Goal: Information Seeking & Learning: Check status

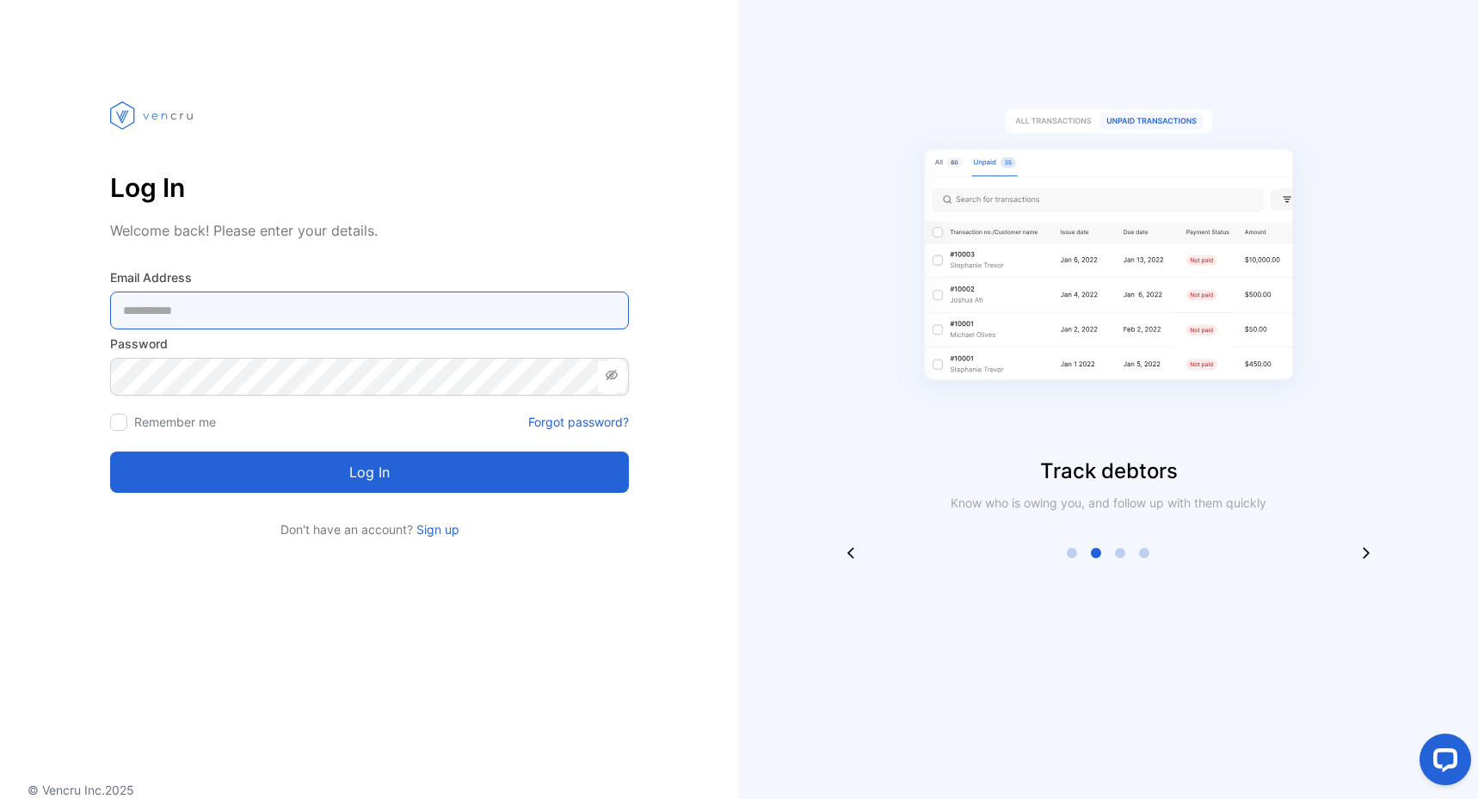
type Address-inputemail "**********"
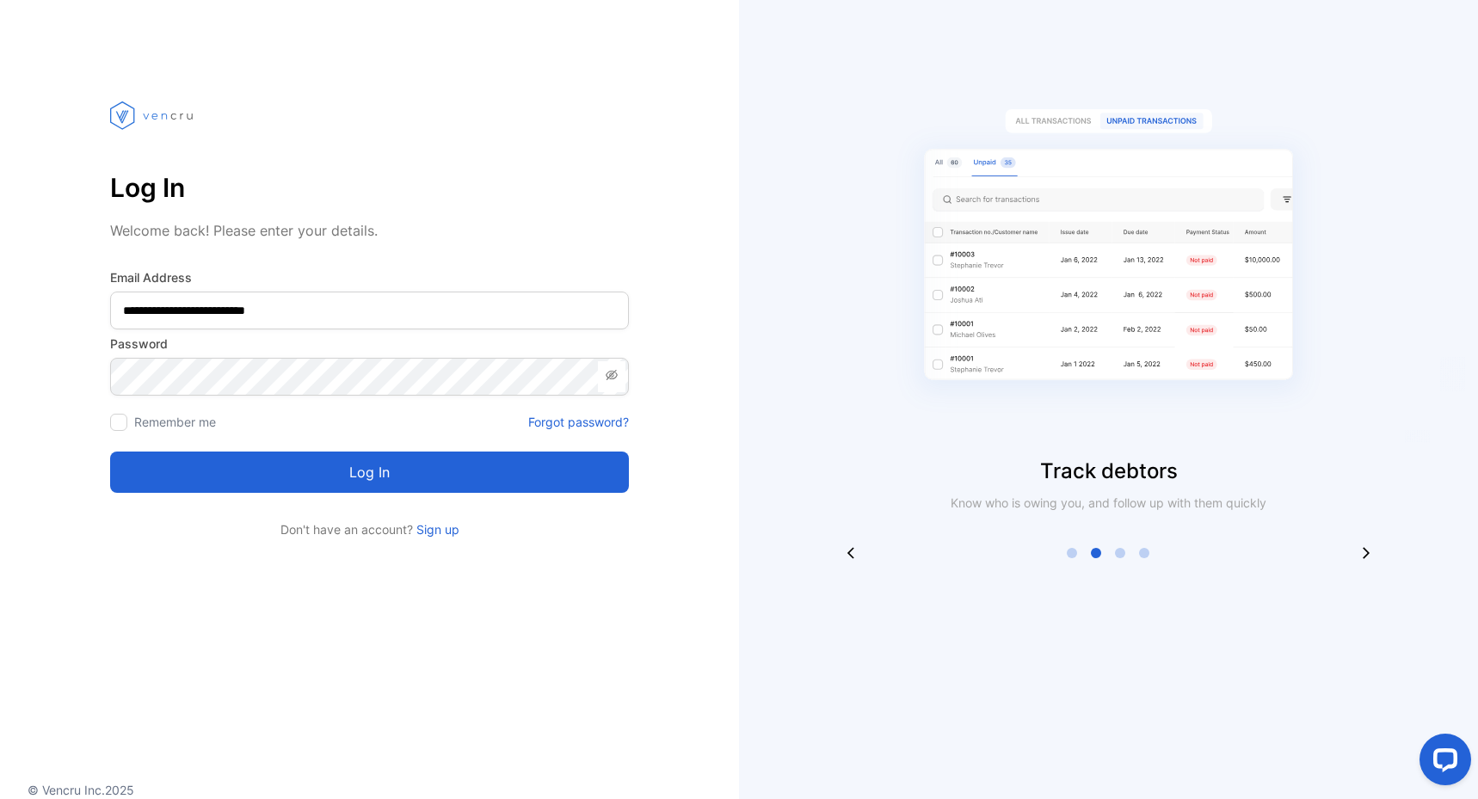
click at [219, 463] on button "Log in" at bounding box center [369, 472] width 519 height 41
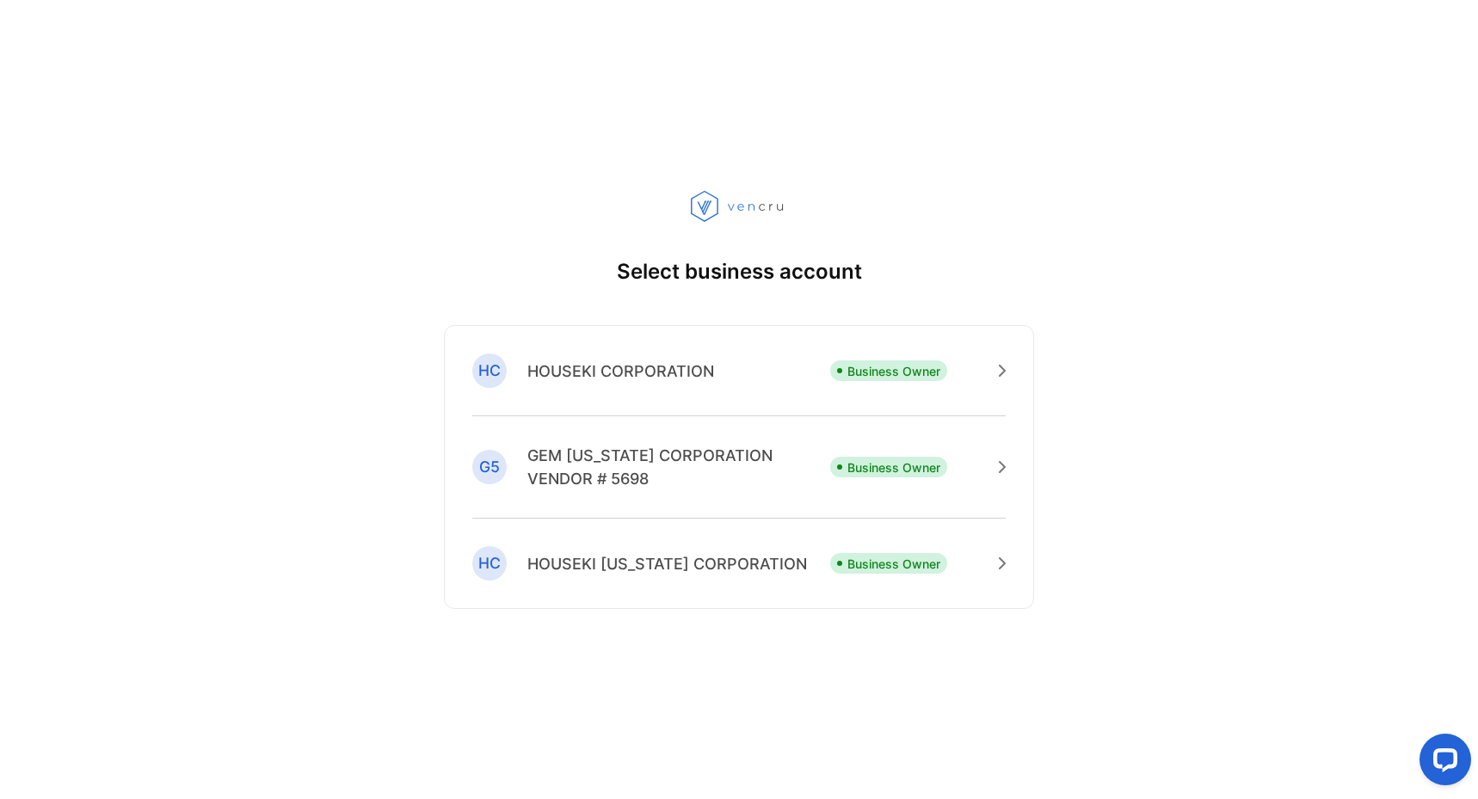
click at [569, 368] on p "HOUSEKI CORPORATION" at bounding box center [620, 371] width 187 height 23
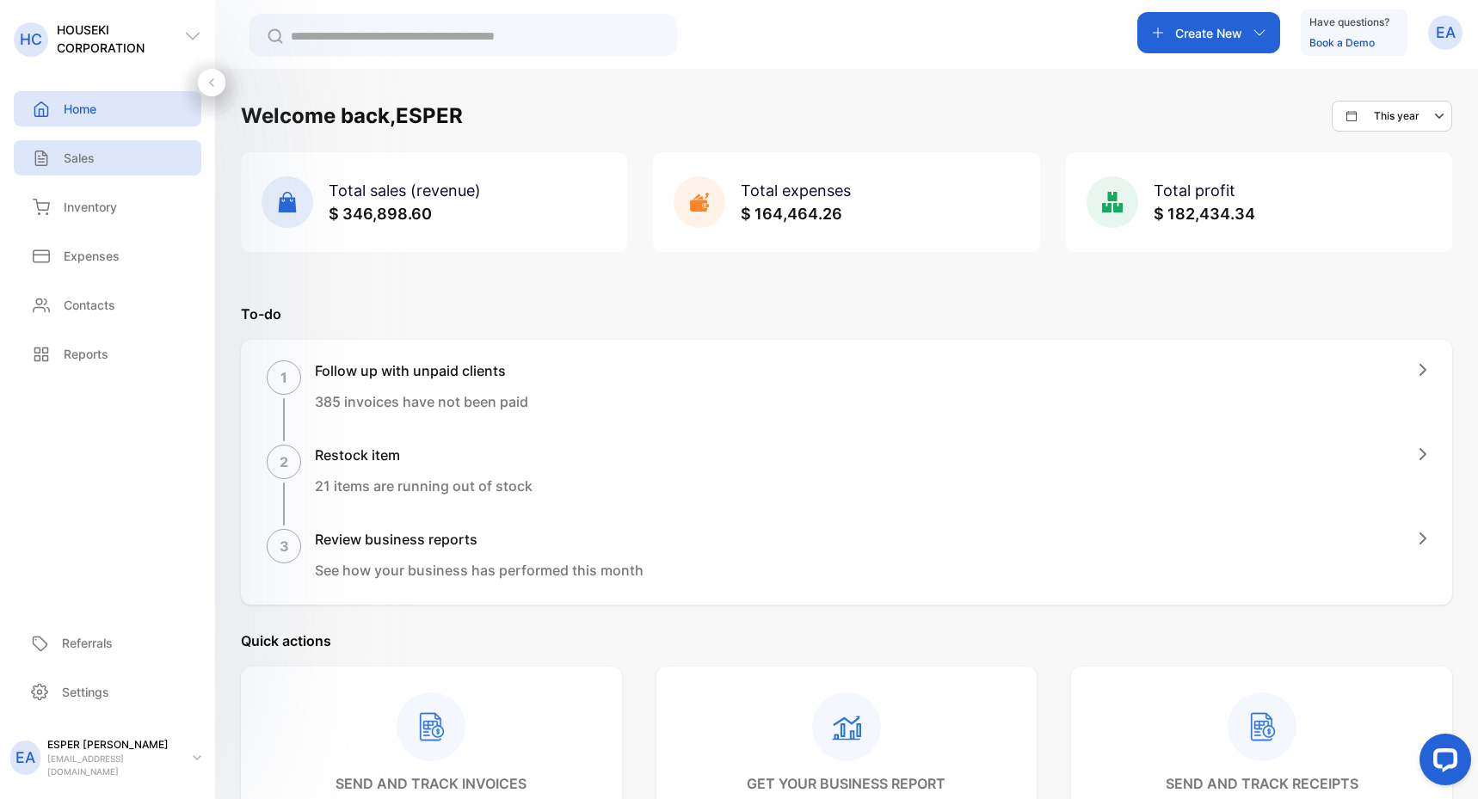
click at [86, 167] on div "Sales" at bounding box center [108, 157] width 188 height 35
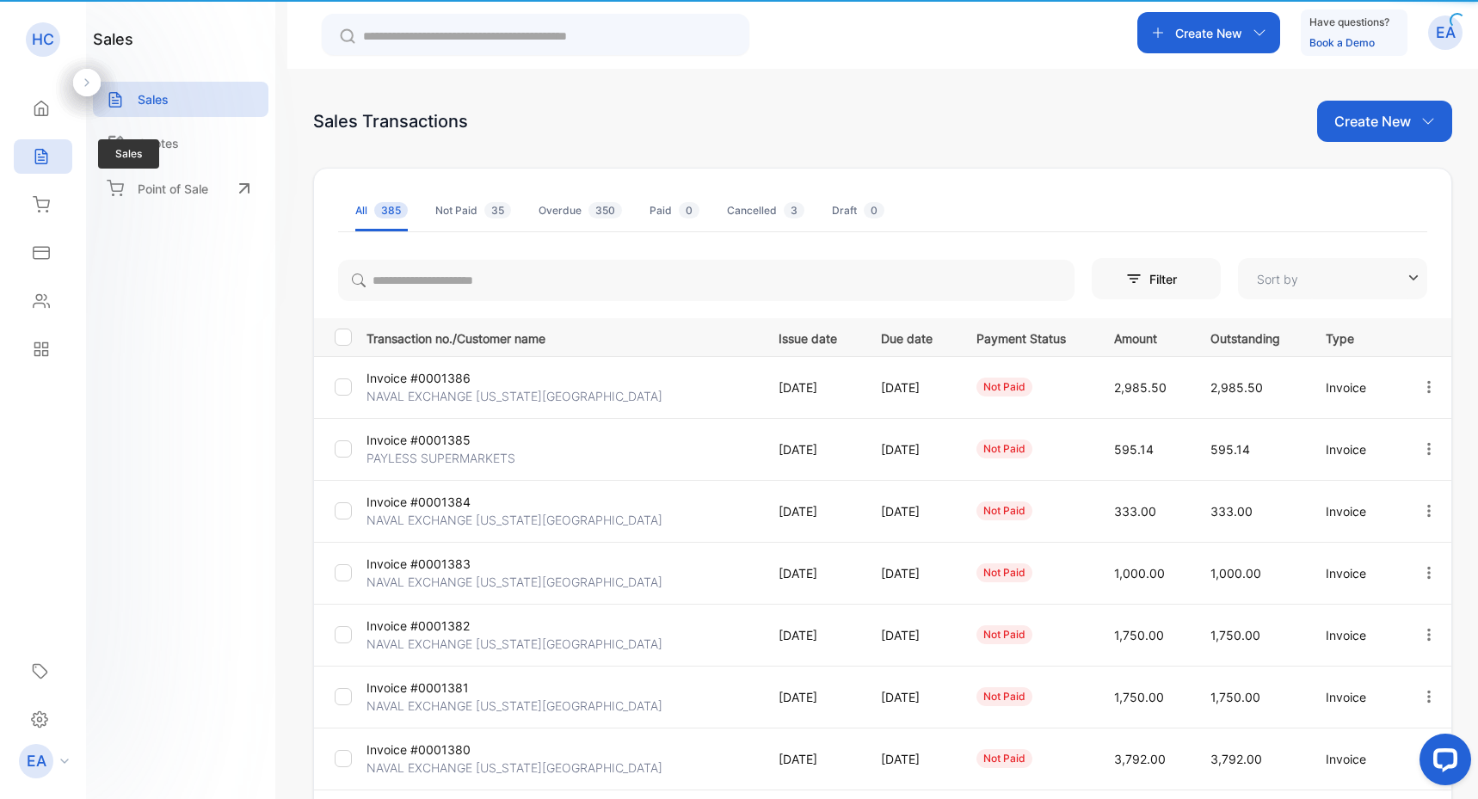
type input "**********"
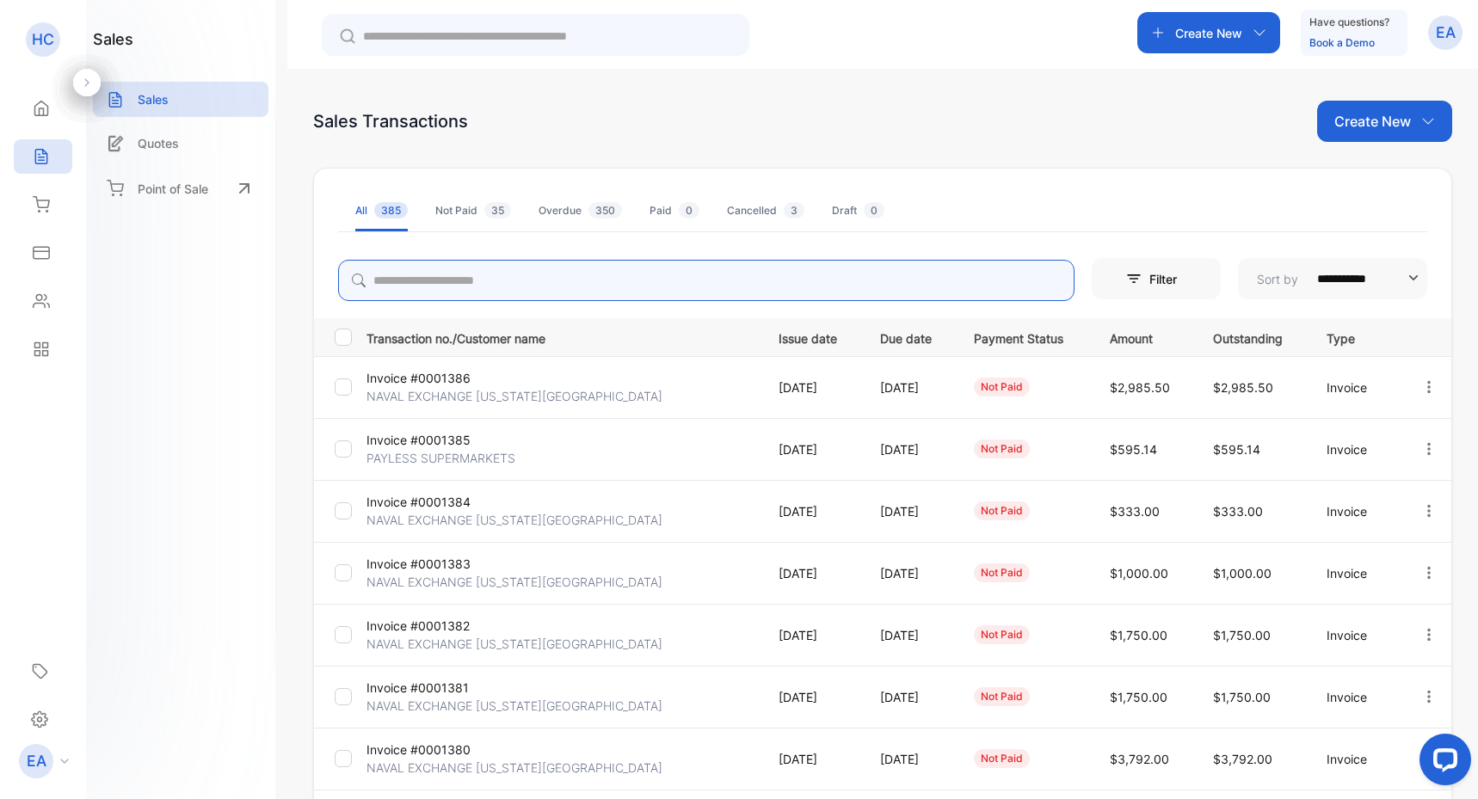
click at [448, 275] on input "search" at bounding box center [706, 280] width 737 height 41
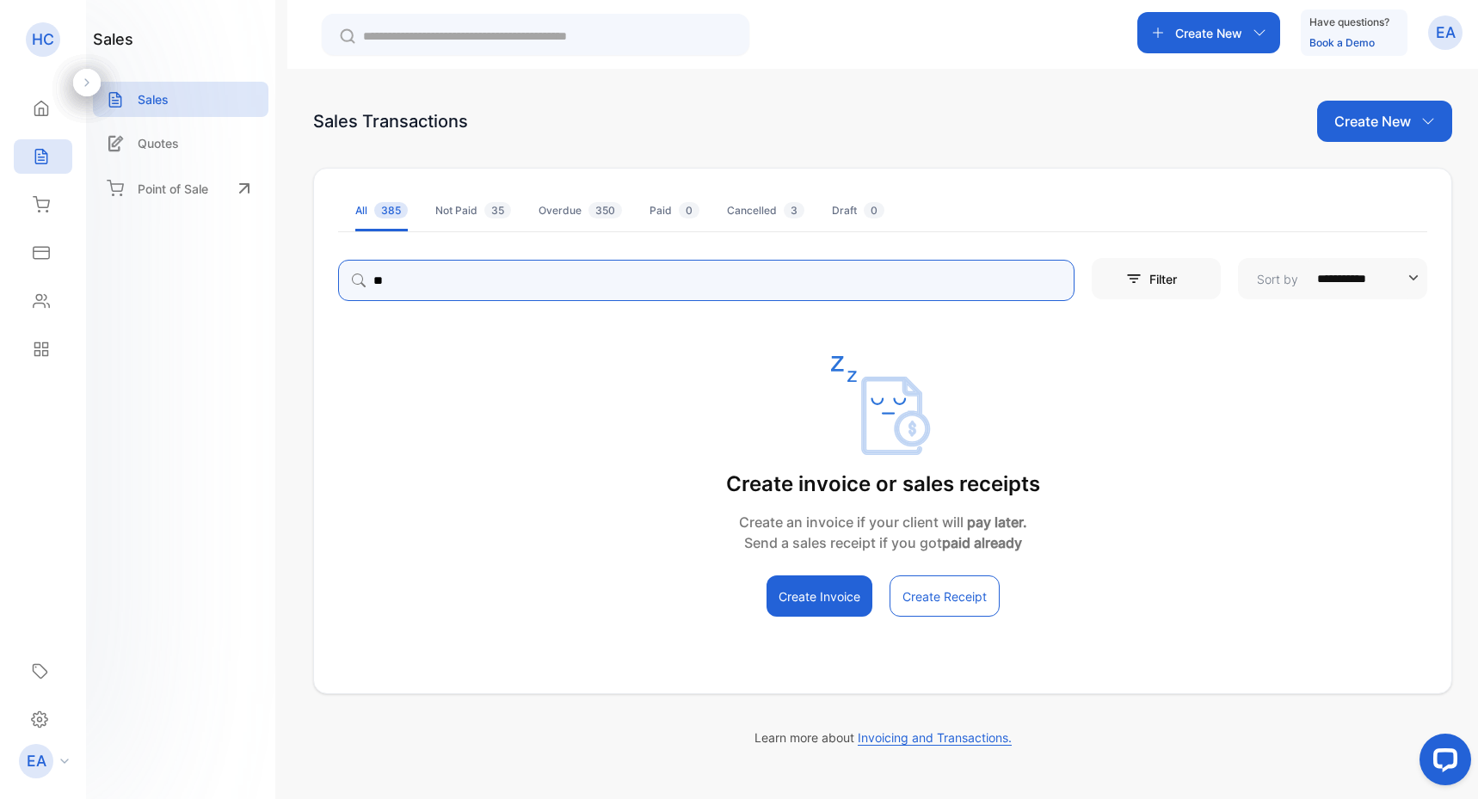
type input "*"
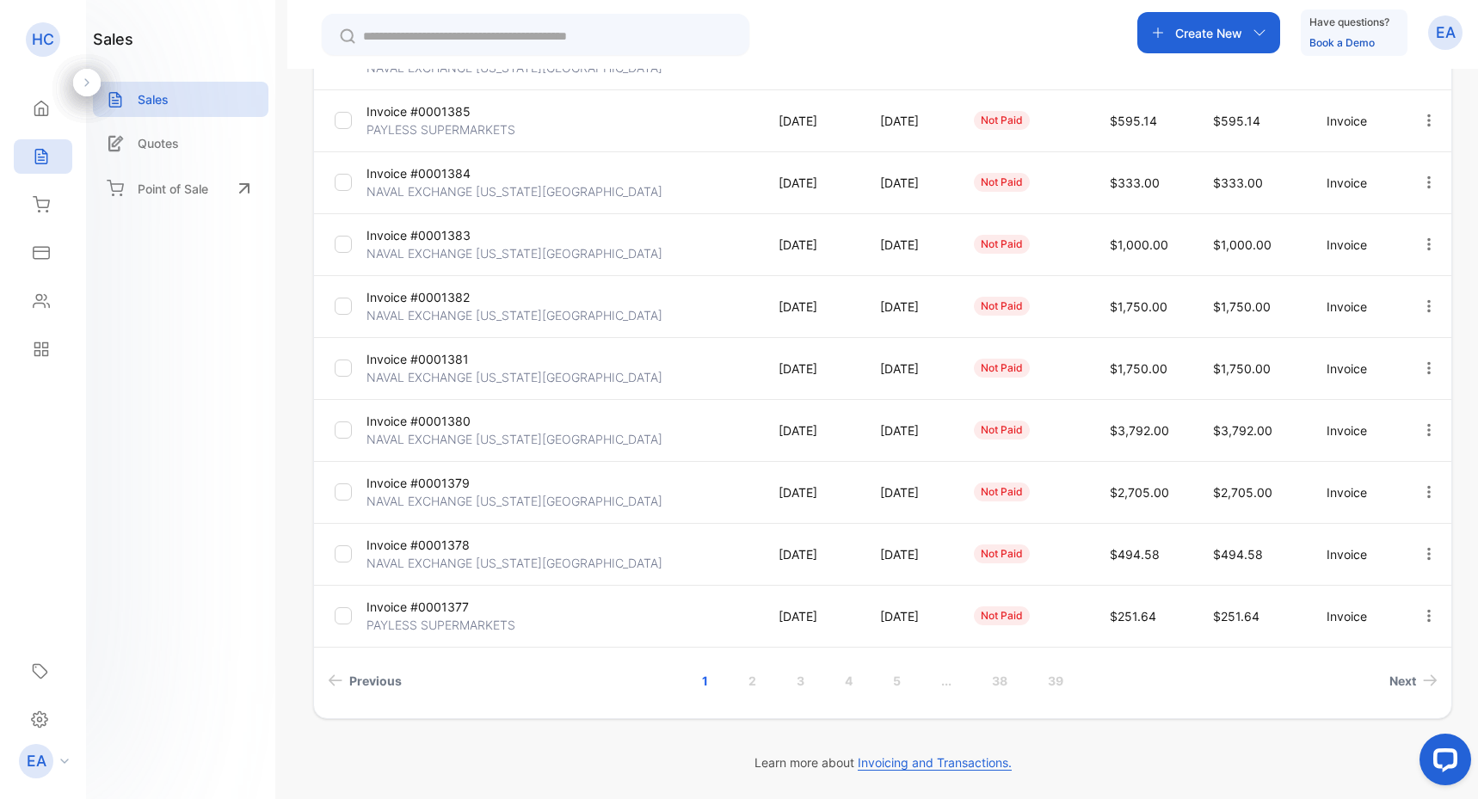
scroll to position [329, 0]
click at [845, 680] on link "4" at bounding box center [848, 681] width 49 height 32
click at [912, 682] on link "6" at bounding box center [921, 681] width 49 height 32
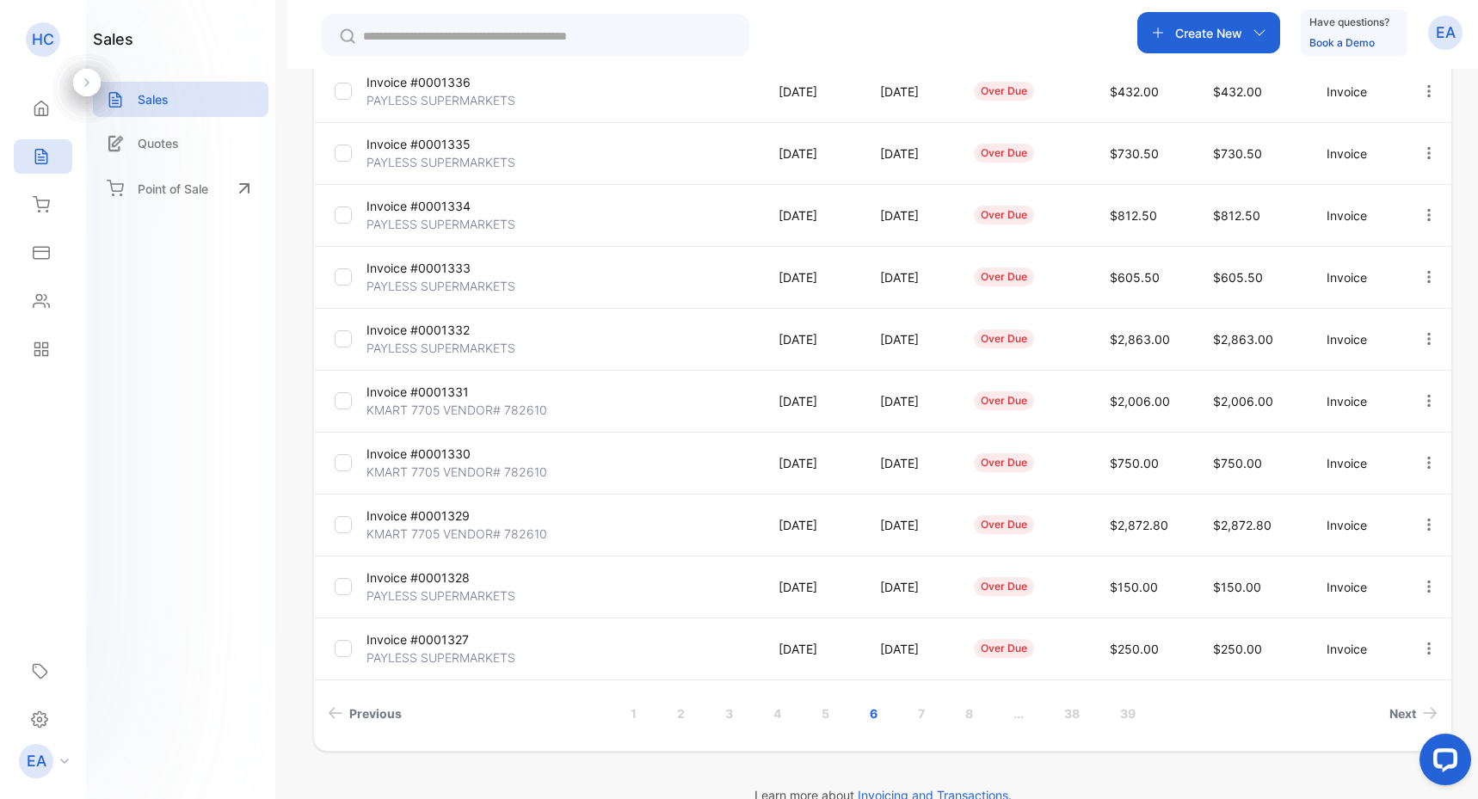
scroll to position [299, 0]
click at [792, 402] on p "[DATE]" at bounding box center [812, 399] width 66 height 18
click at [498, 404] on p "KMART 7705 VENDOR# 782610" at bounding box center [457, 407] width 181 height 18
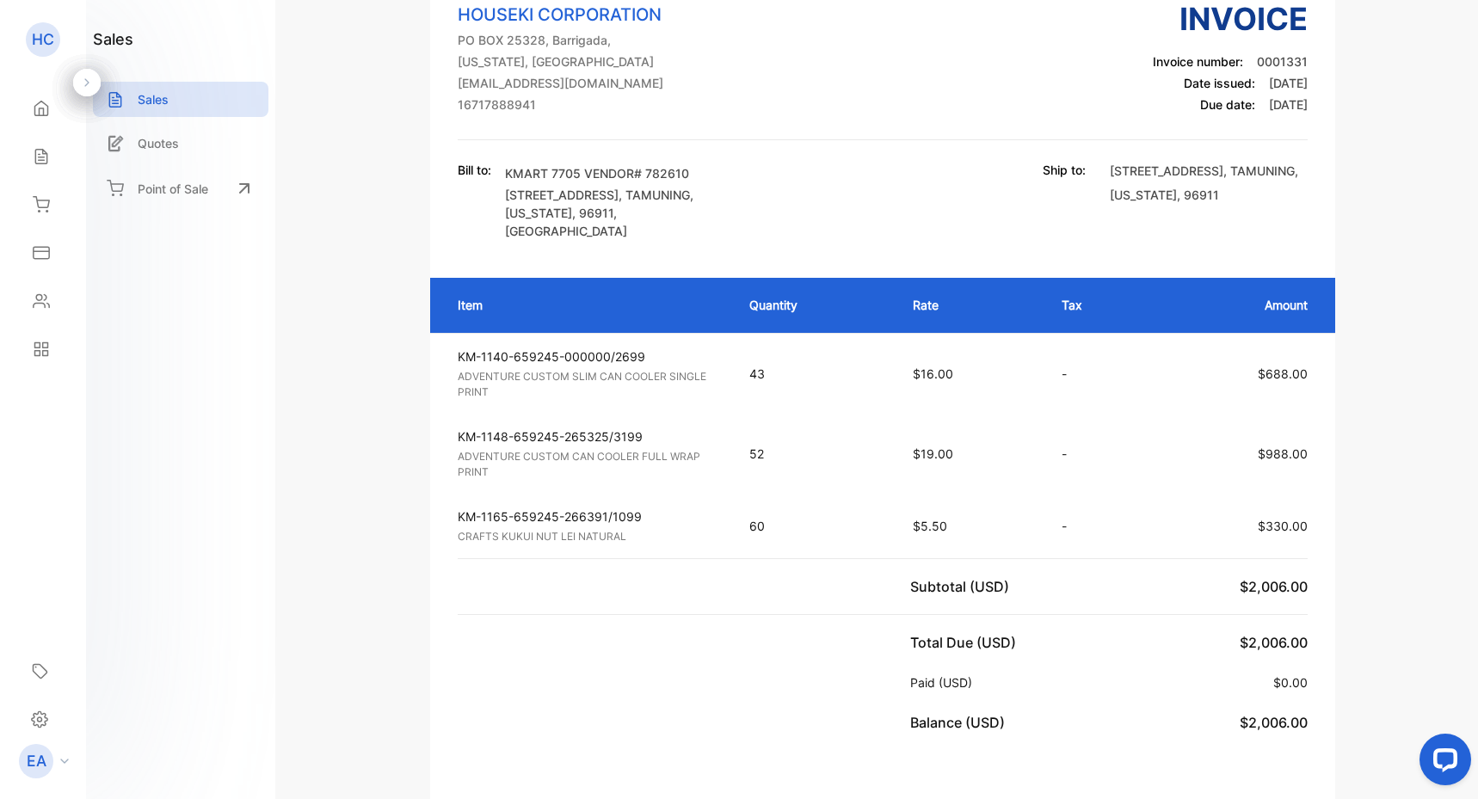
scroll to position [122, 0]
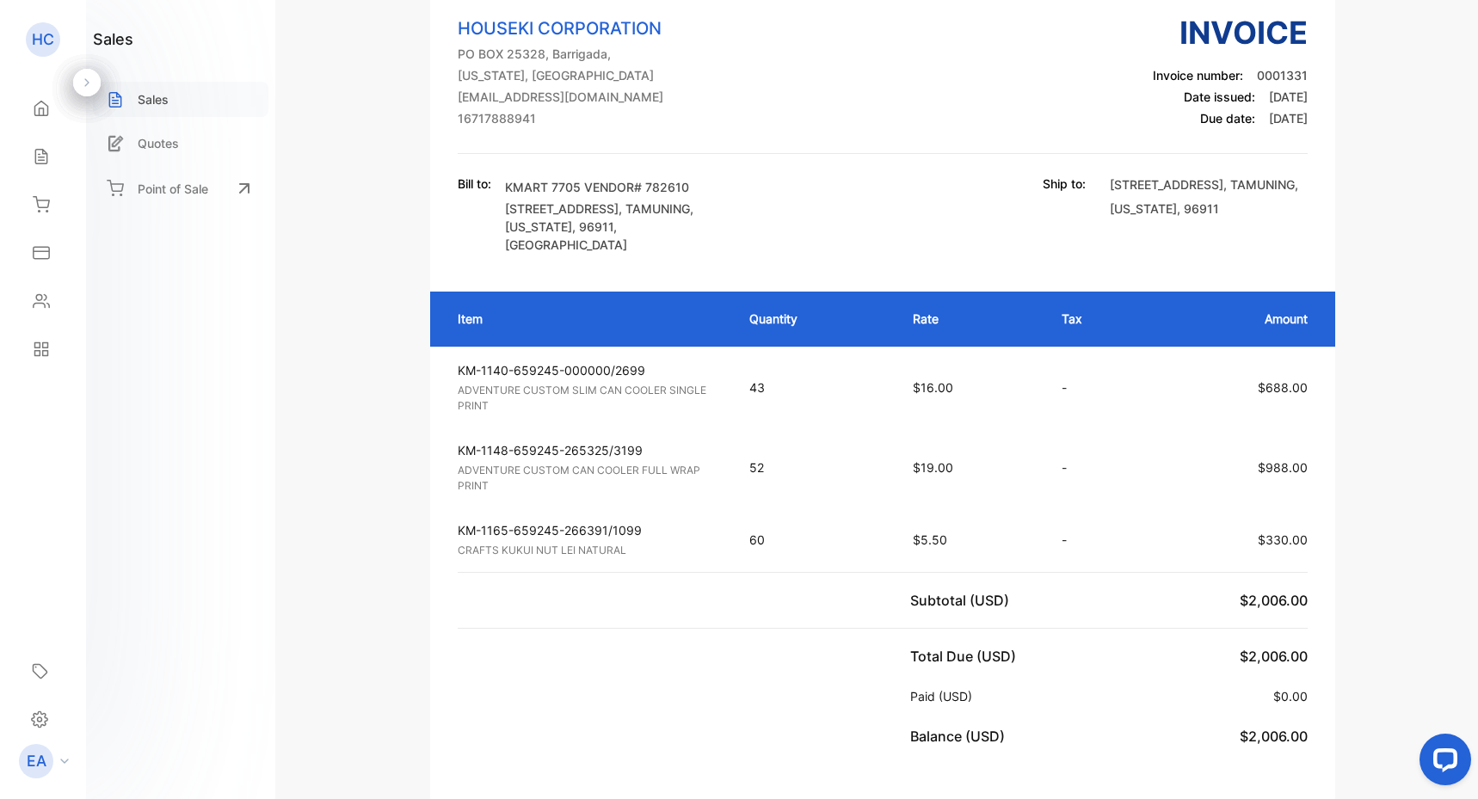
click at [159, 94] on p "Sales" at bounding box center [153, 99] width 31 height 18
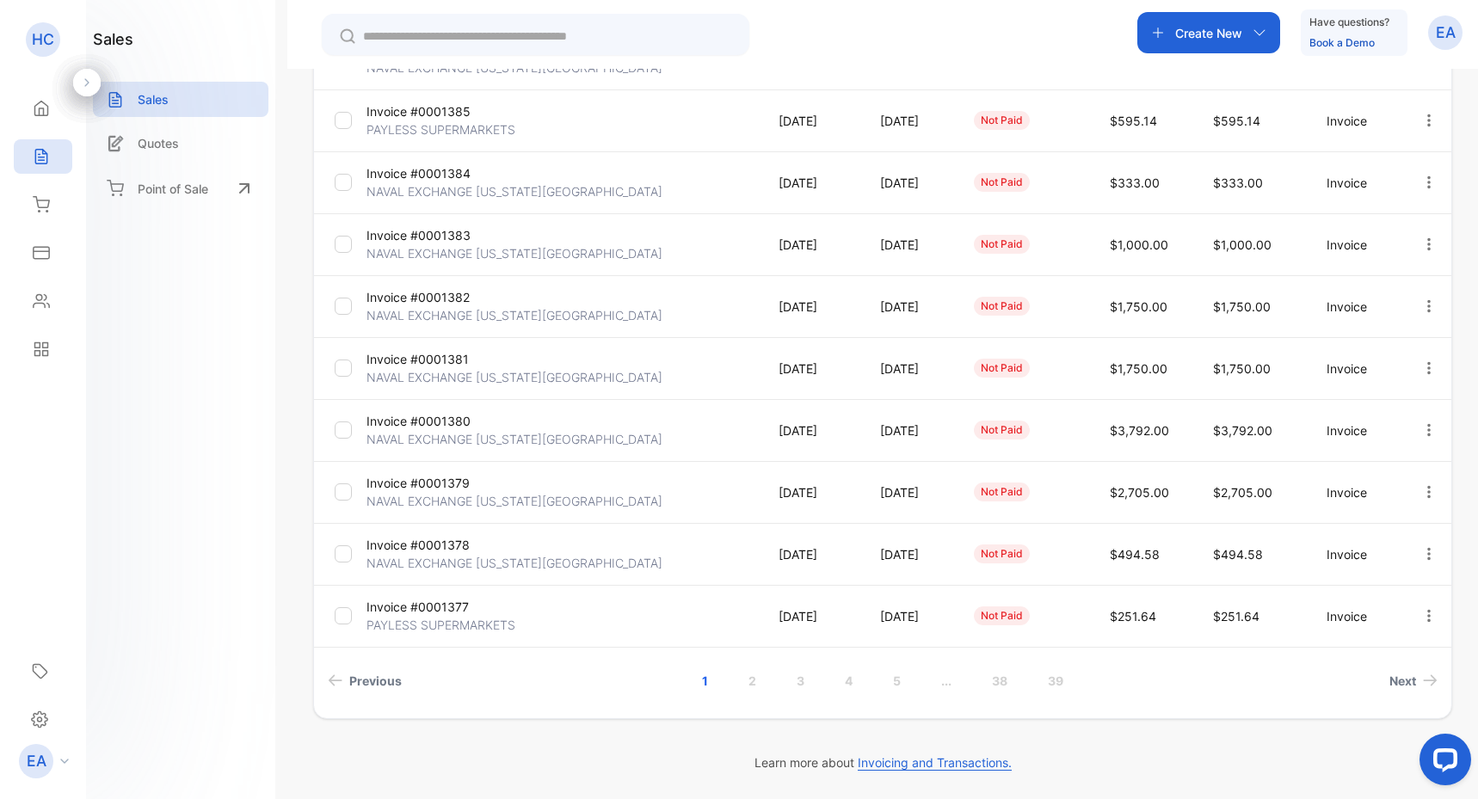
scroll to position [329, 0]
click at [803, 683] on link "3" at bounding box center [800, 681] width 49 height 32
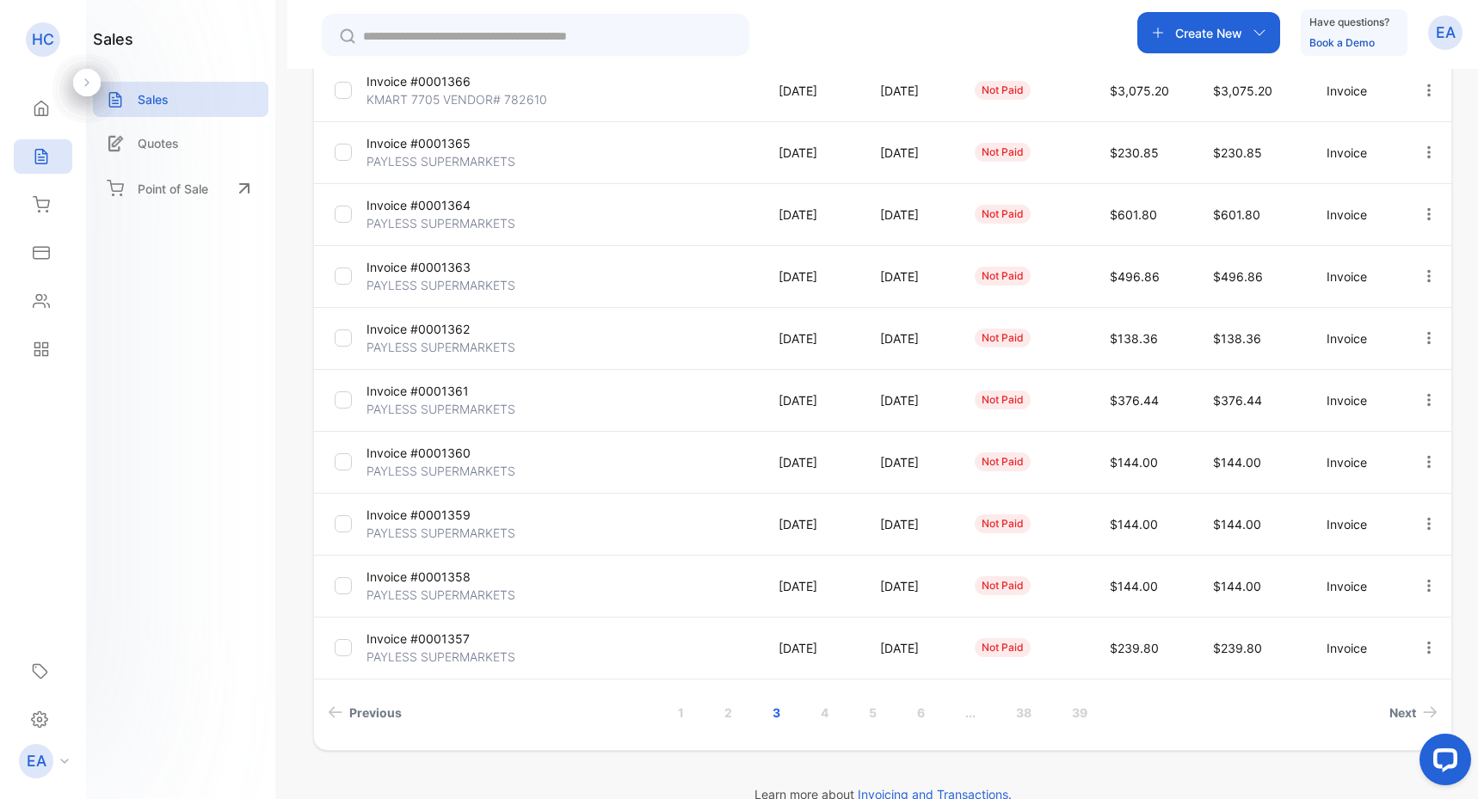
click at [805, 93] on p "[DATE]" at bounding box center [812, 91] width 66 height 18
click at [794, 89] on p "[DATE]" at bounding box center [812, 91] width 66 height 18
click at [779, 91] on p "[DATE]" at bounding box center [812, 91] width 66 height 18
click at [486, 96] on p "KMART 7705 VENDOR# 782610" at bounding box center [457, 99] width 181 height 18
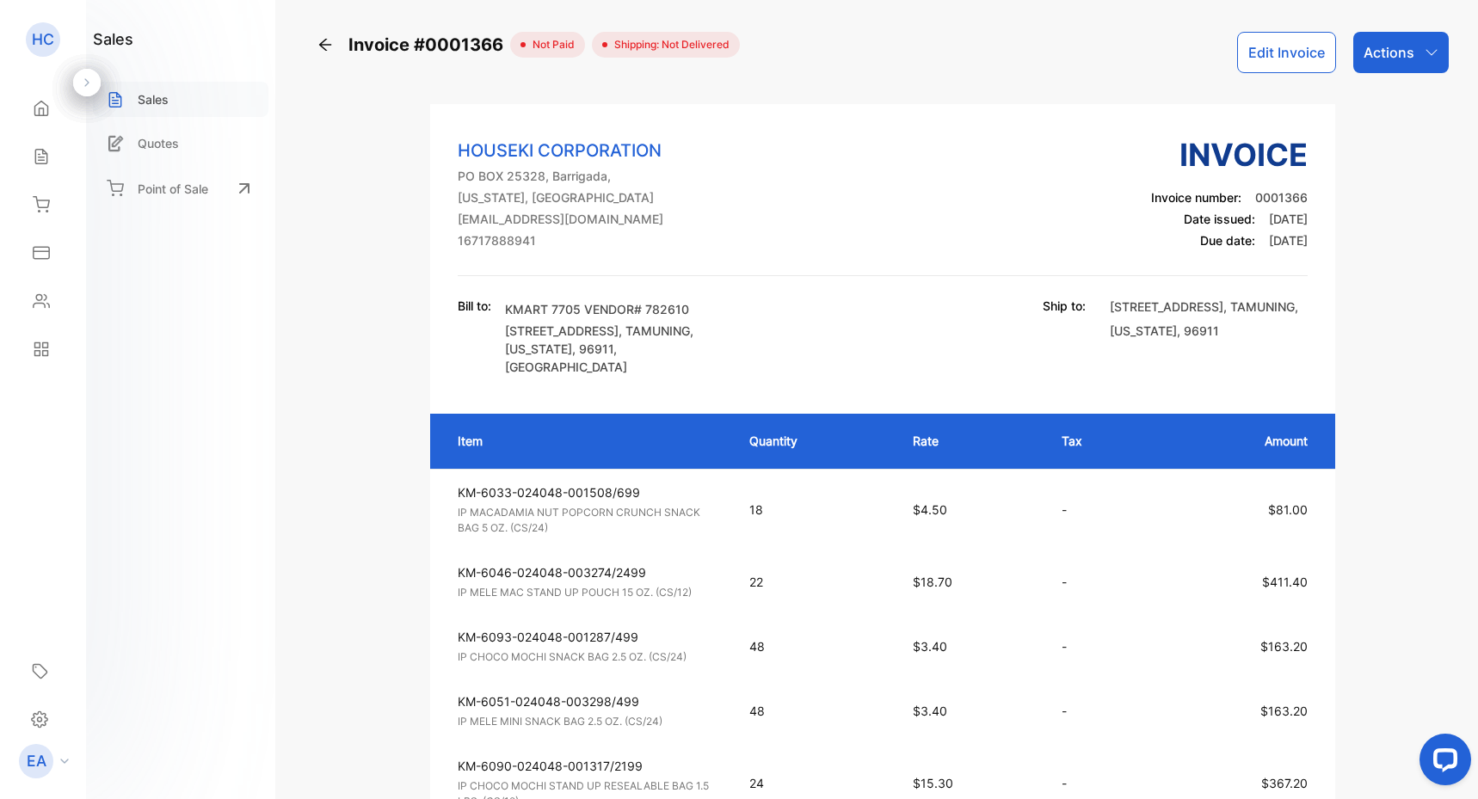
click at [165, 108] on p "Sales" at bounding box center [153, 99] width 31 height 18
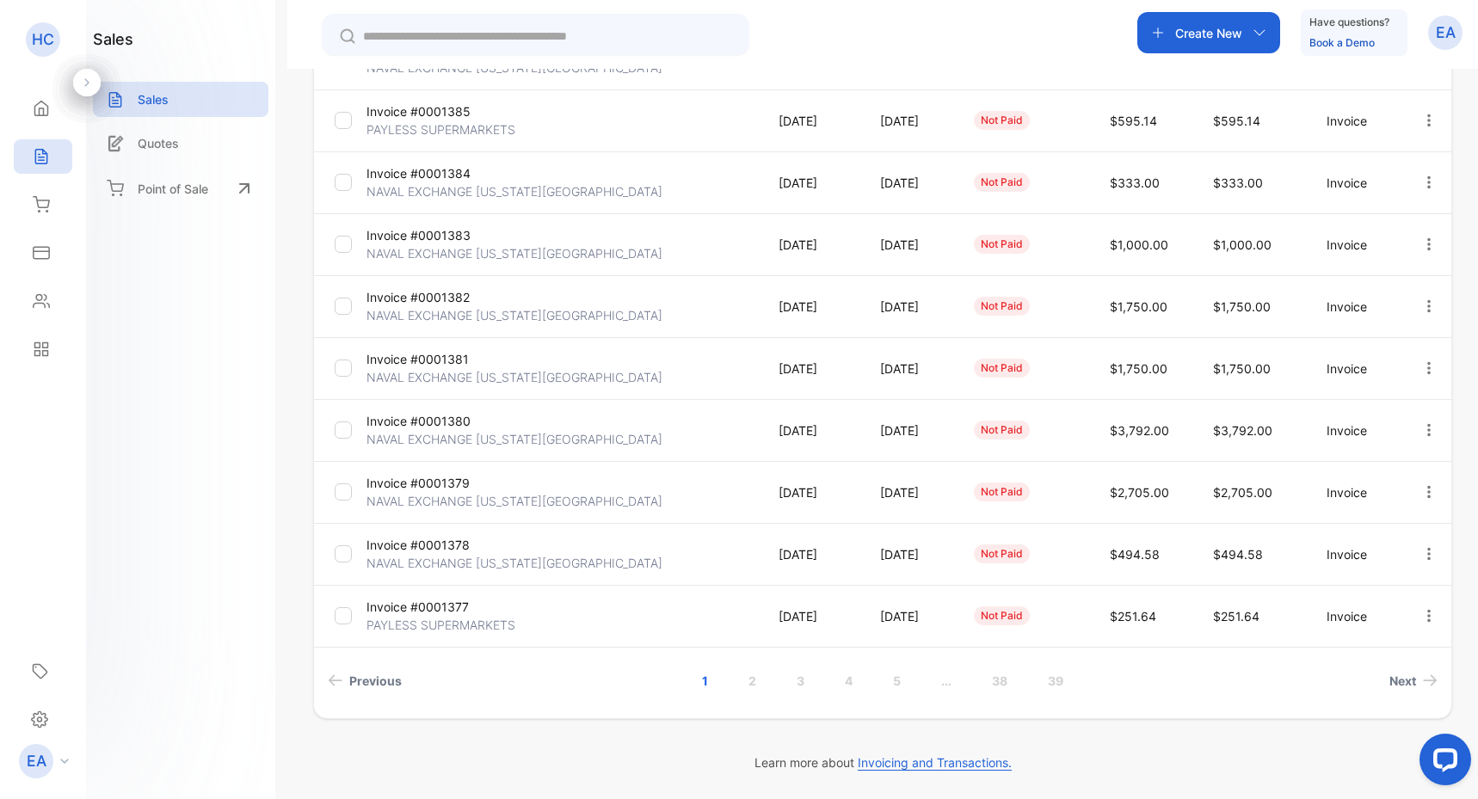
scroll to position [329, 0]
click at [760, 678] on link "2" at bounding box center [752, 681] width 49 height 32
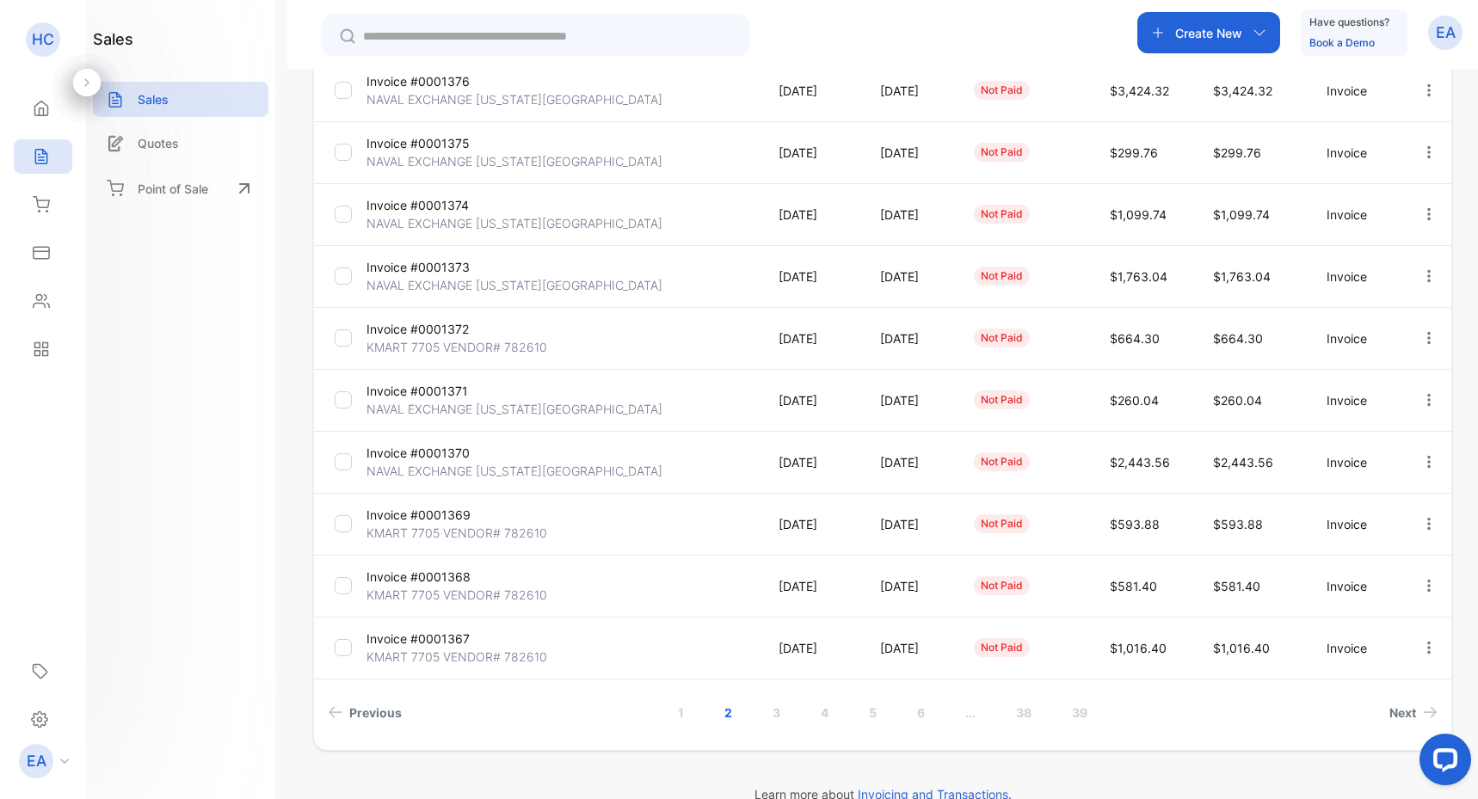
click at [488, 652] on p "KMART 7705 VENDOR# 782610" at bounding box center [457, 657] width 181 height 18
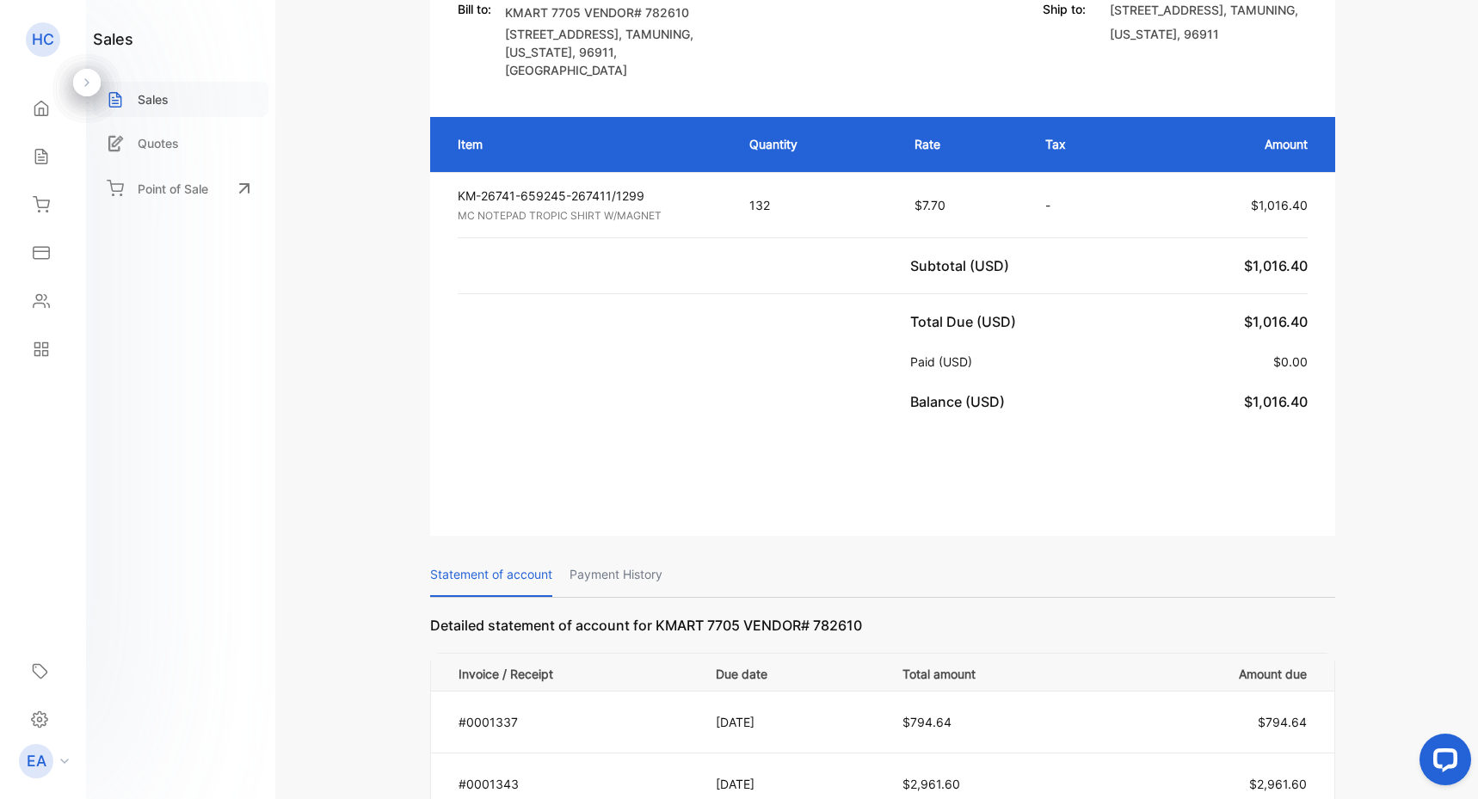
click at [175, 101] on div "Sales" at bounding box center [181, 99] width 176 height 35
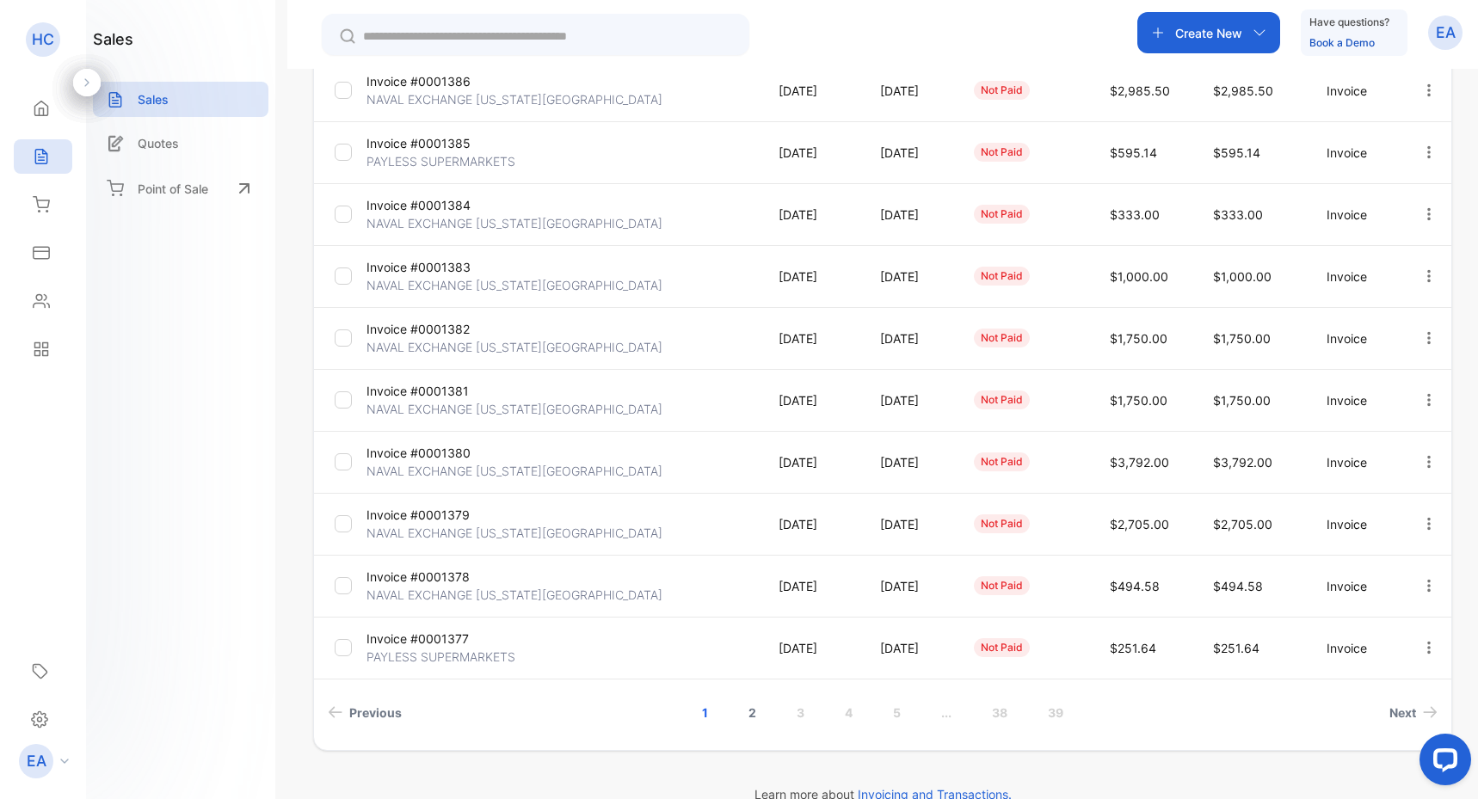
click at [743, 708] on link "2" at bounding box center [752, 713] width 49 height 32
click at [458, 583] on p "Invoice #0001368" at bounding box center [432, 577] width 130 height 18
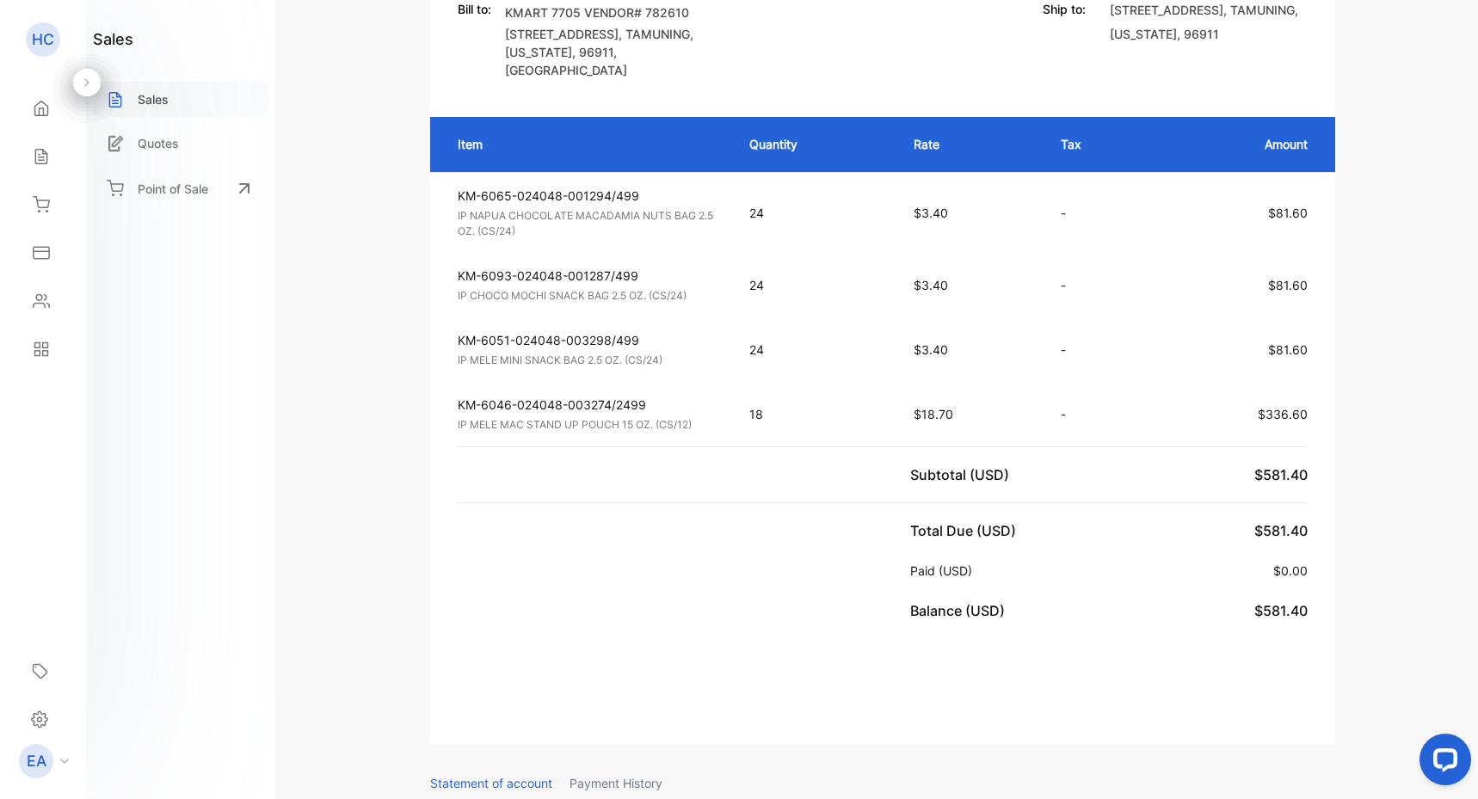
click at [208, 104] on div "Sales" at bounding box center [181, 99] width 176 height 35
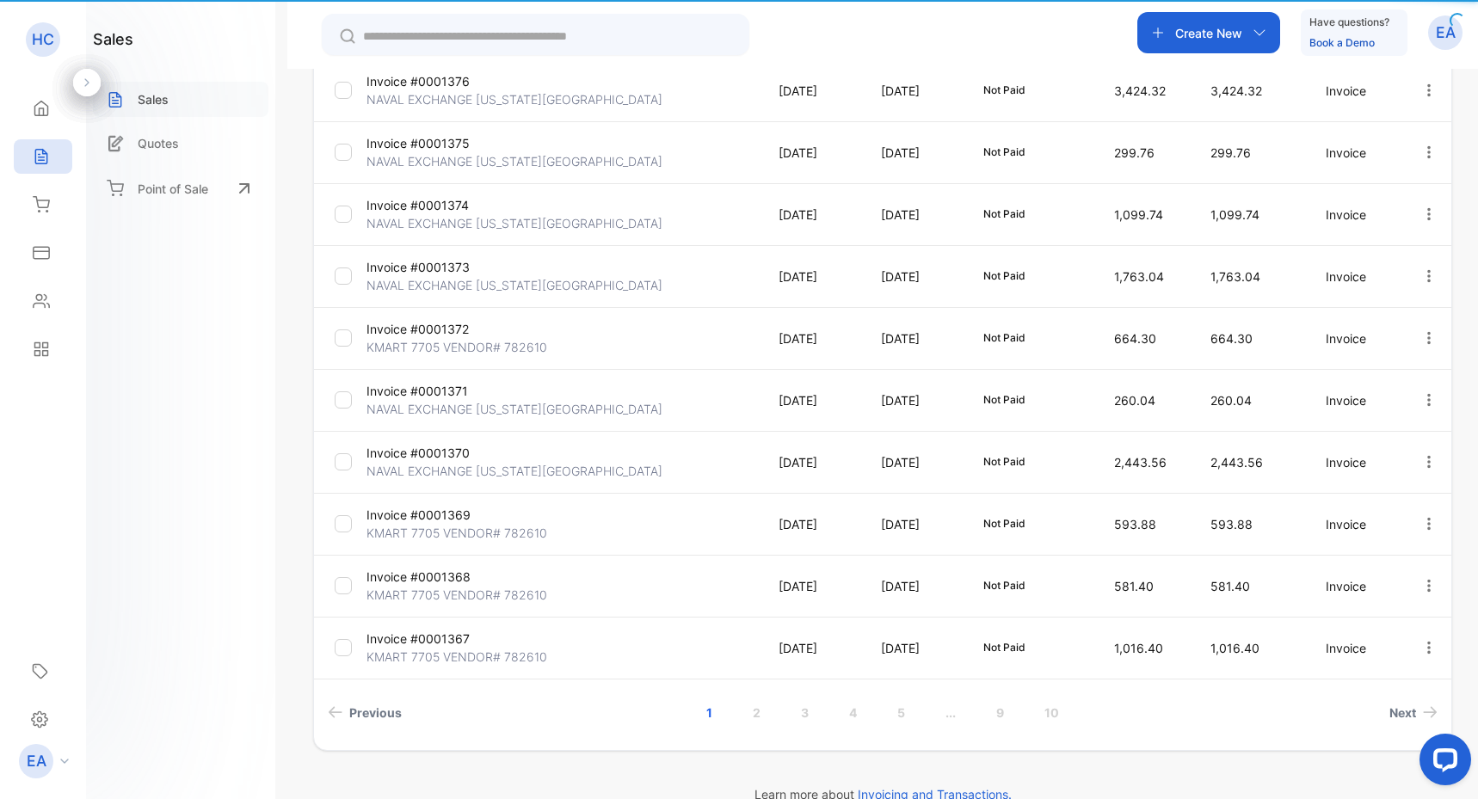
type input "**********"
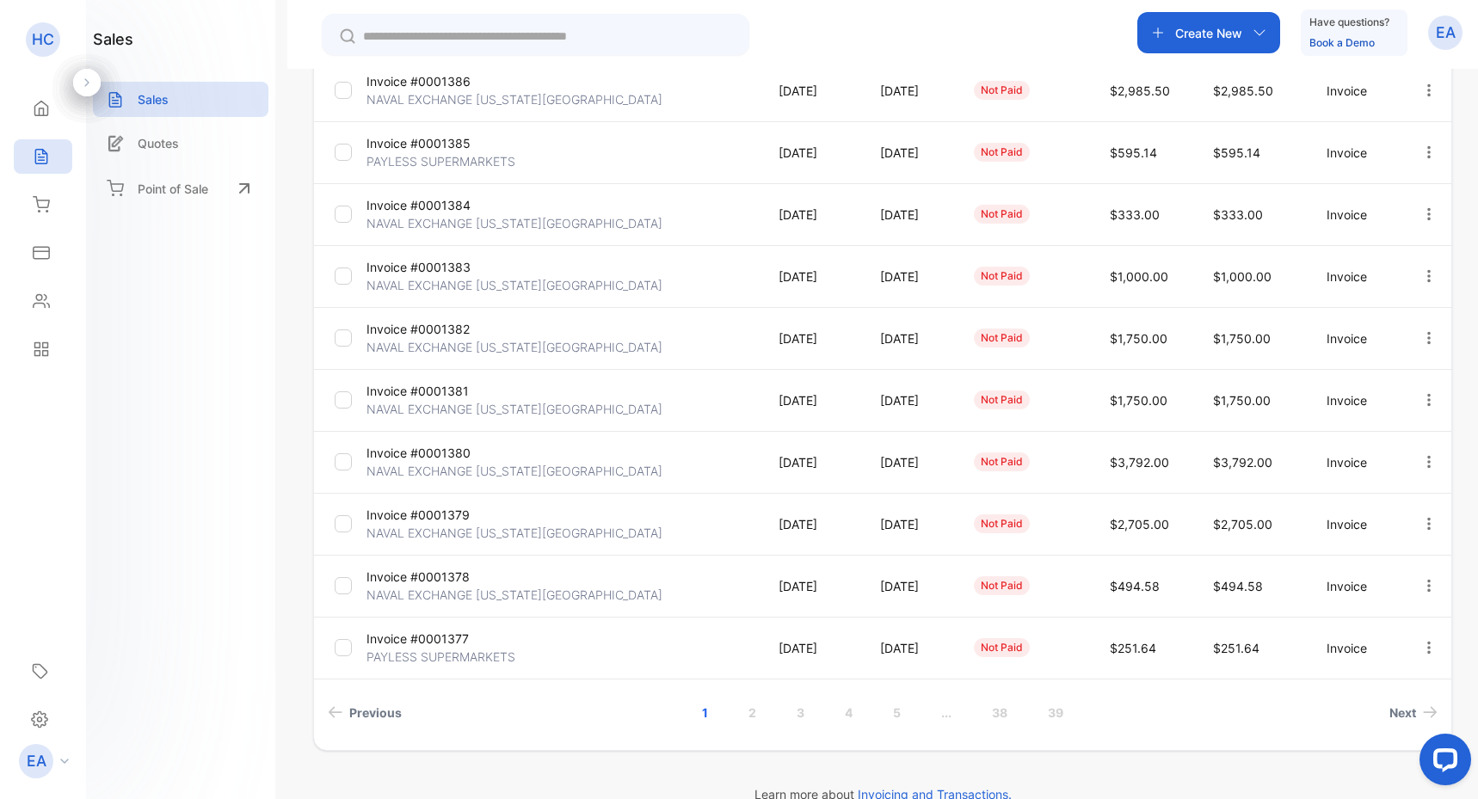
click at [753, 709] on link "2" at bounding box center [752, 713] width 49 height 32
click at [522, 531] on p "KMART 7705 VENDOR# 782610" at bounding box center [457, 533] width 181 height 18
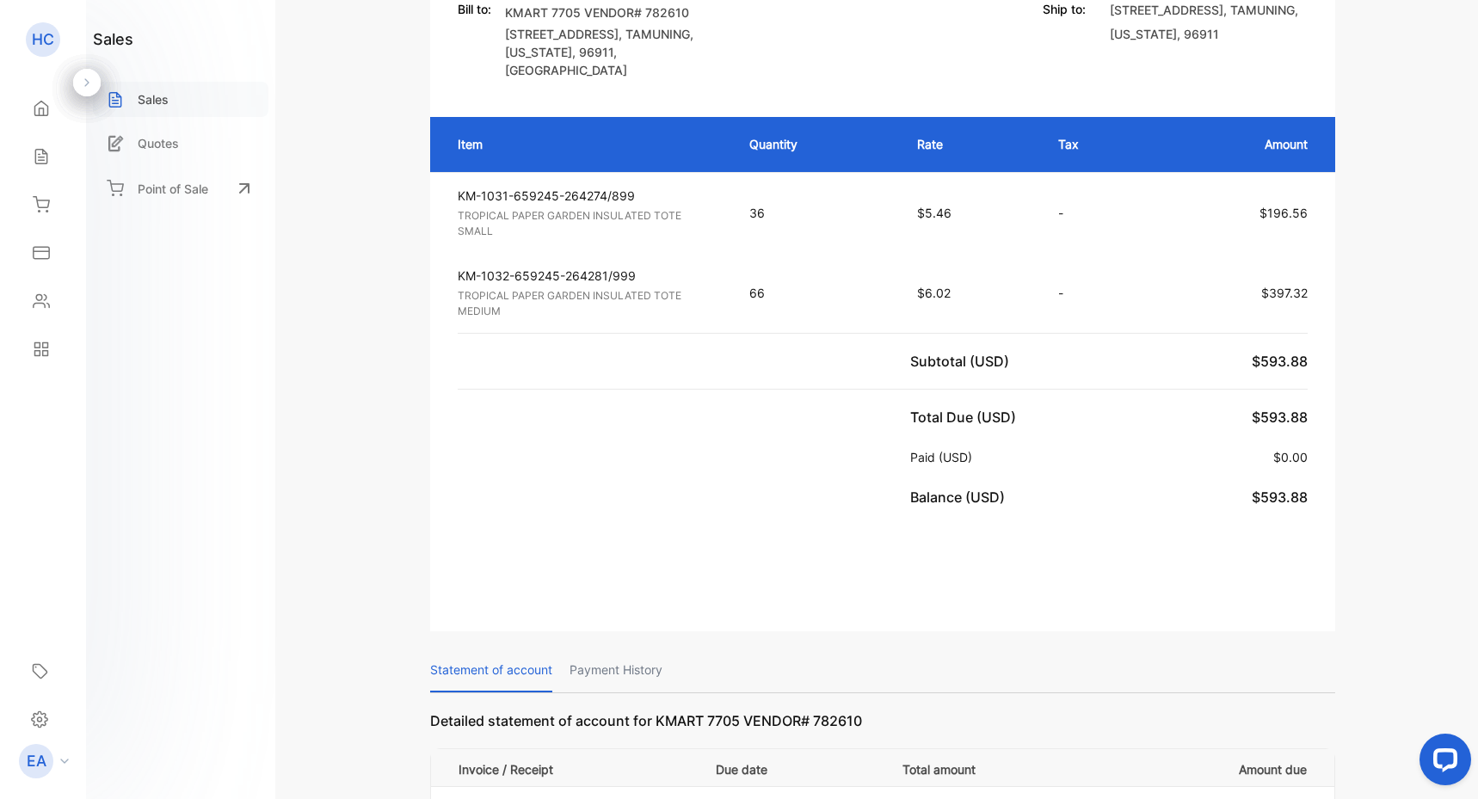
click at [190, 107] on div "Sales" at bounding box center [181, 99] width 176 height 35
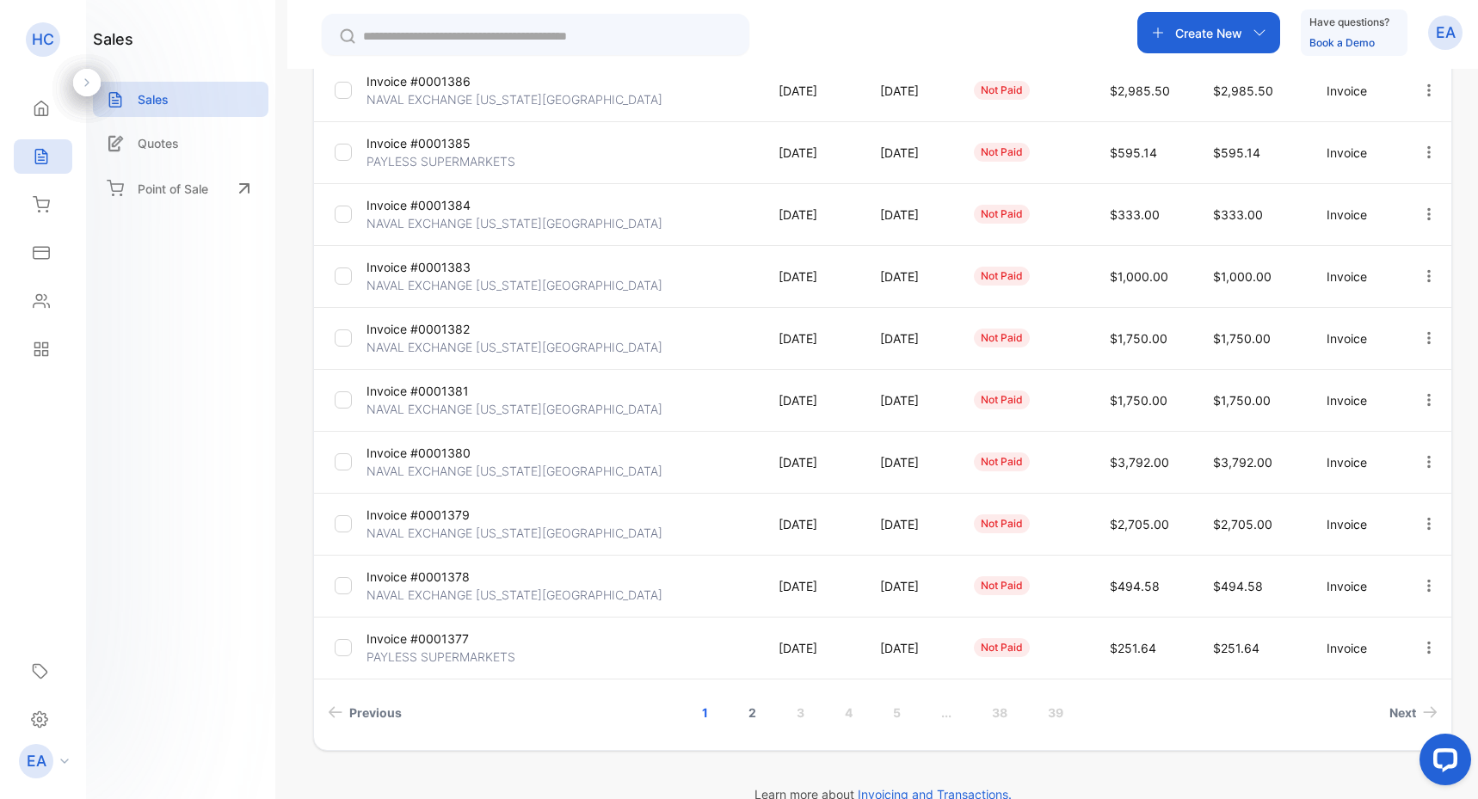
click at [755, 710] on link "2" at bounding box center [752, 713] width 49 height 32
click at [463, 346] on p "KMART 7705 VENDOR# 782610" at bounding box center [457, 347] width 181 height 18
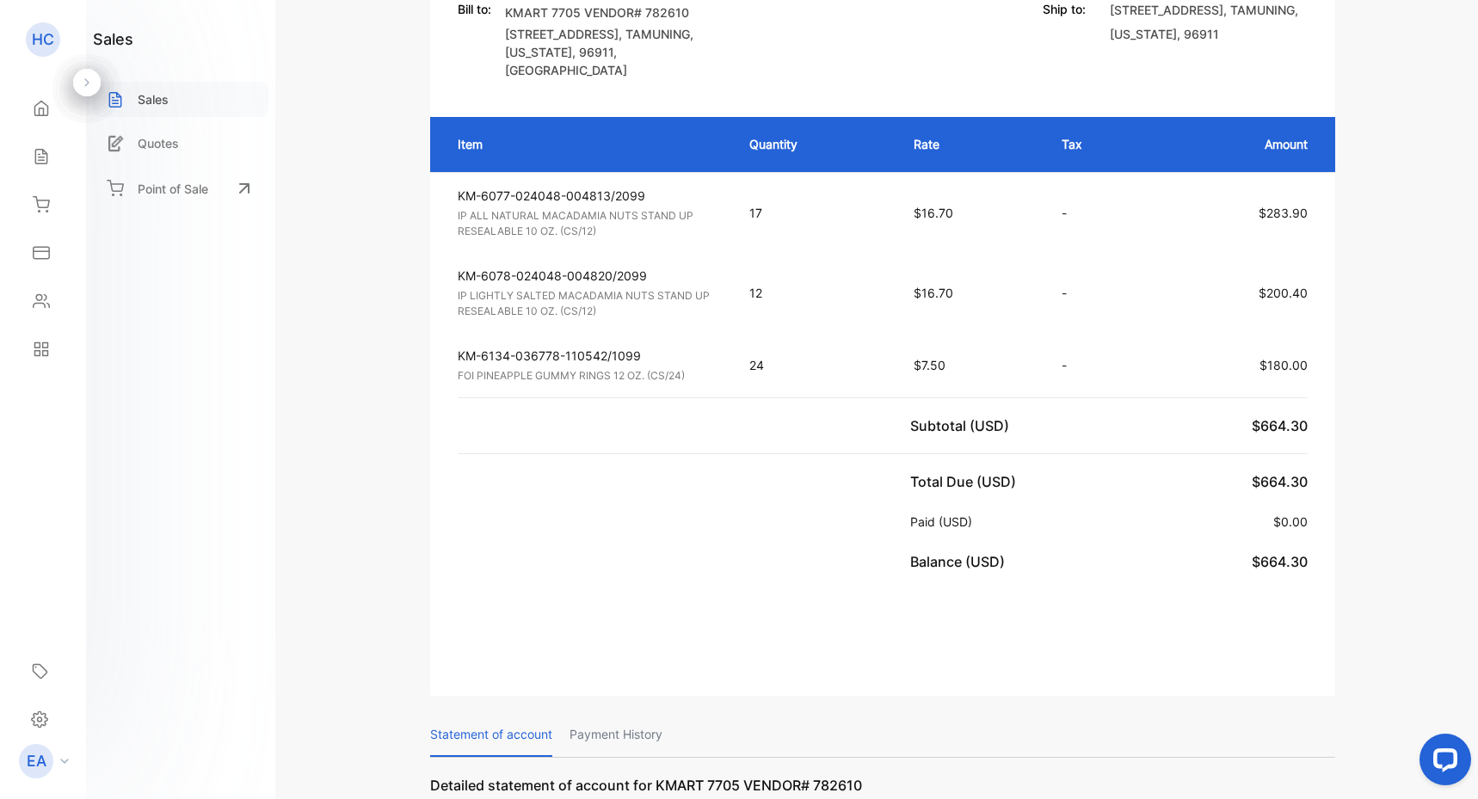
click at [192, 104] on div "Sales" at bounding box center [181, 99] width 176 height 35
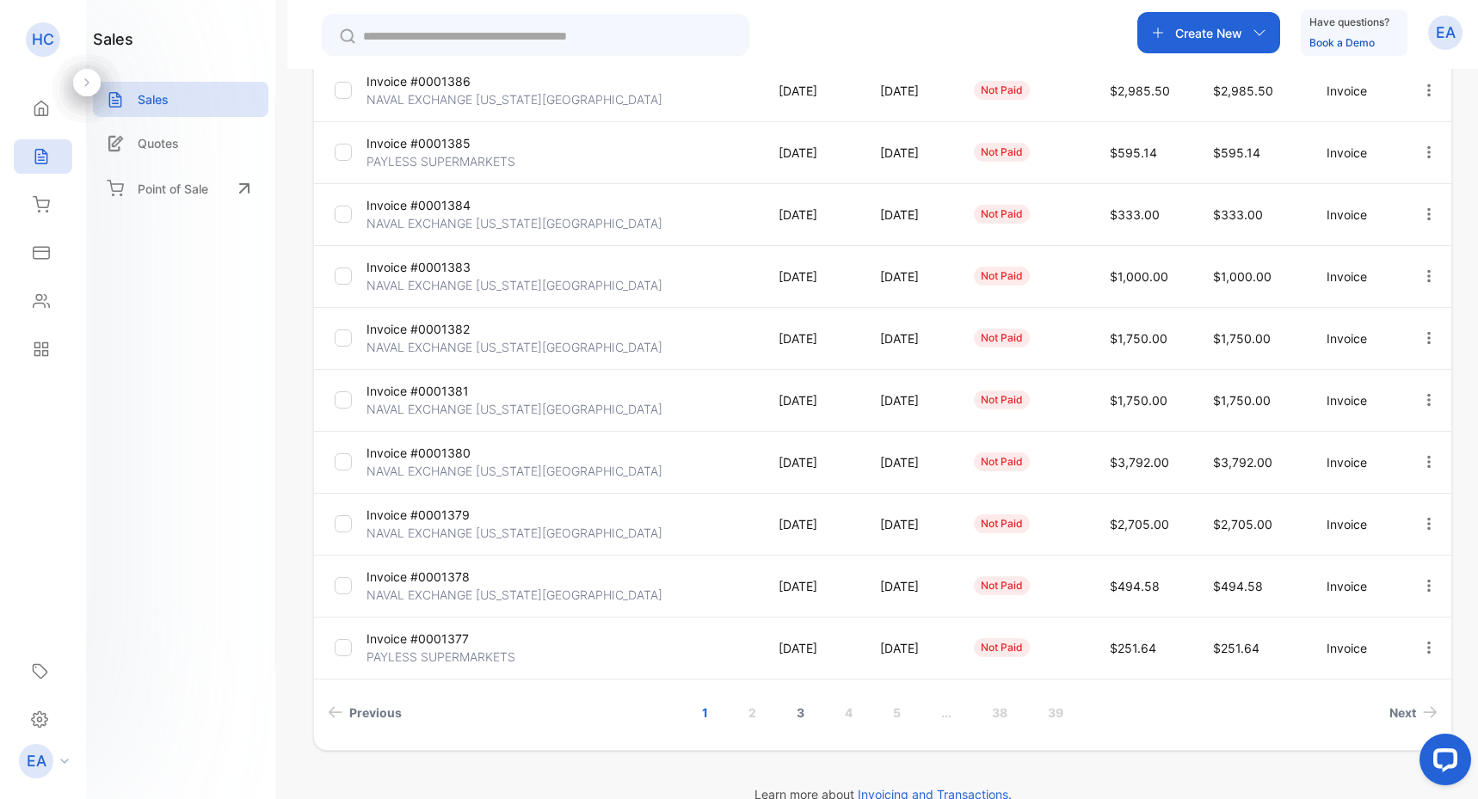
click at [798, 710] on link "3" at bounding box center [800, 713] width 49 height 32
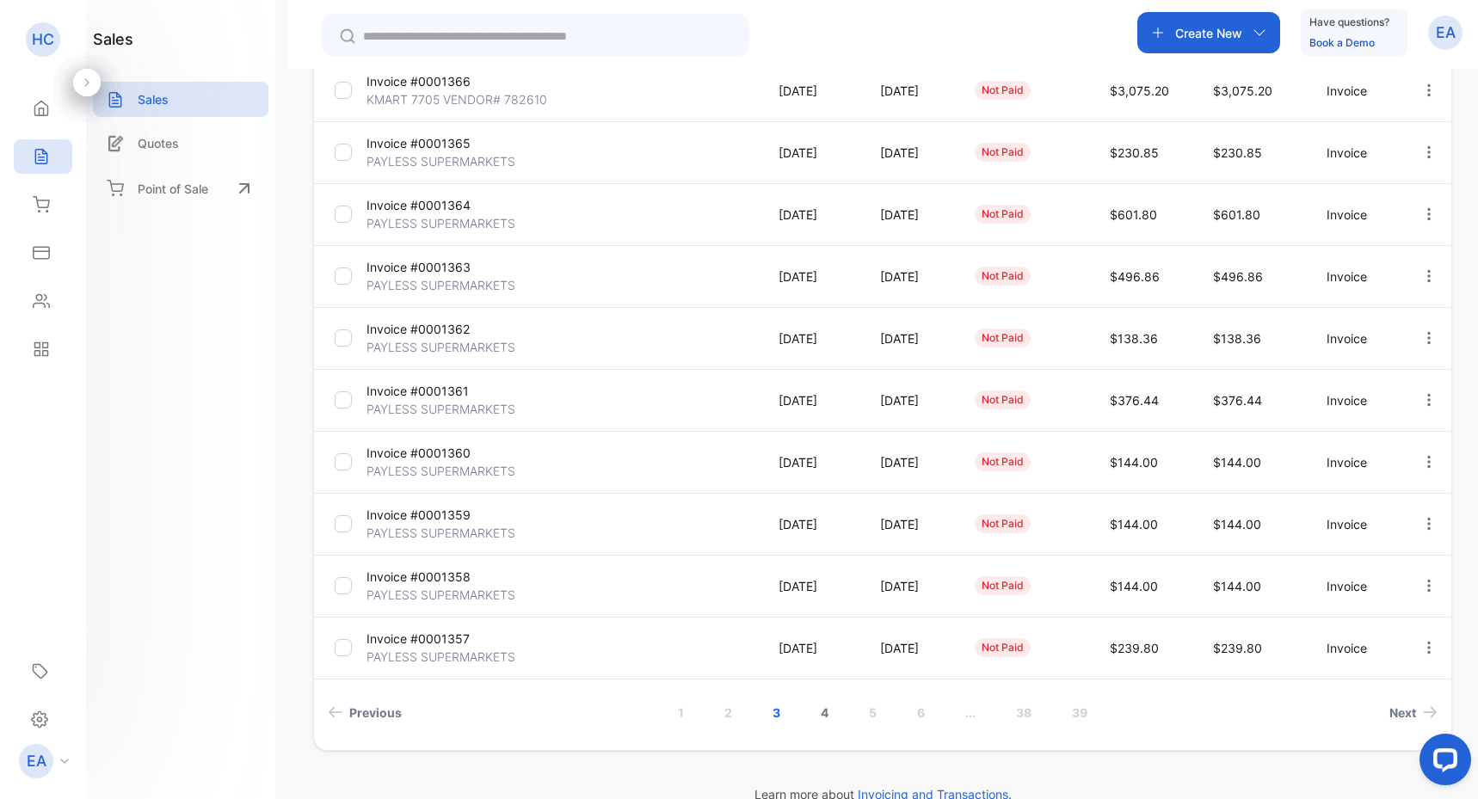
click at [814, 711] on link "4" at bounding box center [824, 713] width 49 height 32
click at [866, 712] on link "5" at bounding box center [872, 713] width 49 height 32
click at [461, 96] on p "KMART 7705 VENDOR# 782610" at bounding box center [457, 99] width 181 height 18
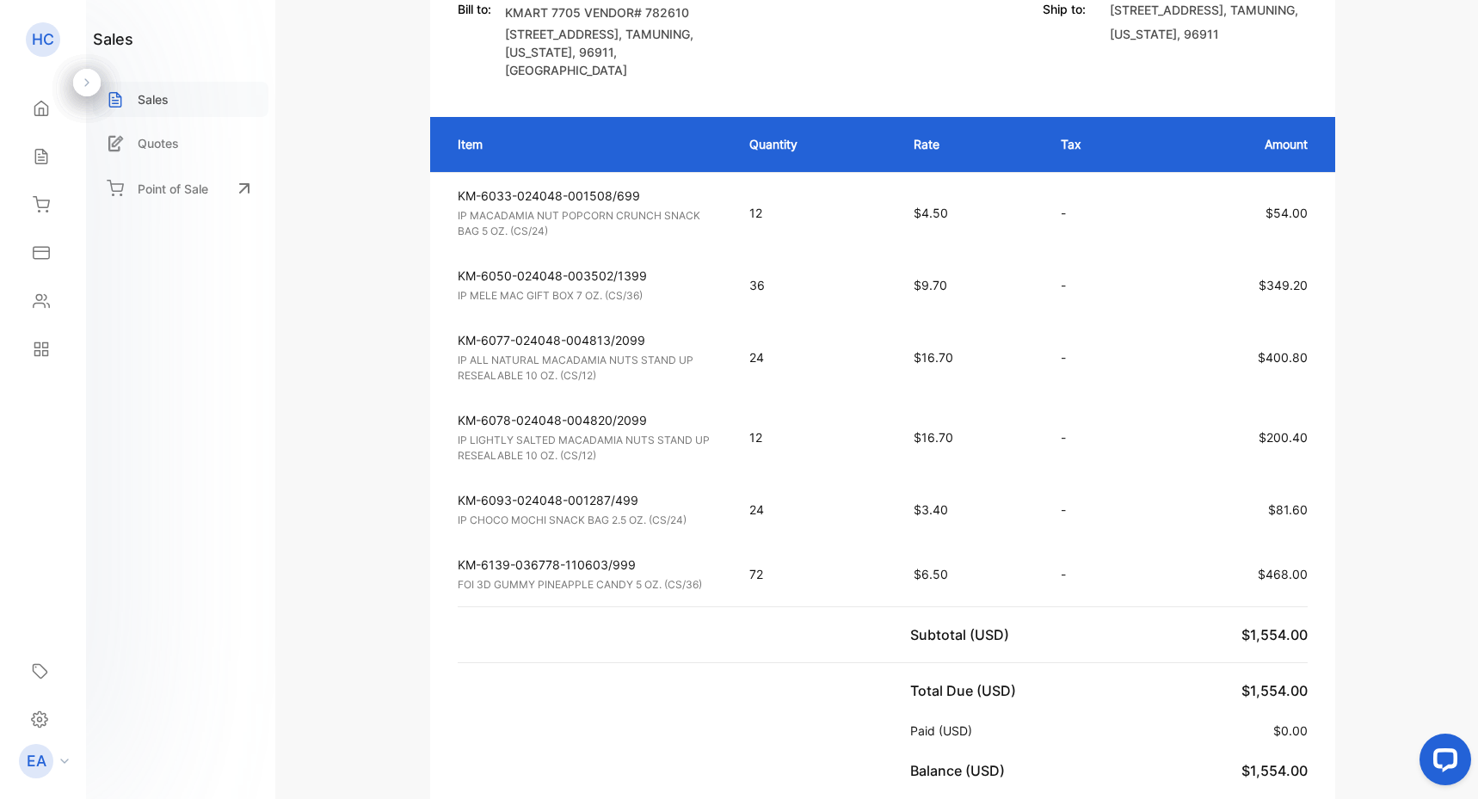
click at [211, 105] on div "Sales" at bounding box center [181, 99] width 176 height 35
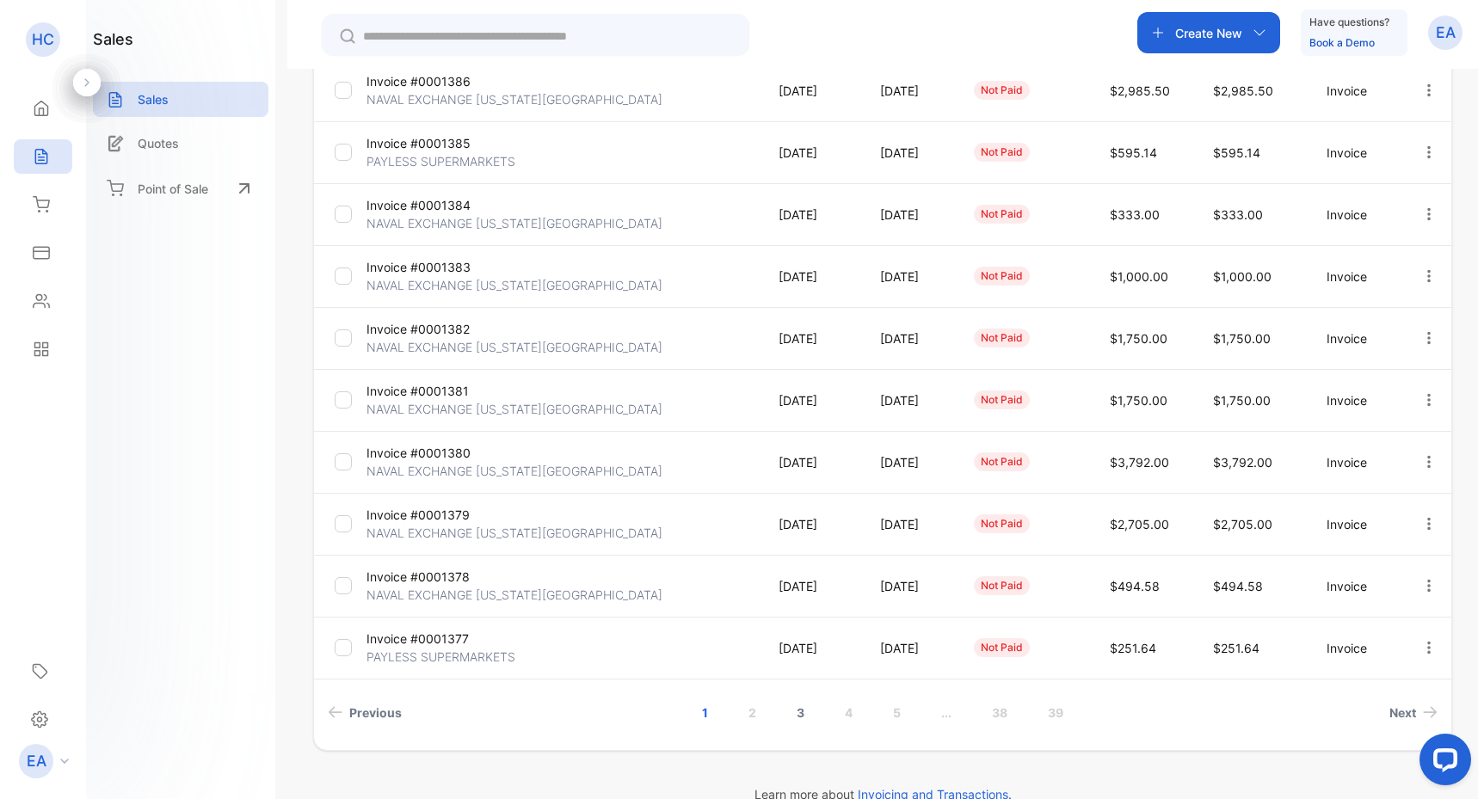
click at [805, 712] on link "3" at bounding box center [800, 713] width 49 height 32
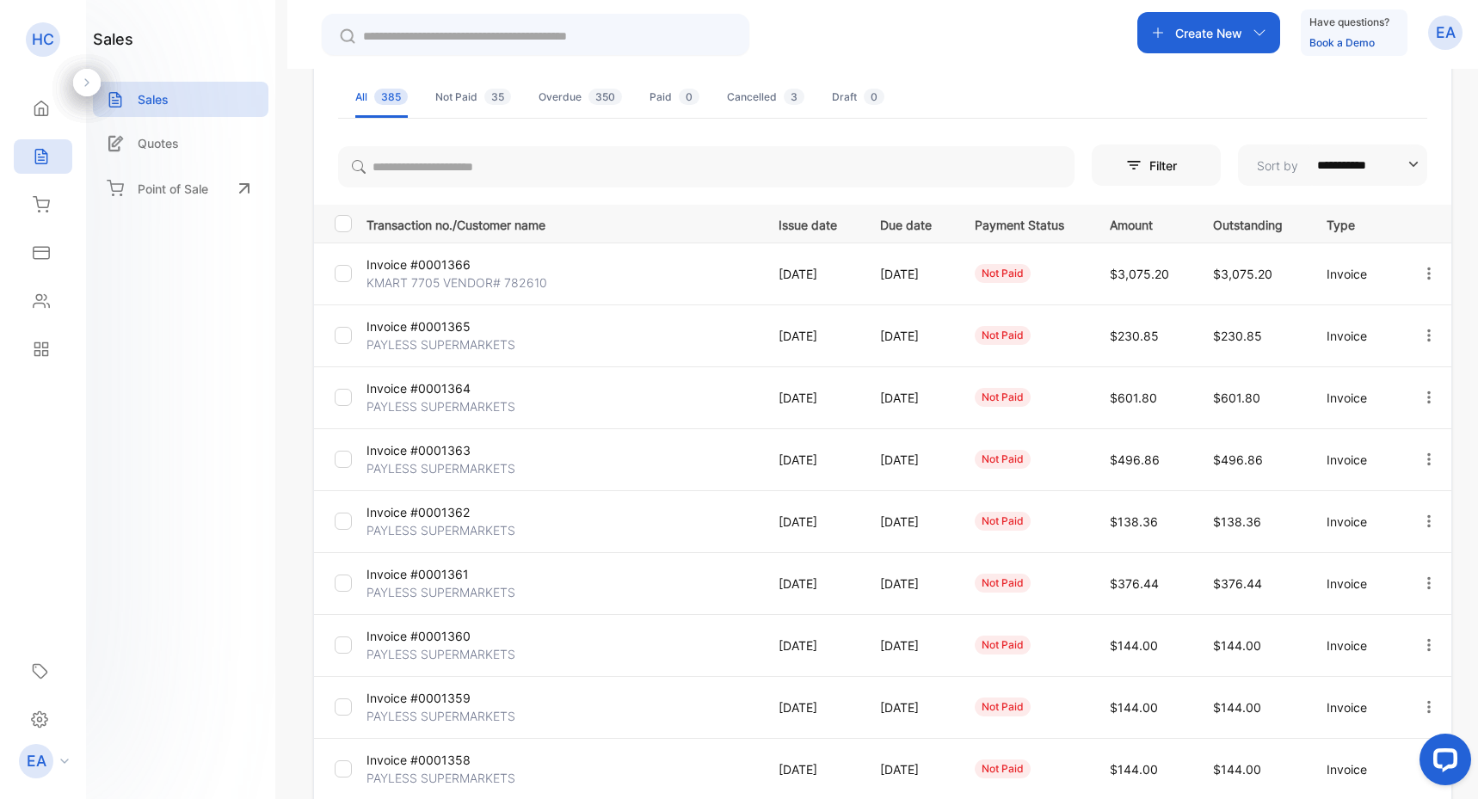
scroll to position [101, 0]
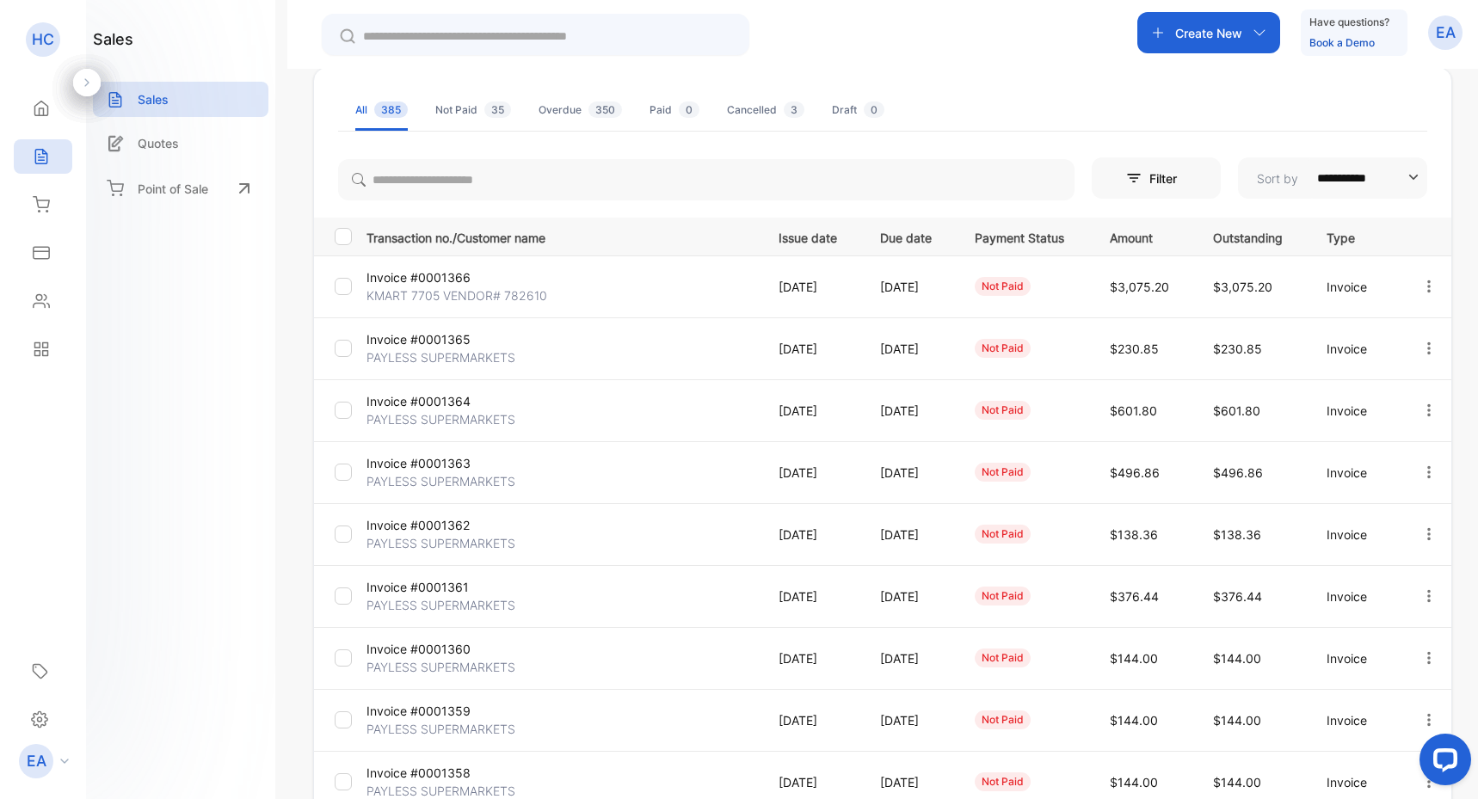
click at [1148, 172] on button "Filter" at bounding box center [1156, 177] width 129 height 41
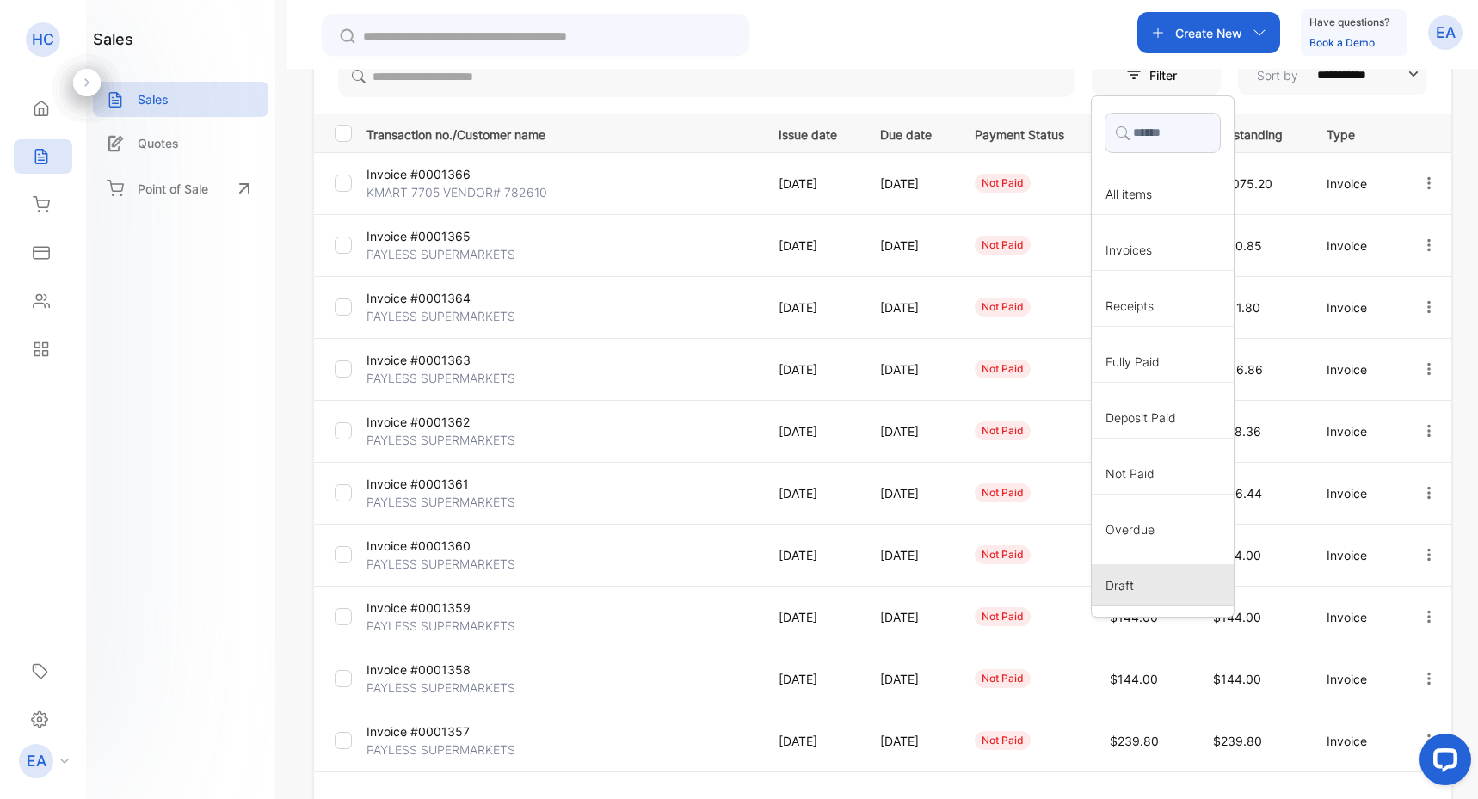
scroll to position [206, 0]
click at [1115, 200] on span "All items" at bounding box center [1129, 192] width 46 height 18
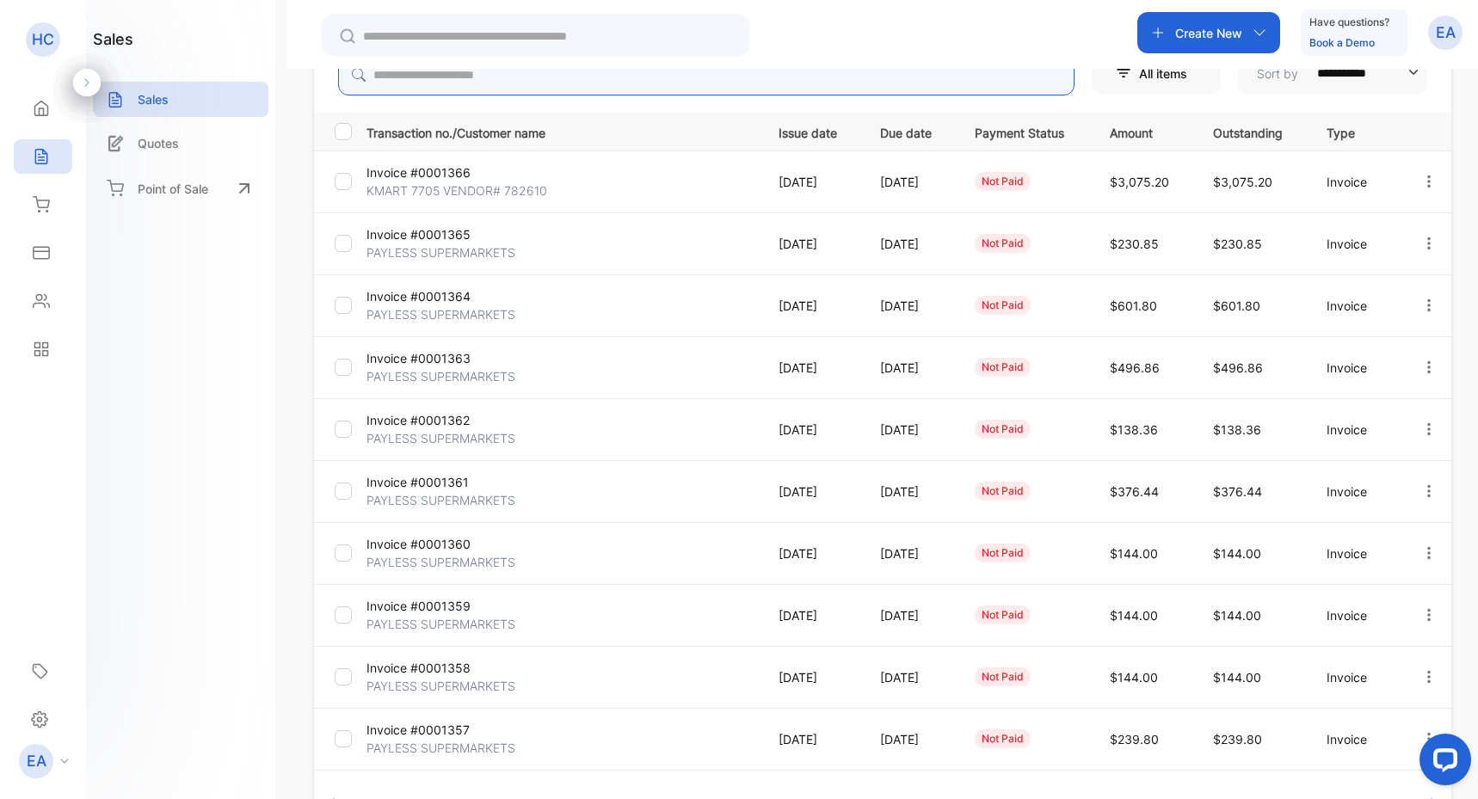
click at [812, 74] on input "search" at bounding box center [706, 74] width 737 height 41
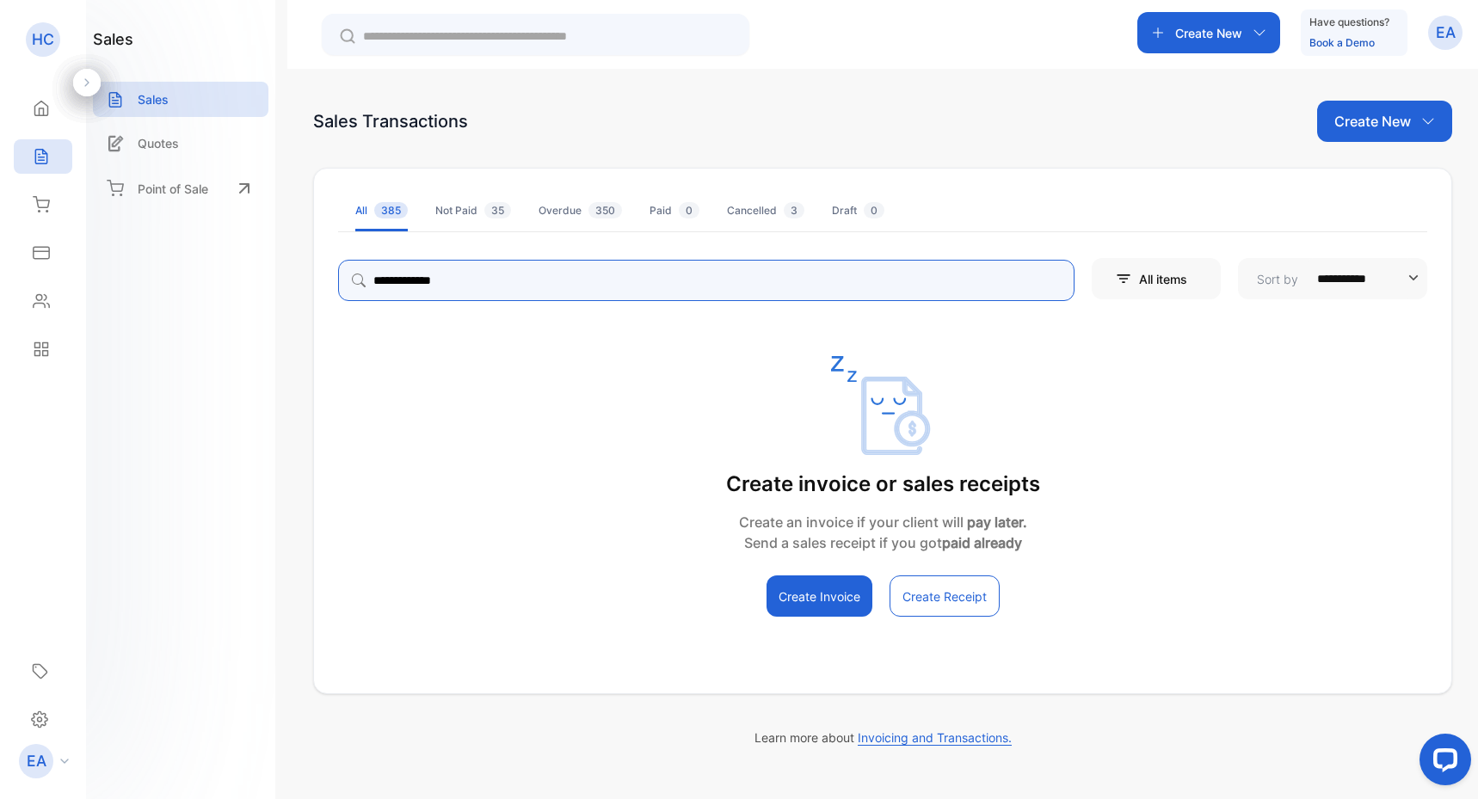
scroll to position [0, 0]
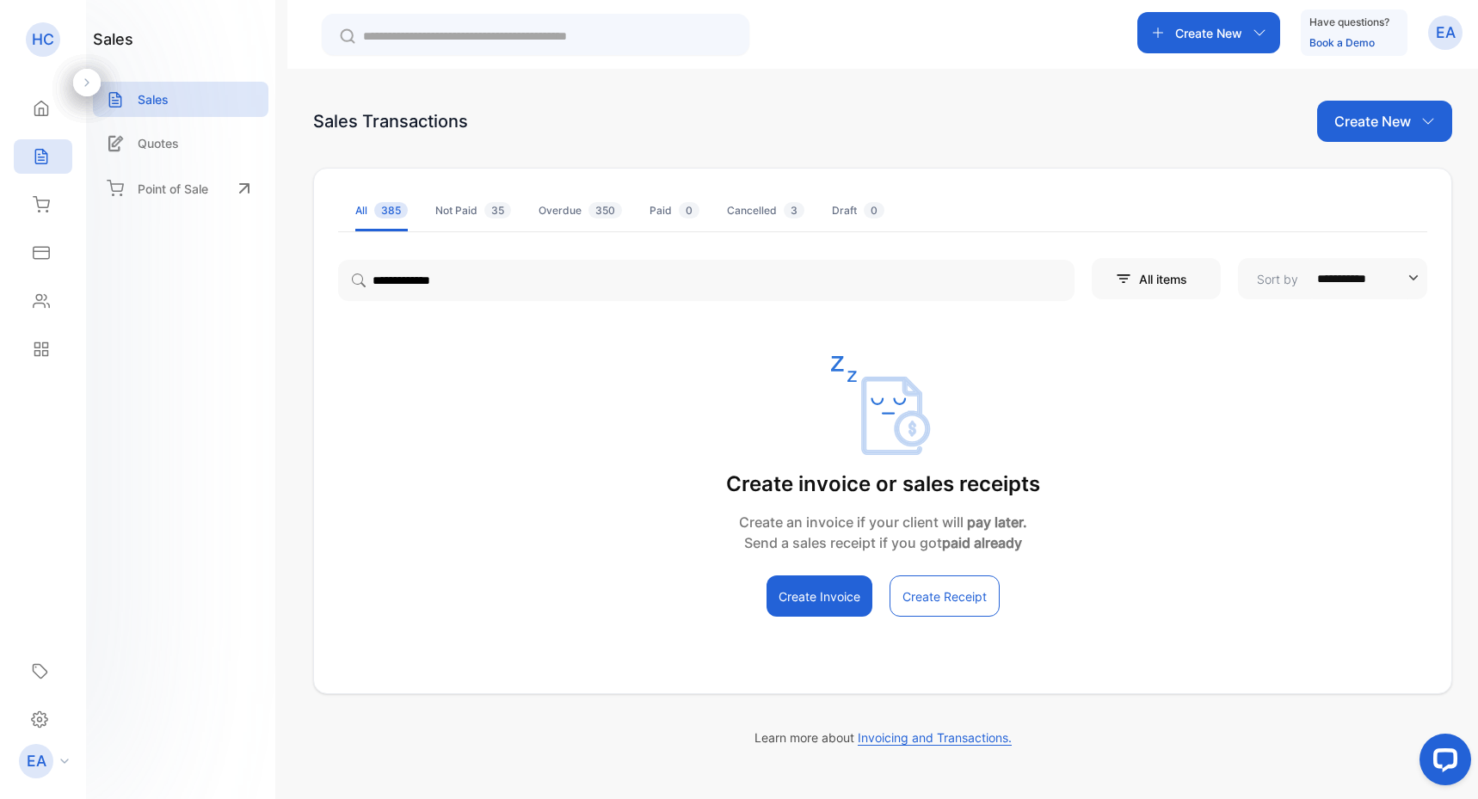
click at [1105, 284] on icon "button" at bounding box center [1100, 278] width 17 height 17
click at [1103, 452] on div "Invoices" at bounding box center [1163, 454] width 142 height 42
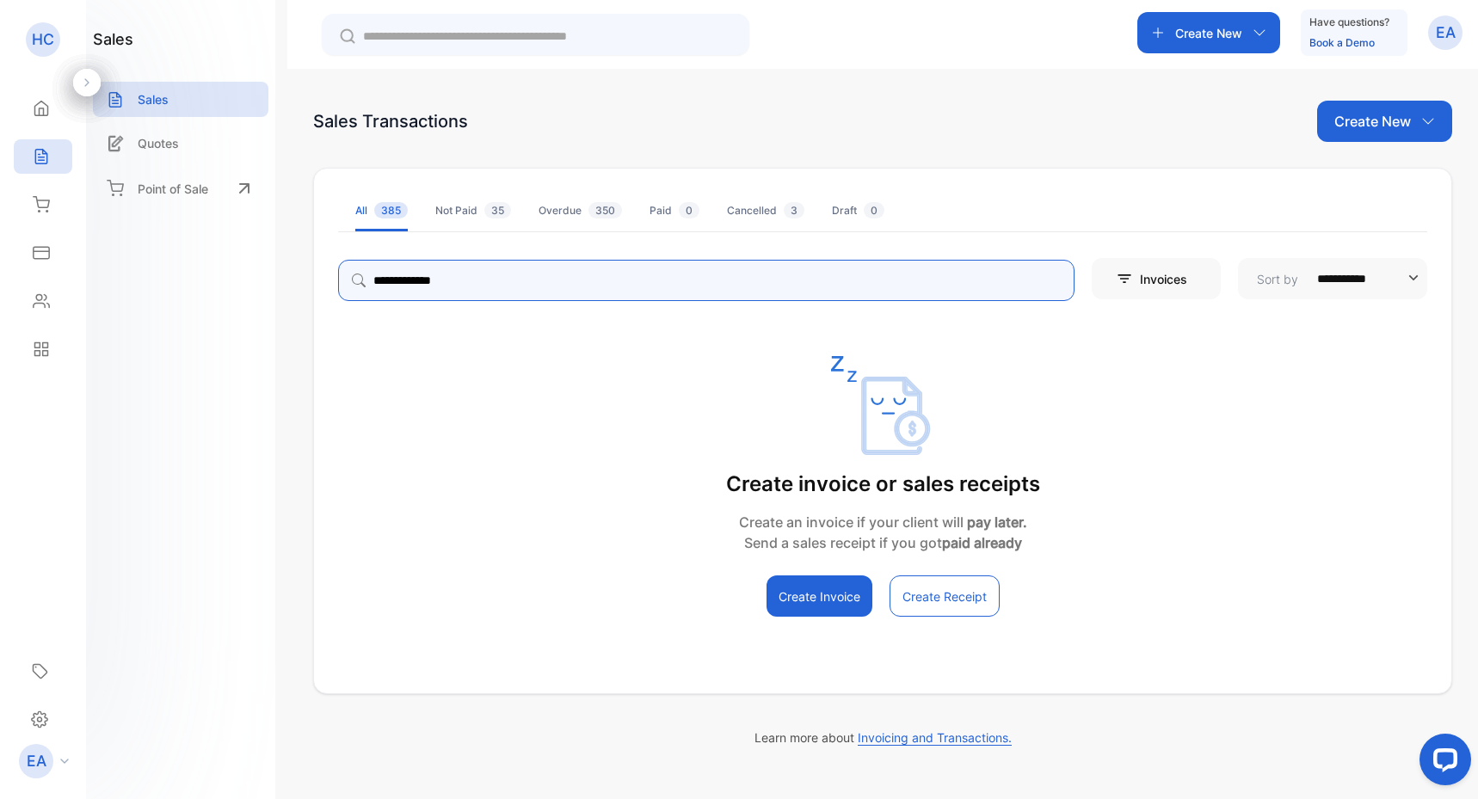
drag, startPoint x: 646, startPoint y: 287, endPoint x: 367, endPoint y: 258, distance: 280.2
click at [365, 258] on div "**********" at bounding box center [706, 277] width 737 height 48
type input "*****"
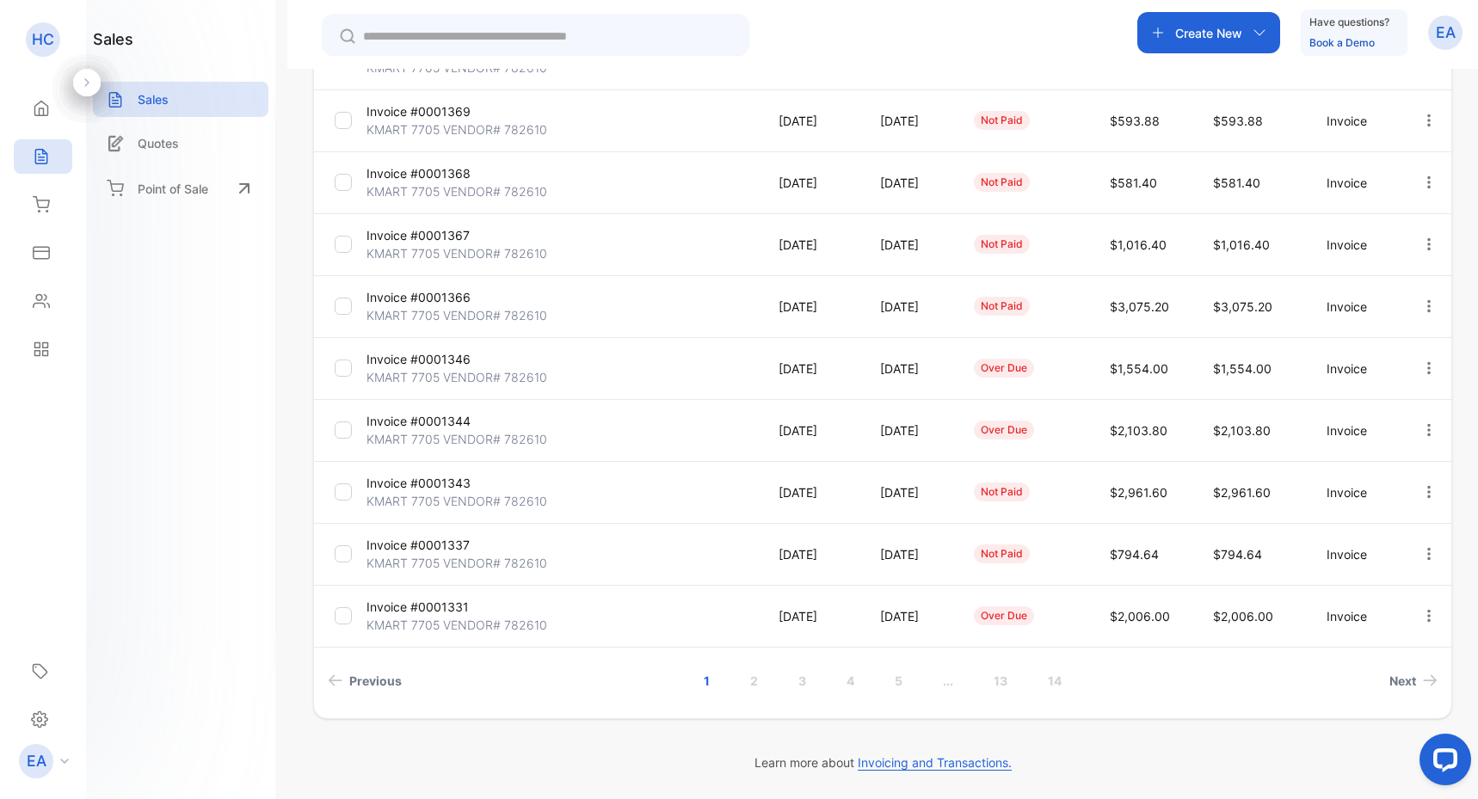
scroll to position [329, 0]
click at [409, 607] on p "Invoice #0001331" at bounding box center [432, 607] width 130 height 18
click at [417, 615] on p "Invoice #0001331" at bounding box center [432, 607] width 130 height 18
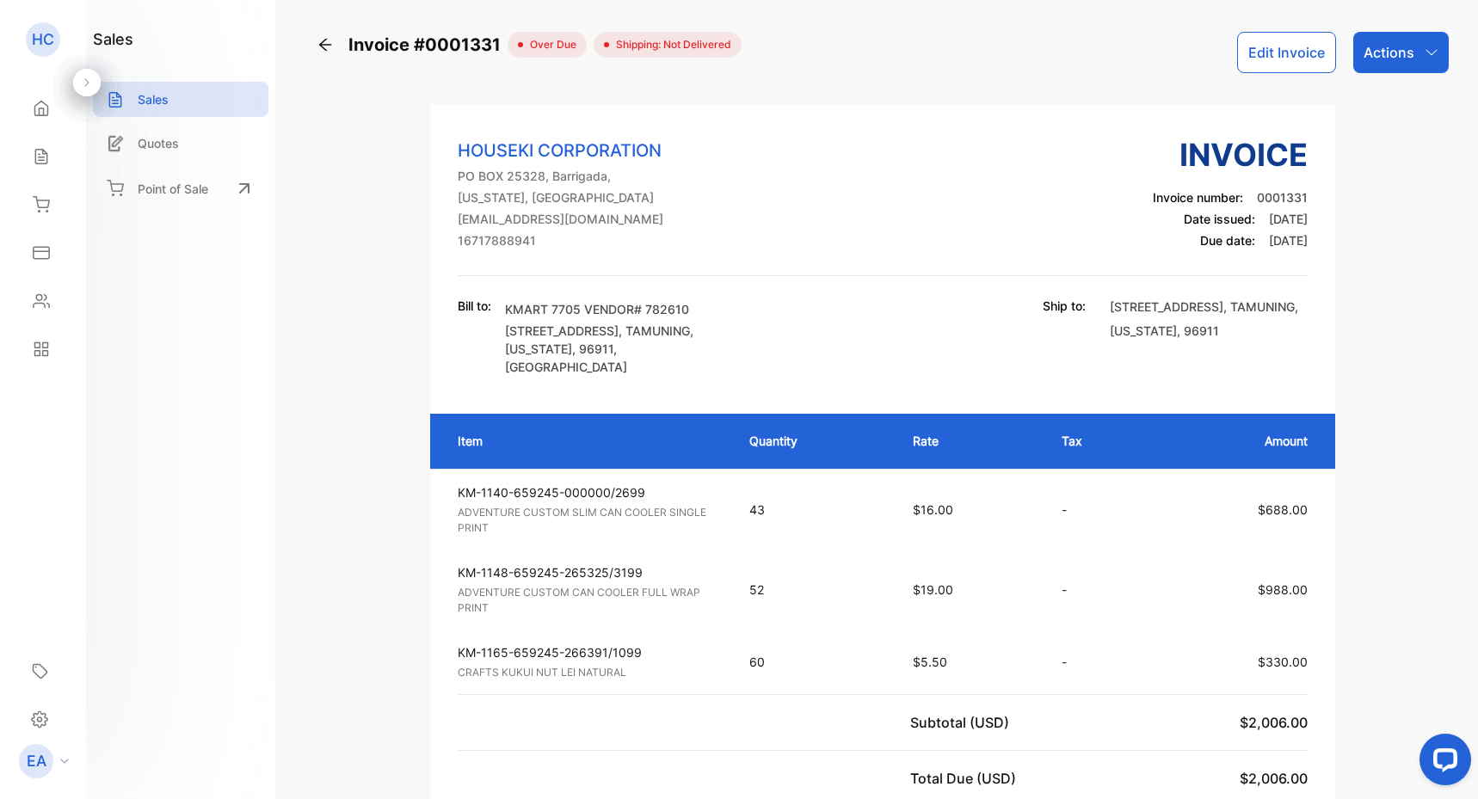
click at [318, 52] on div "Invoice #0001331" at bounding box center [412, 45] width 191 height 26
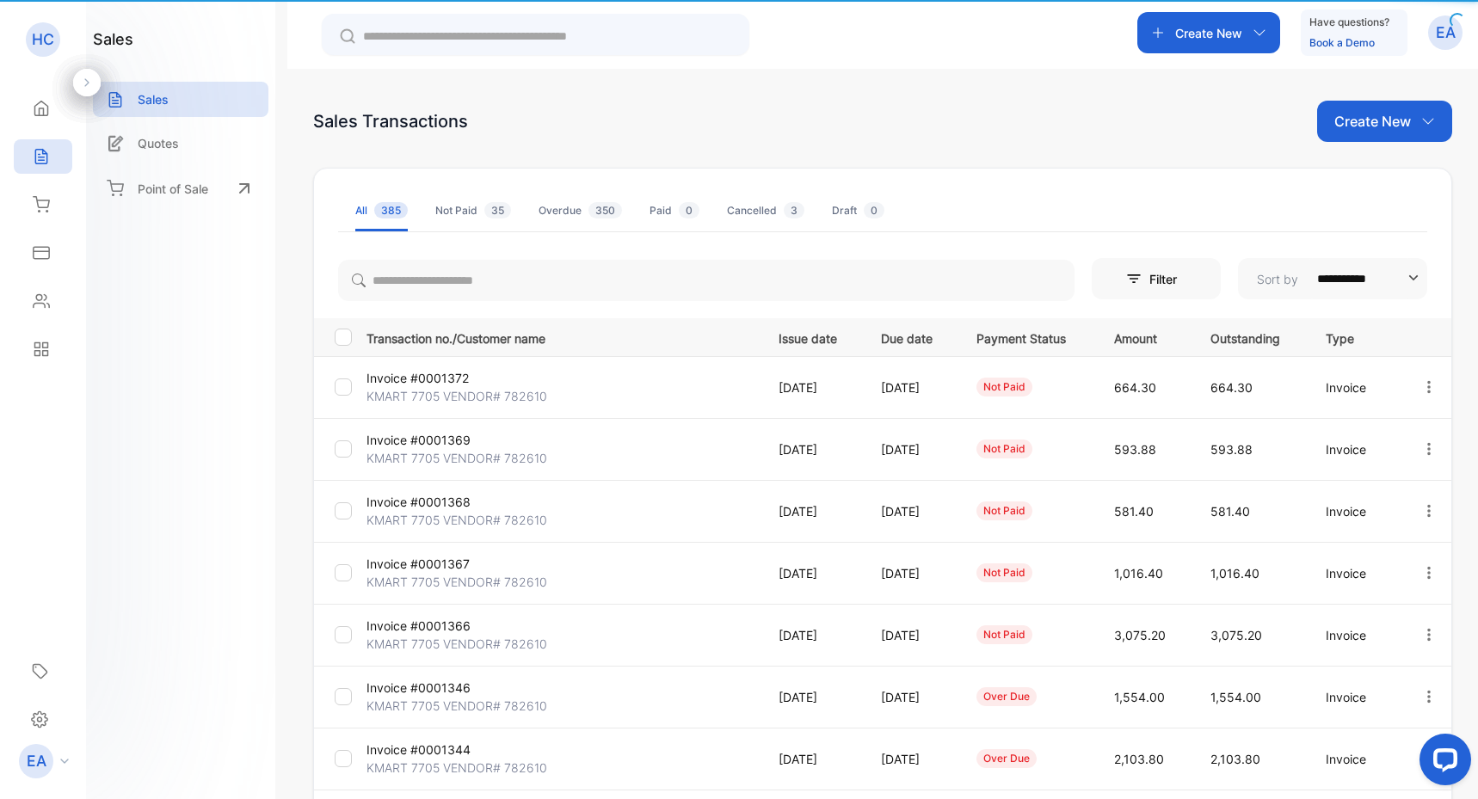
click at [318, 52] on div "Create New Have questions? Book a Demo EA" at bounding box center [882, 34] width 1191 height 69
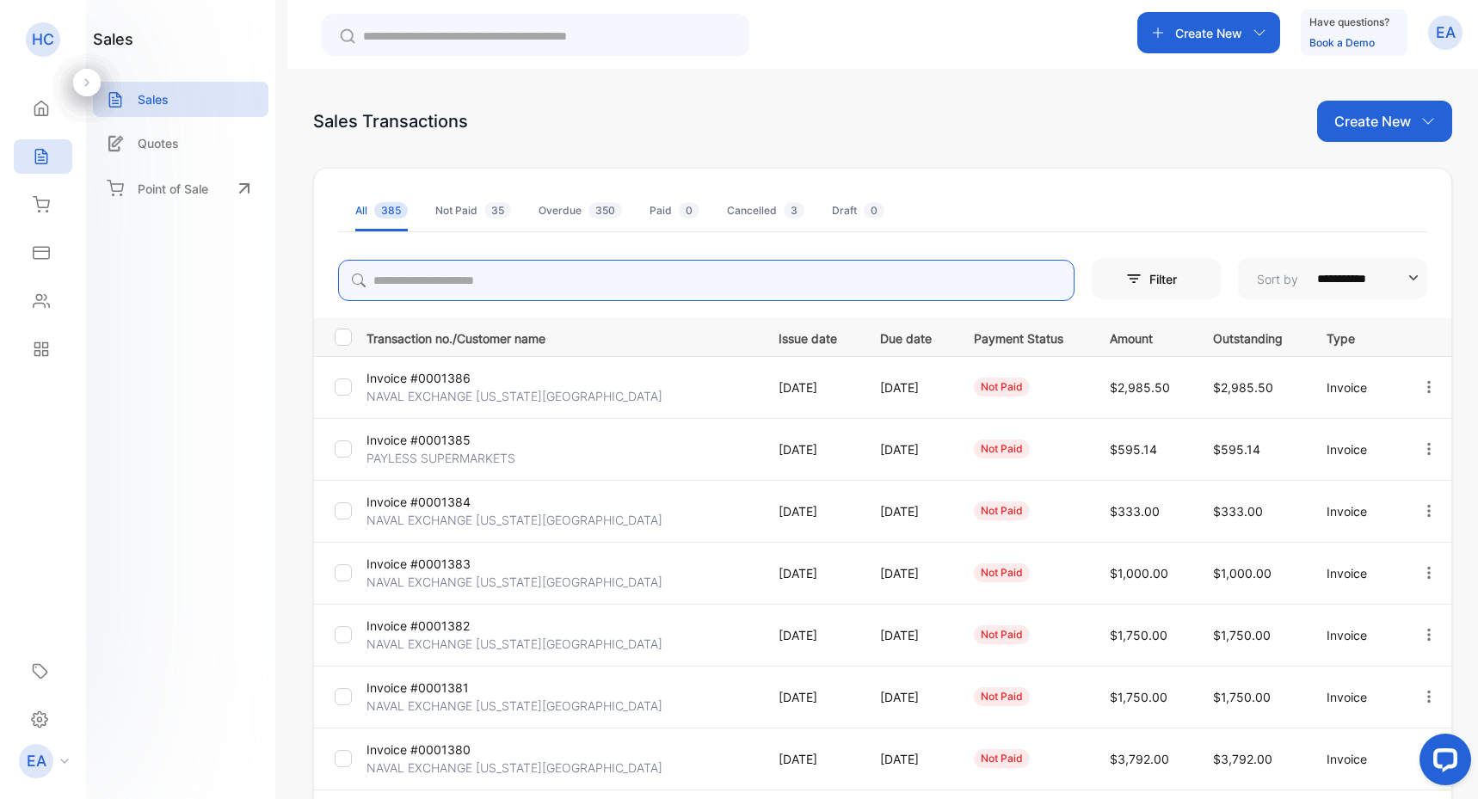
click at [420, 276] on input "search" at bounding box center [706, 280] width 737 height 41
type input "*****"
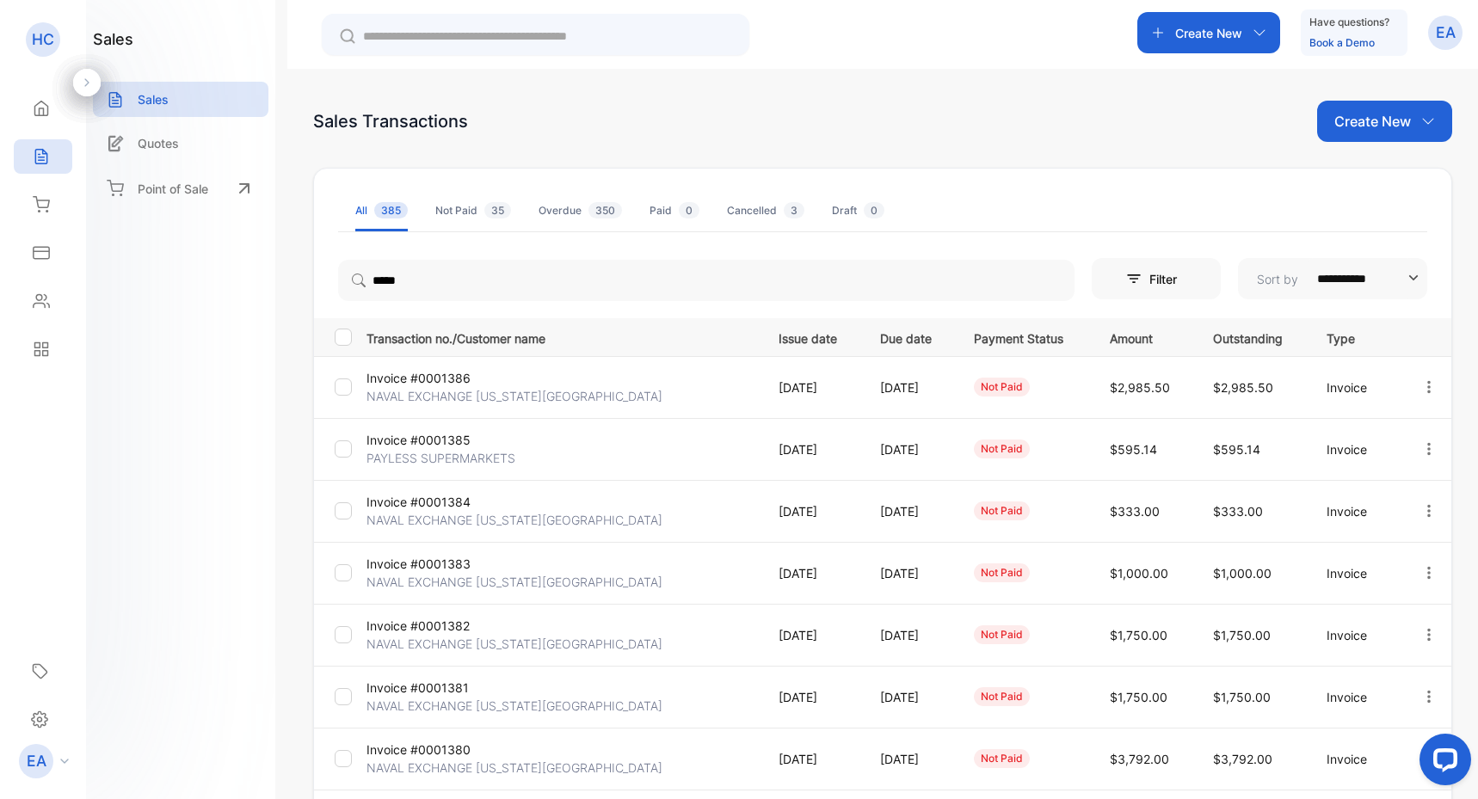
drag, startPoint x: 663, startPoint y: 207, endPoint x: 1134, endPoint y: 267, distance: 475.3
click at [1134, 267] on div "Filter" at bounding box center [1118, 278] width 52 height 41
click at [1028, 194] on ul "All 385 Not Paid 35 Overdue 350 Paid 0 Cancelled 3 Draft 0" at bounding box center [882, 211] width 1089 height 42
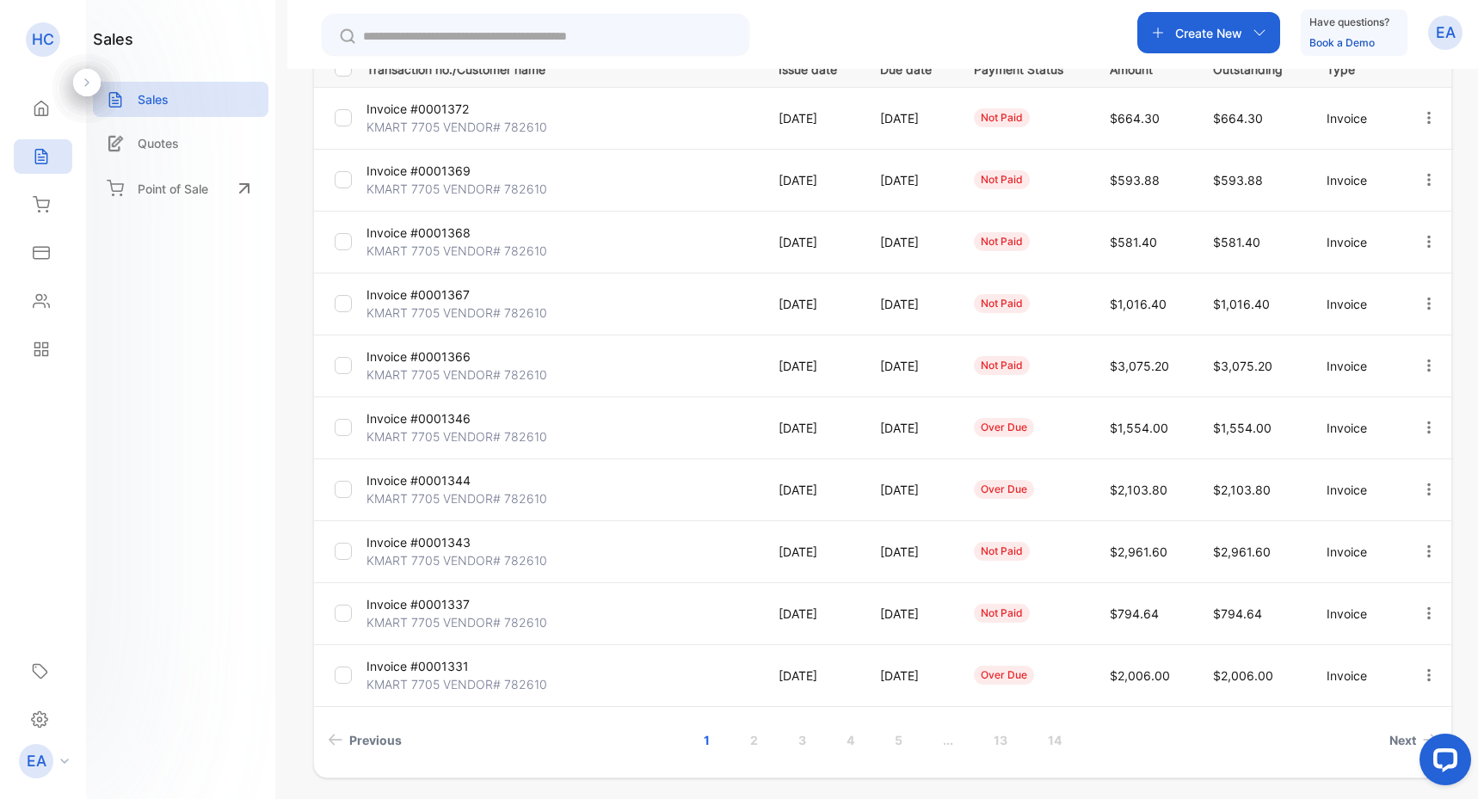
scroll to position [274, 0]
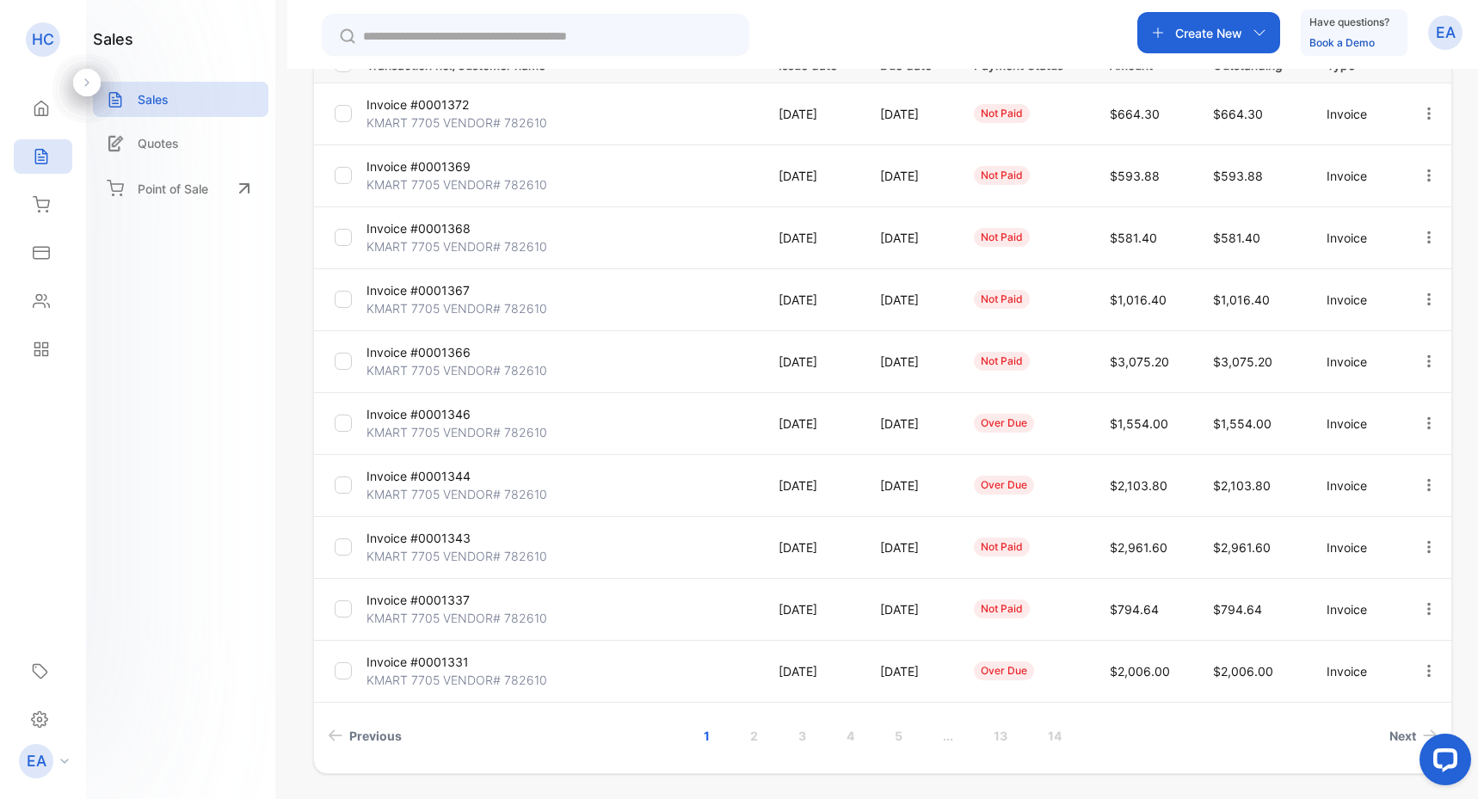
click at [426, 603] on p "Invoice #0001337" at bounding box center [432, 600] width 130 height 18
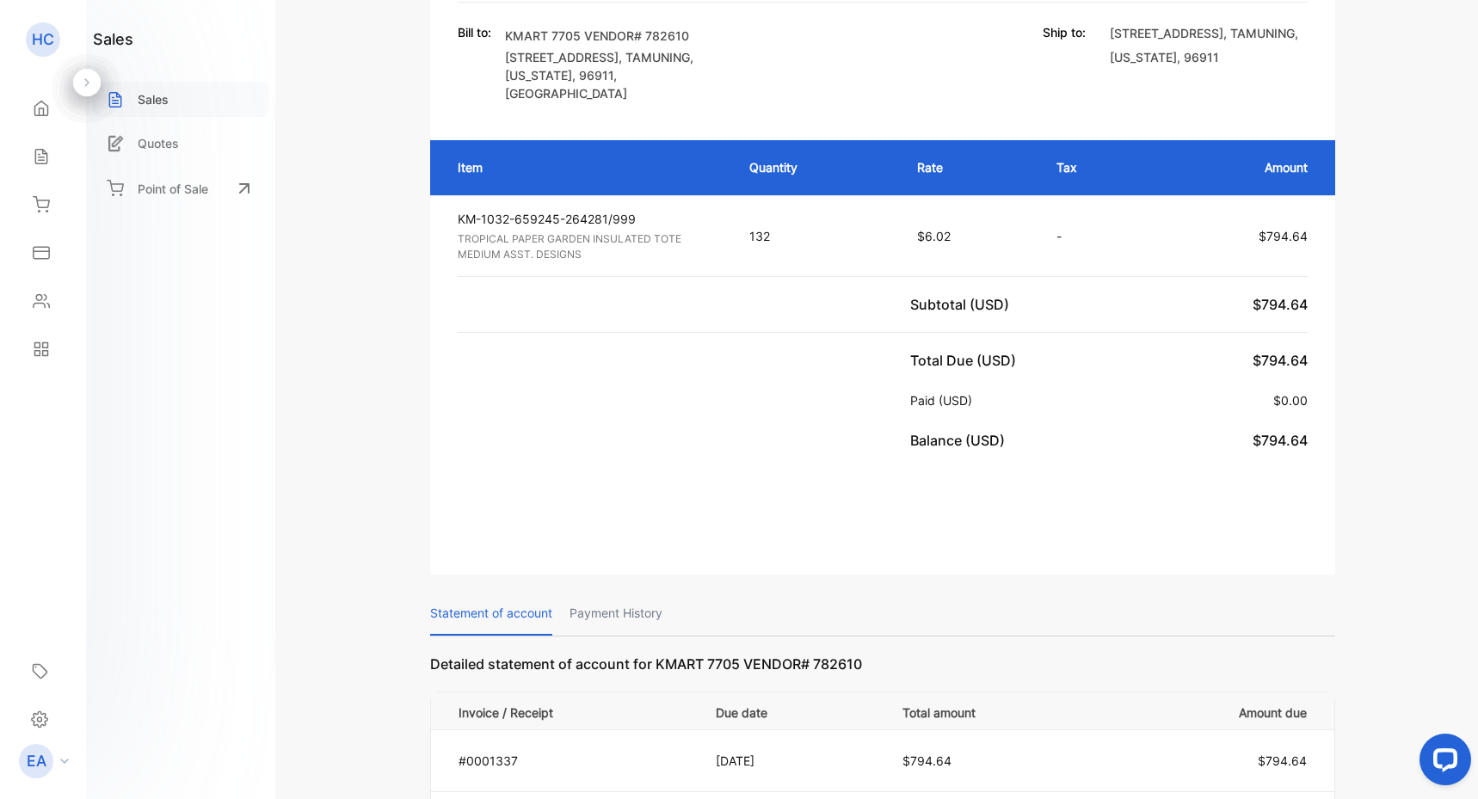
click at [182, 103] on div "Sales" at bounding box center [181, 99] width 176 height 35
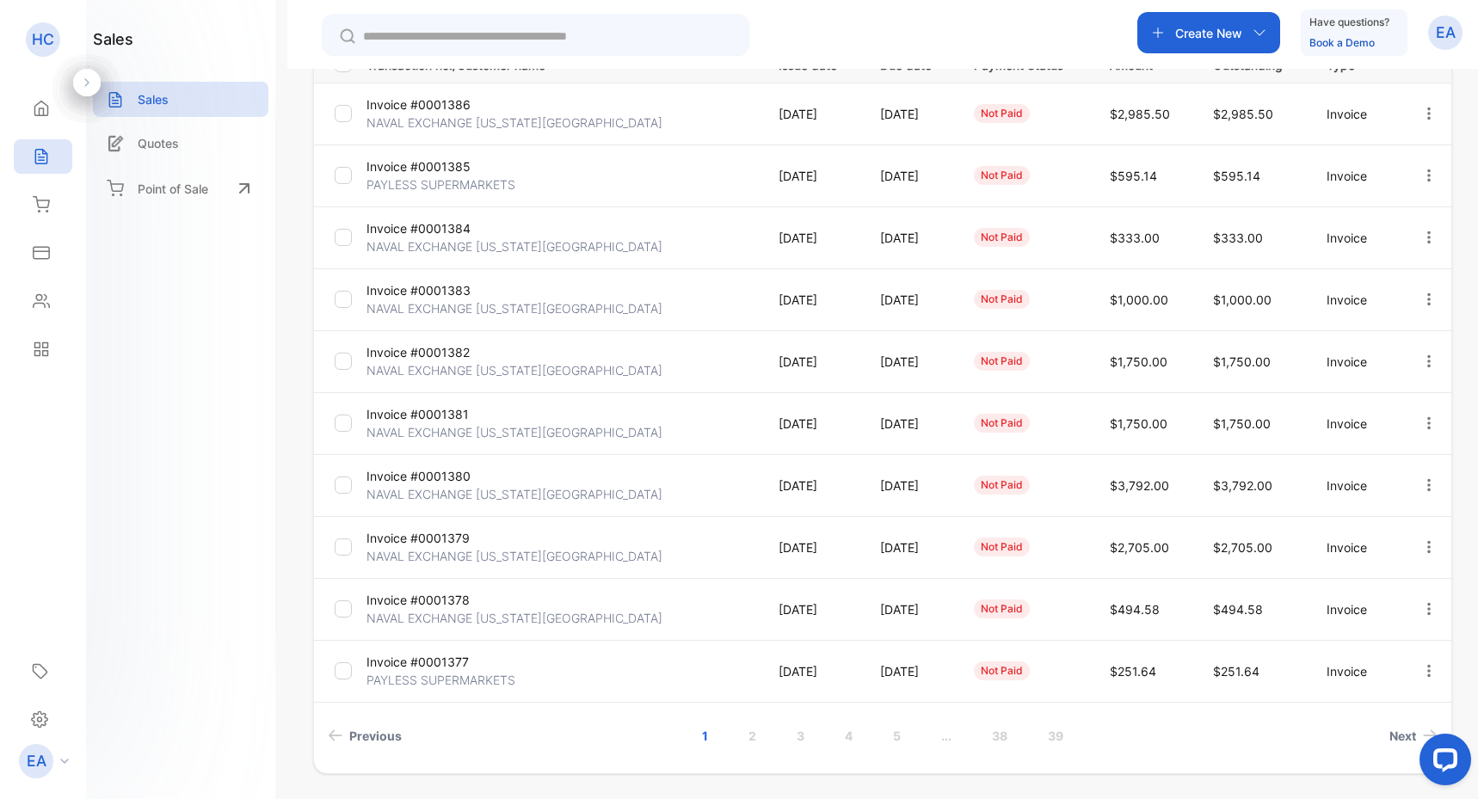
click at [450, 32] on input "text" at bounding box center [547, 37] width 369 height 18
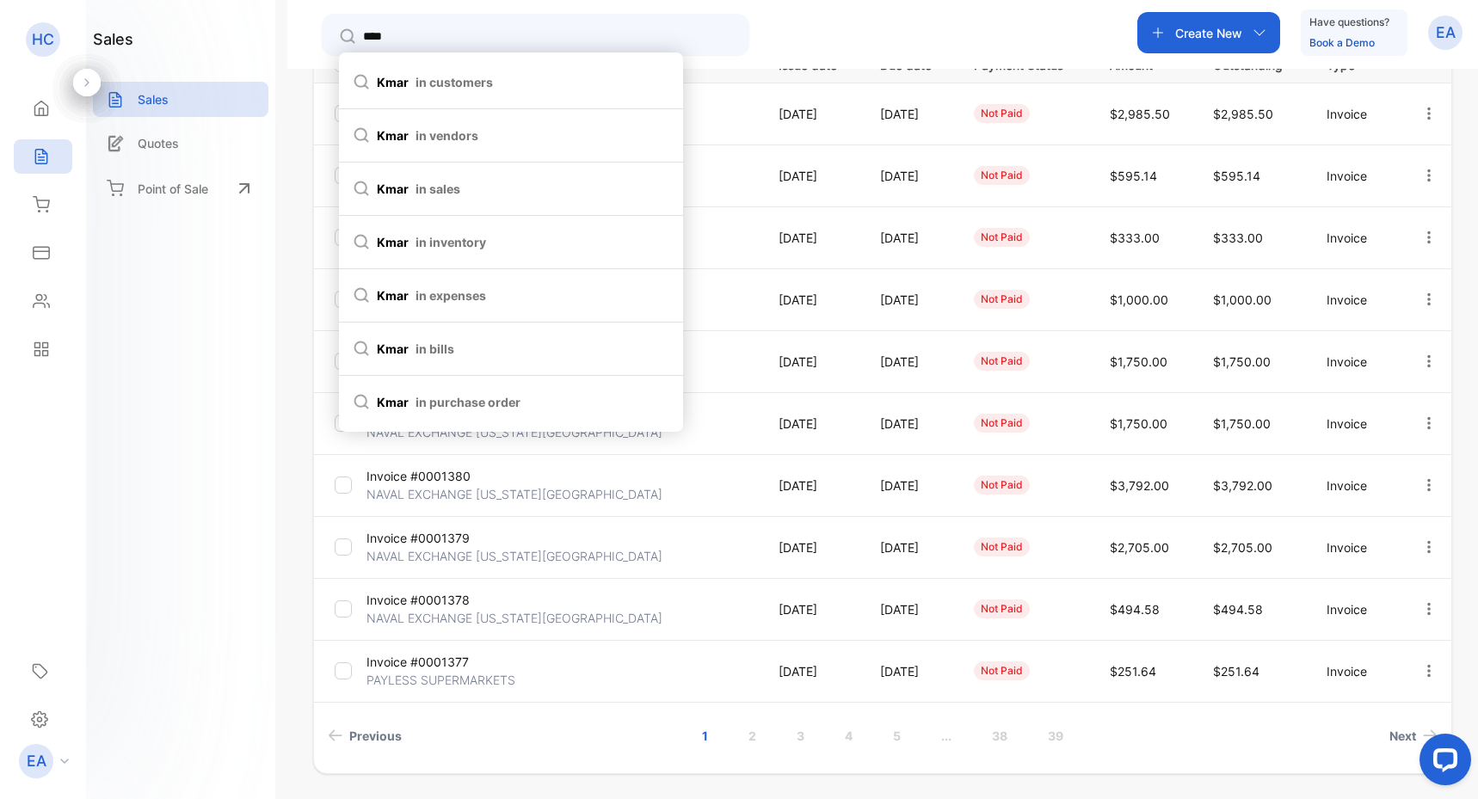
type input "*****"
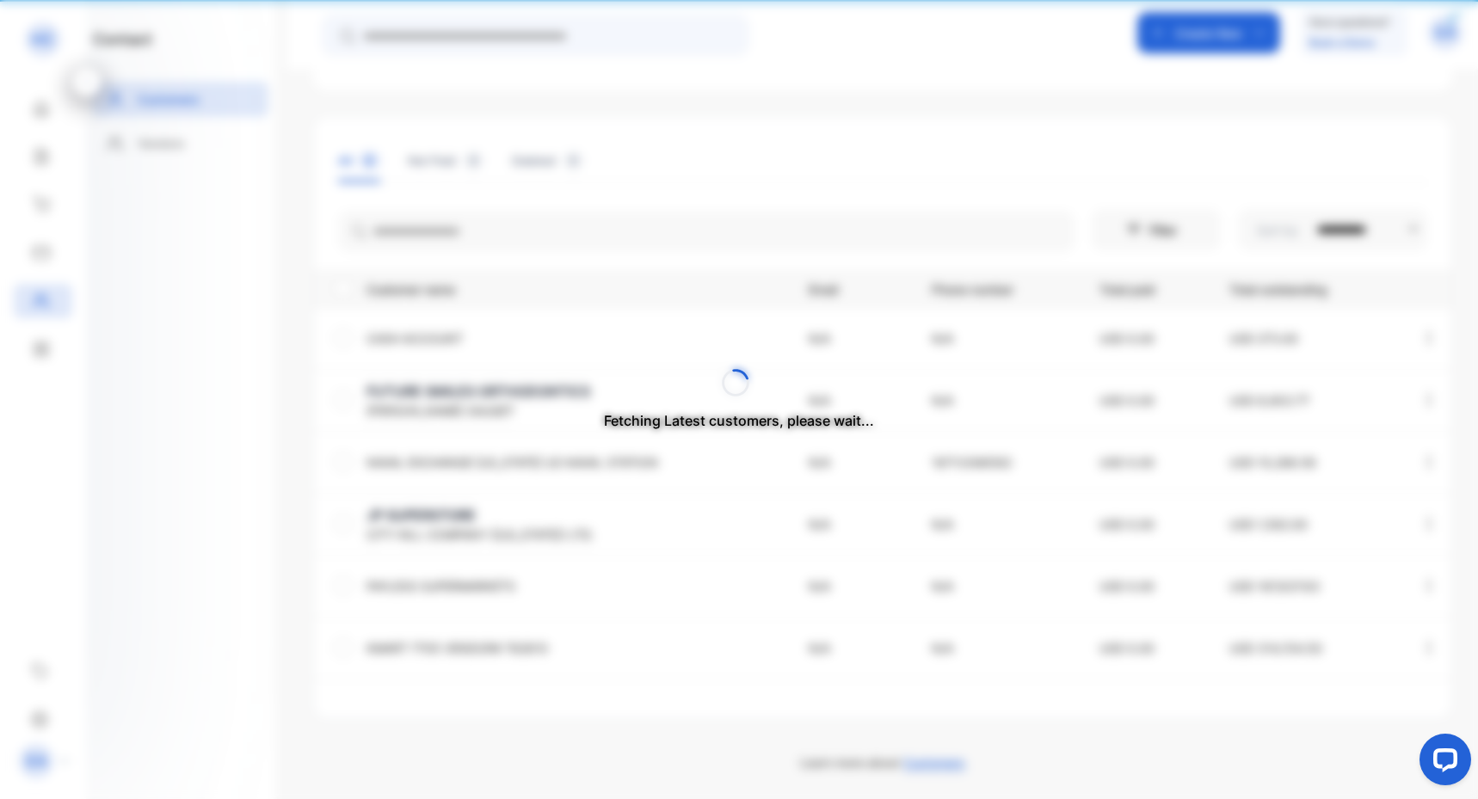
scroll to position [194, 0]
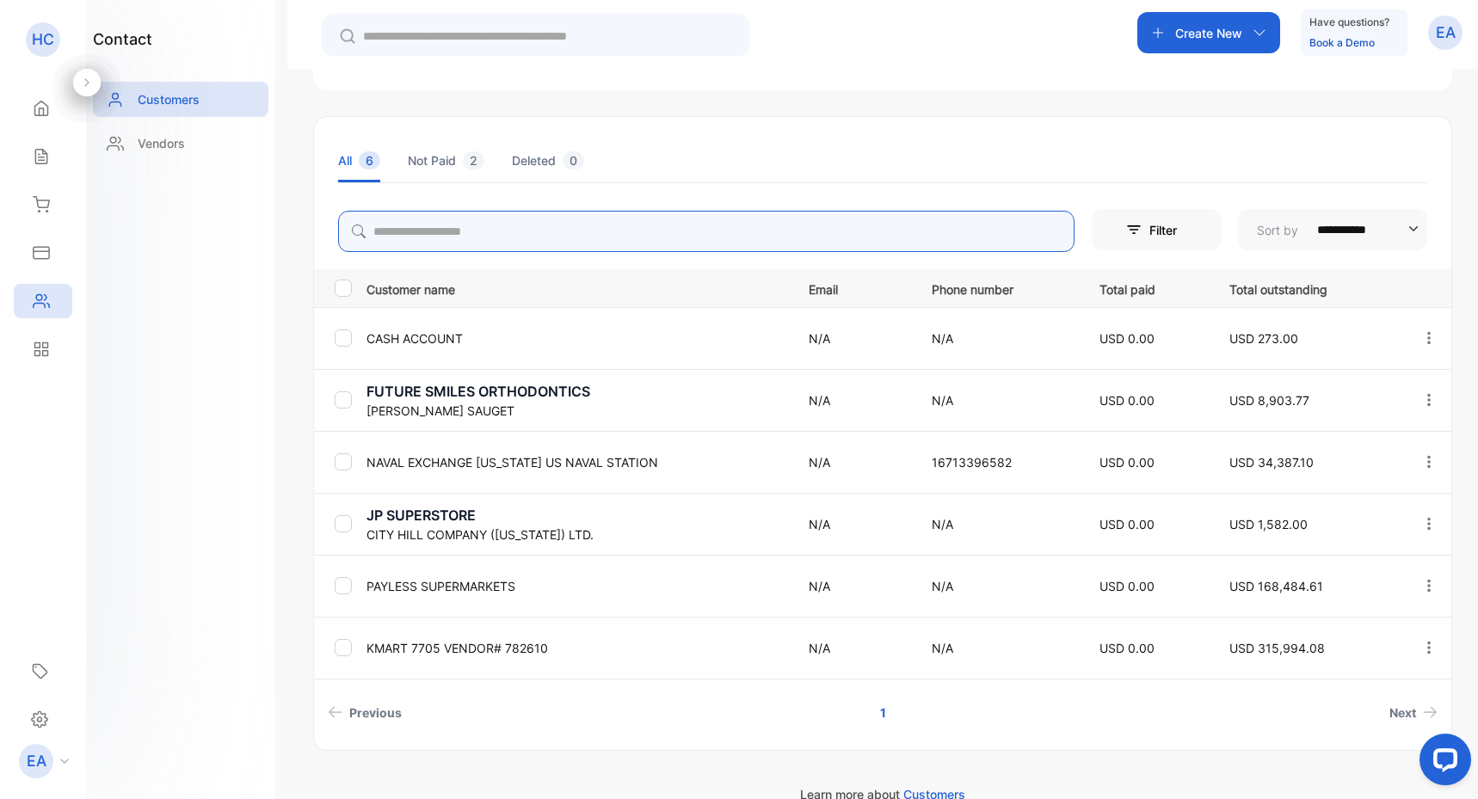
click at [481, 231] on input "search" at bounding box center [706, 231] width 737 height 41
type input "*****"
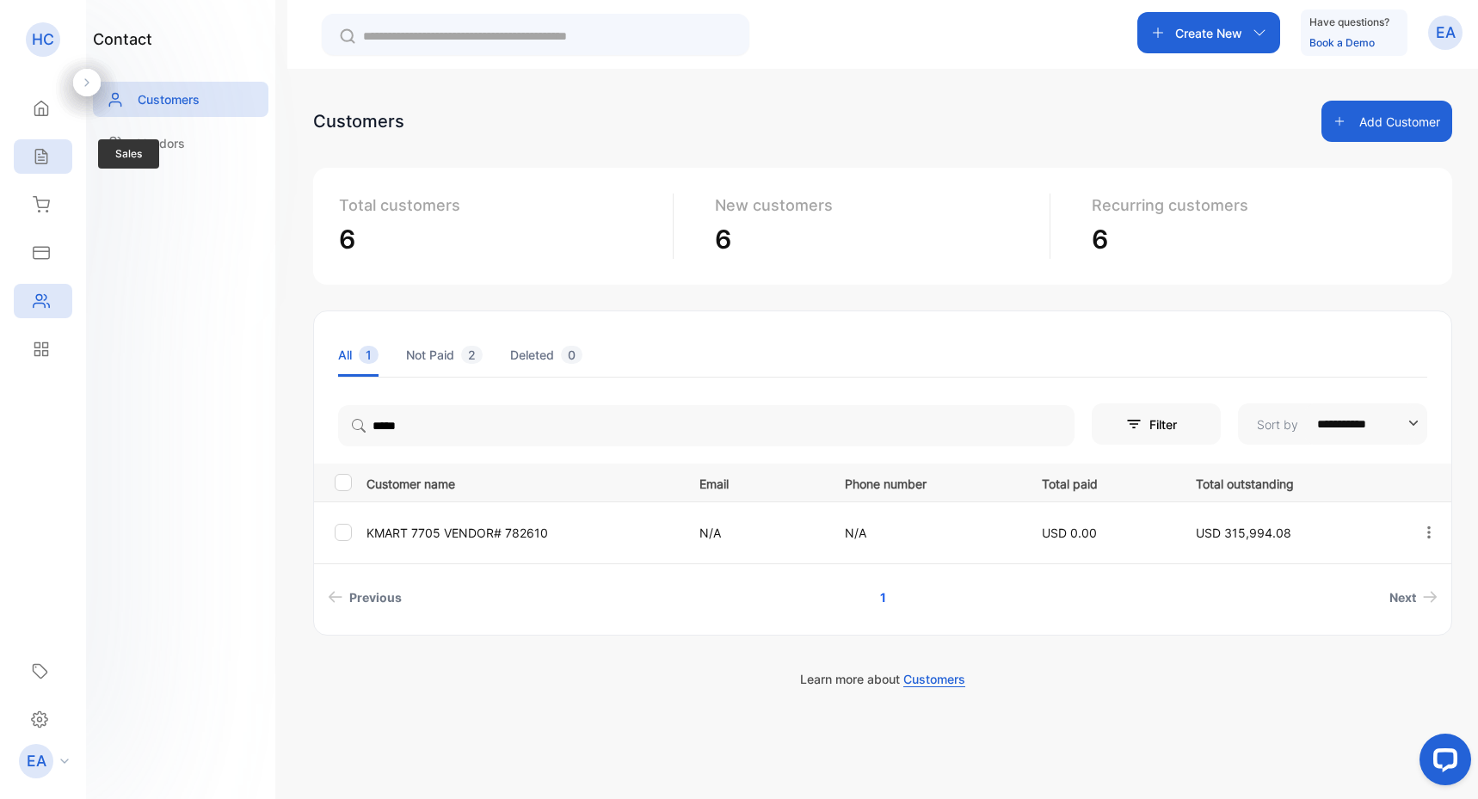
click at [44, 146] on div "Sales" at bounding box center [43, 156] width 59 height 34
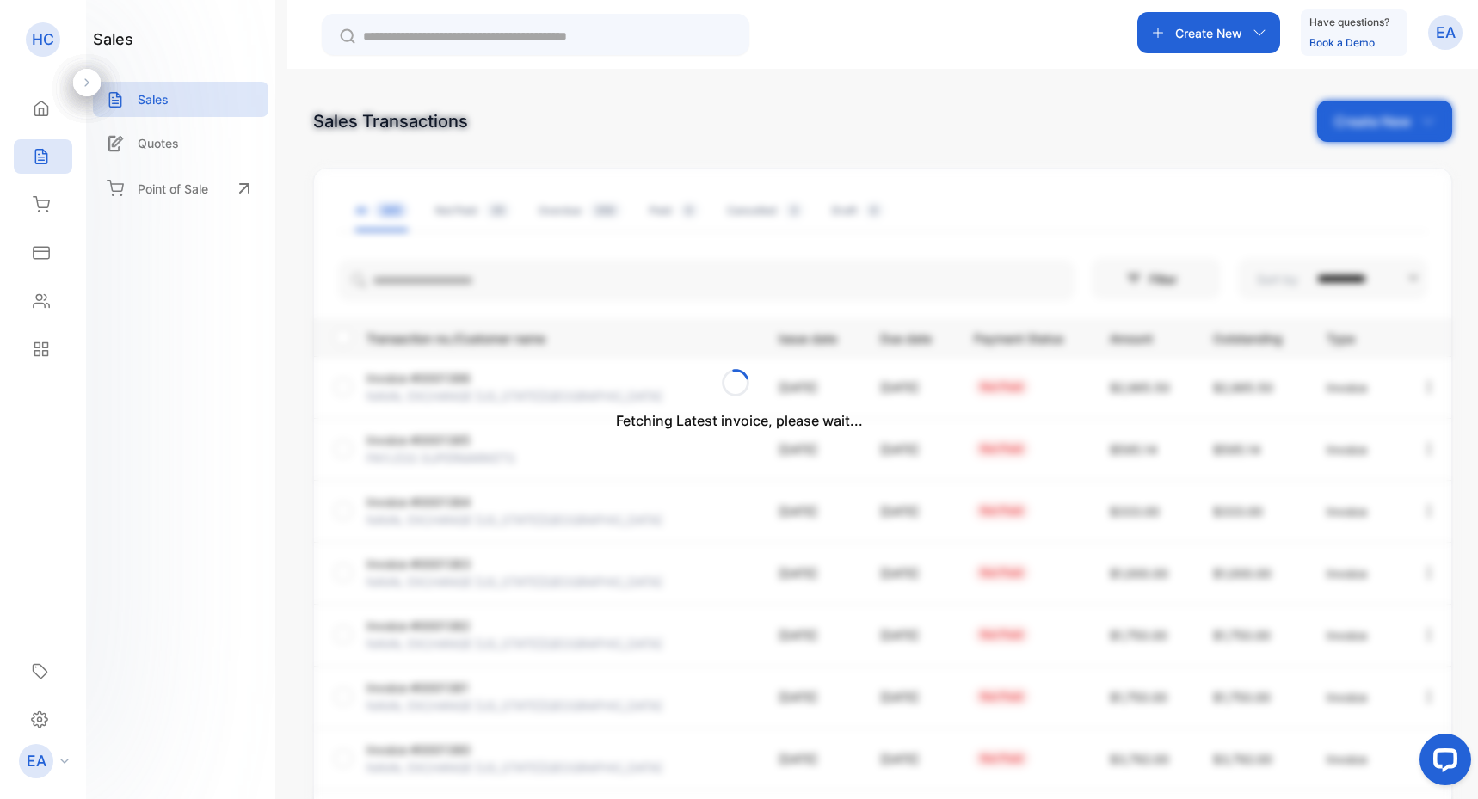
click at [416, 278] on div "Fetching Latest invoice, please wait..." at bounding box center [739, 399] width 1478 height 799
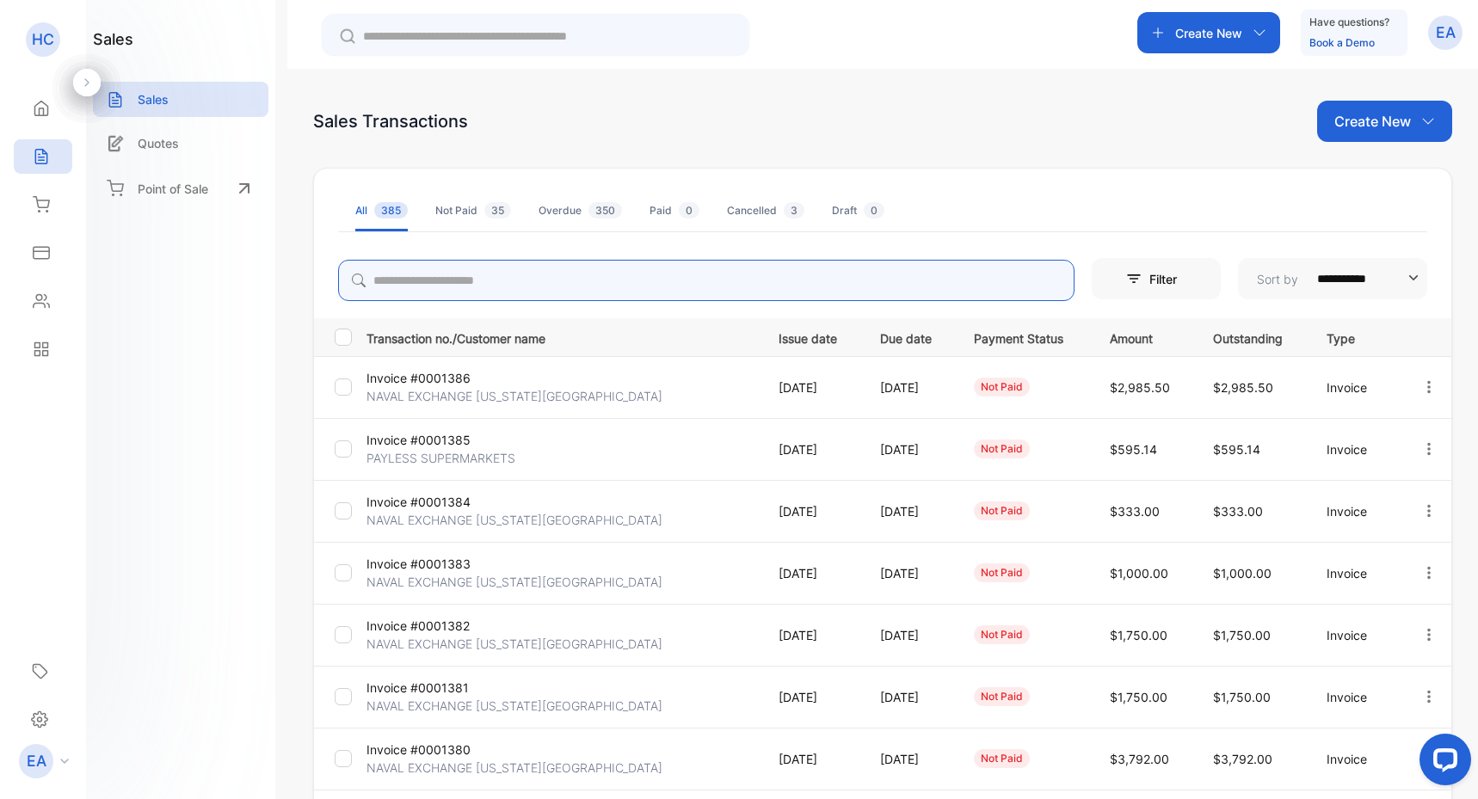
click at [407, 290] on input "search" at bounding box center [706, 280] width 737 height 41
type input "*****"
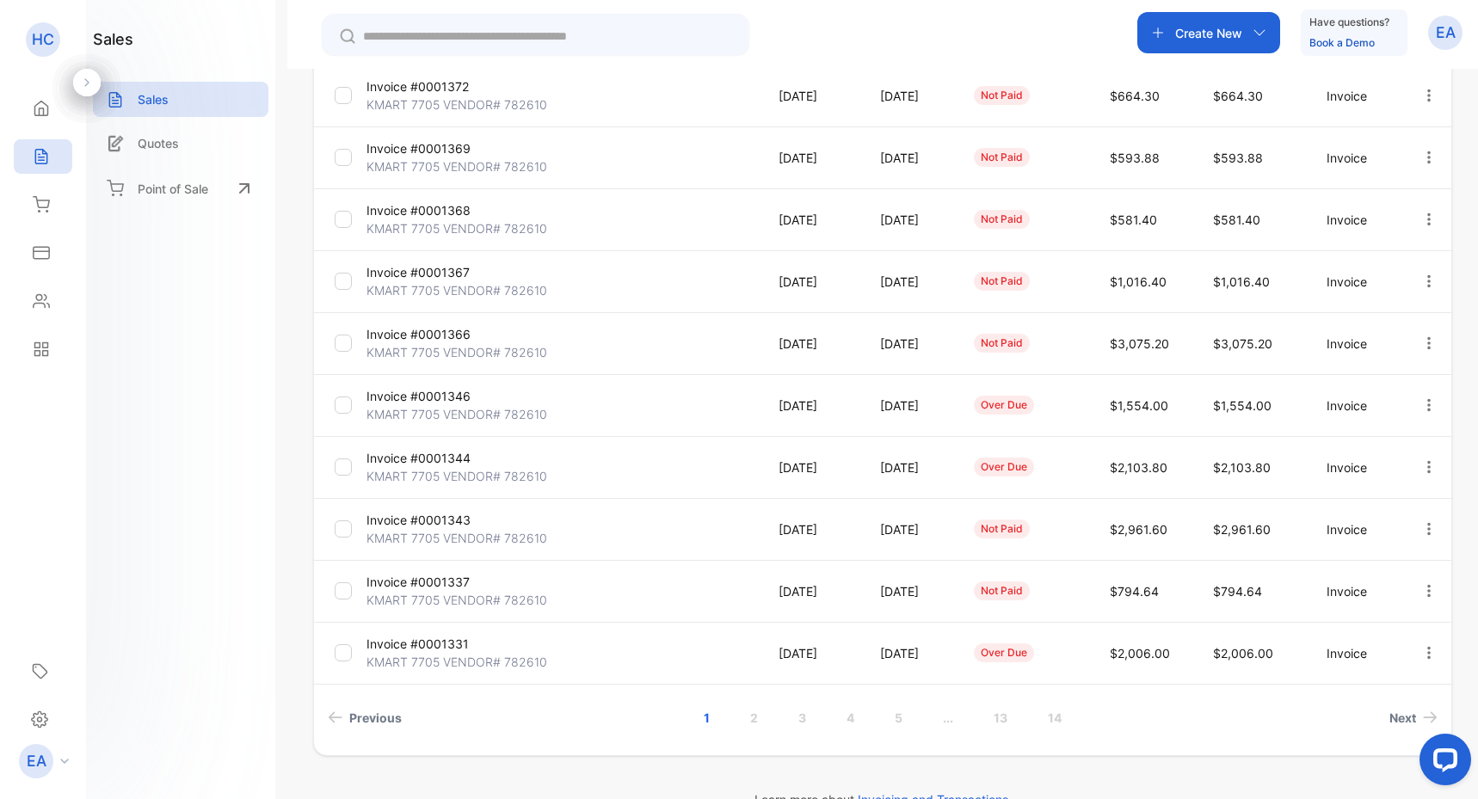
scroll to position [315, 0]
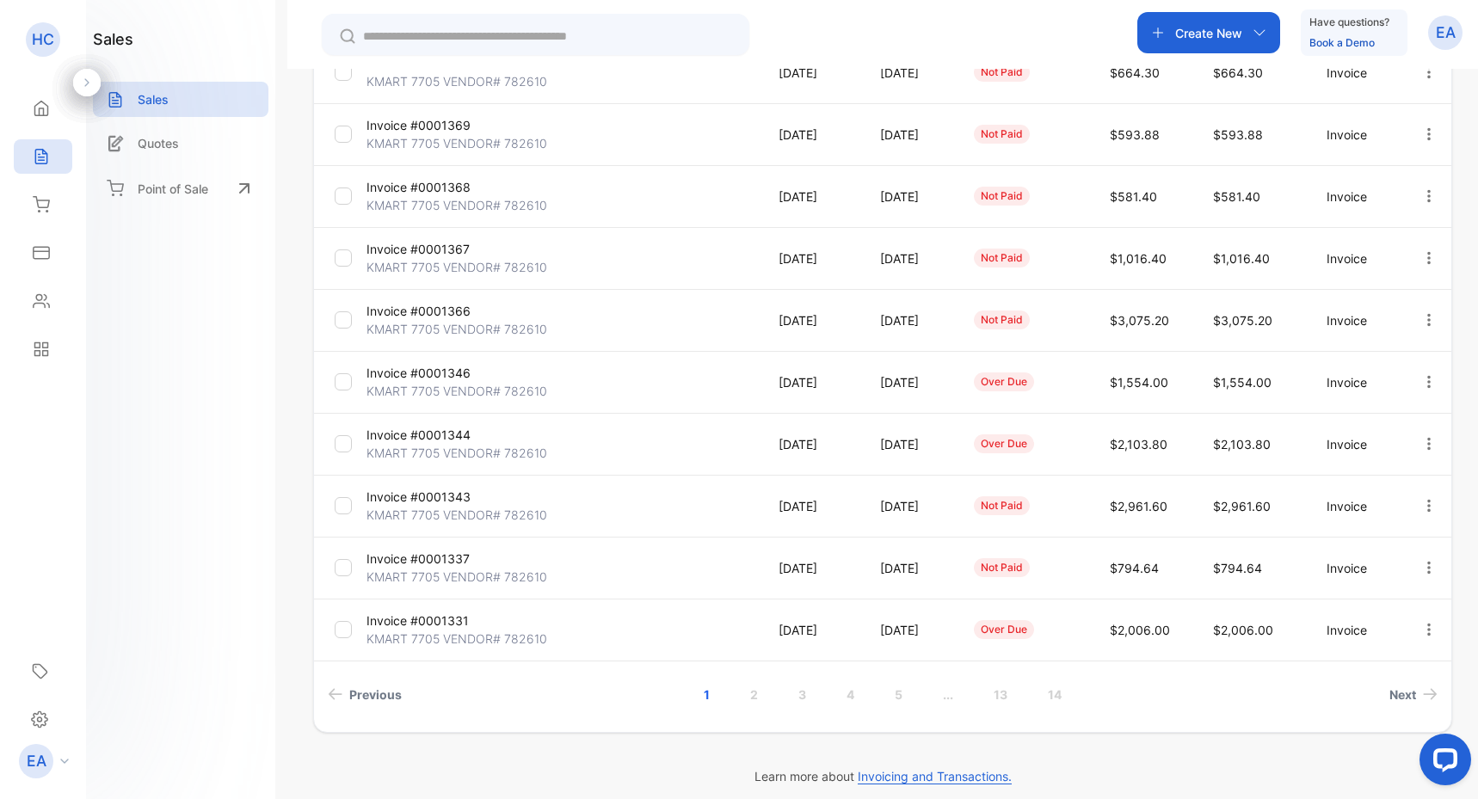
click at [420, 499] on p "Invoice #0001343" at bounding box center [432, 497] width 130 height 18
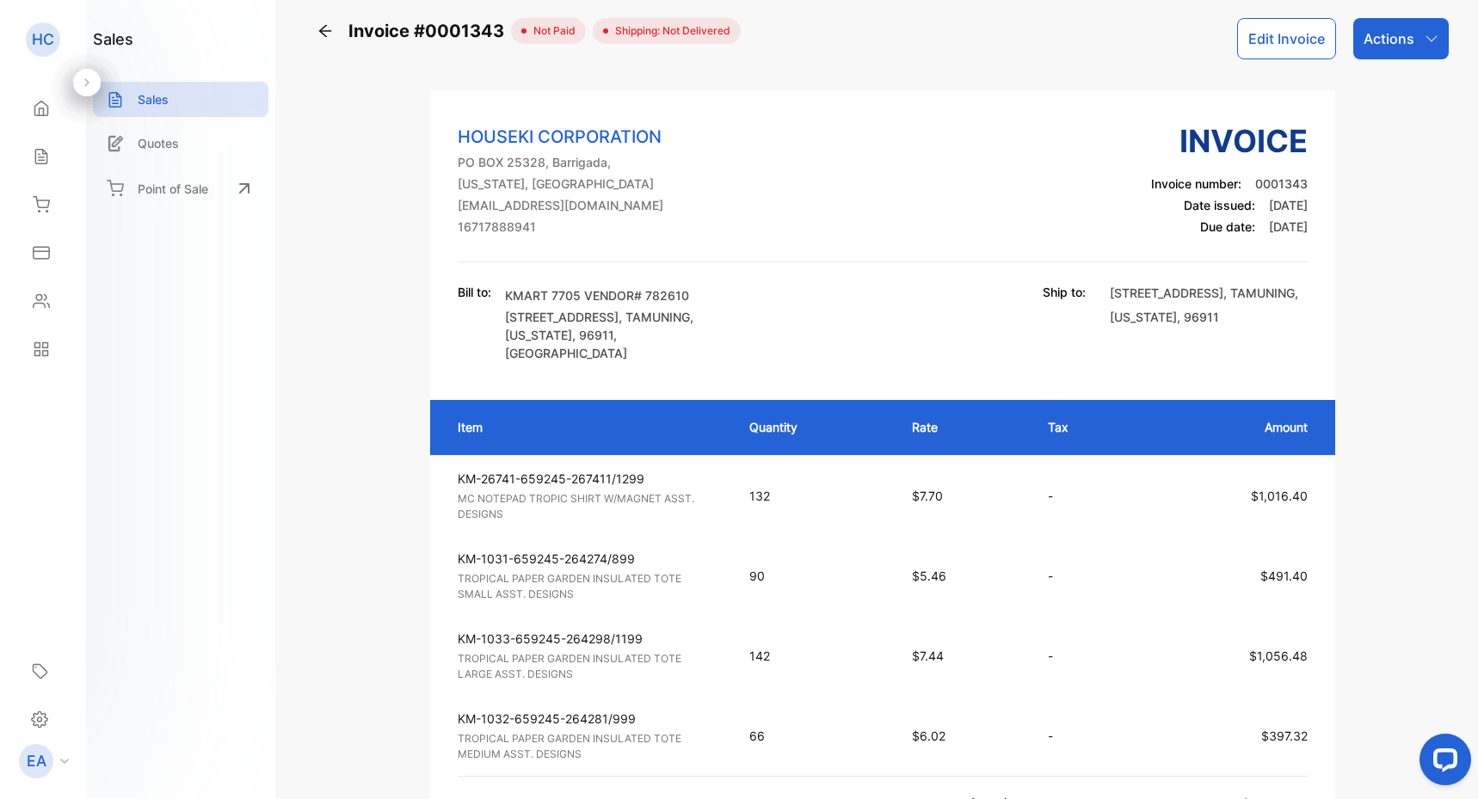
scroll to position [9, 0]
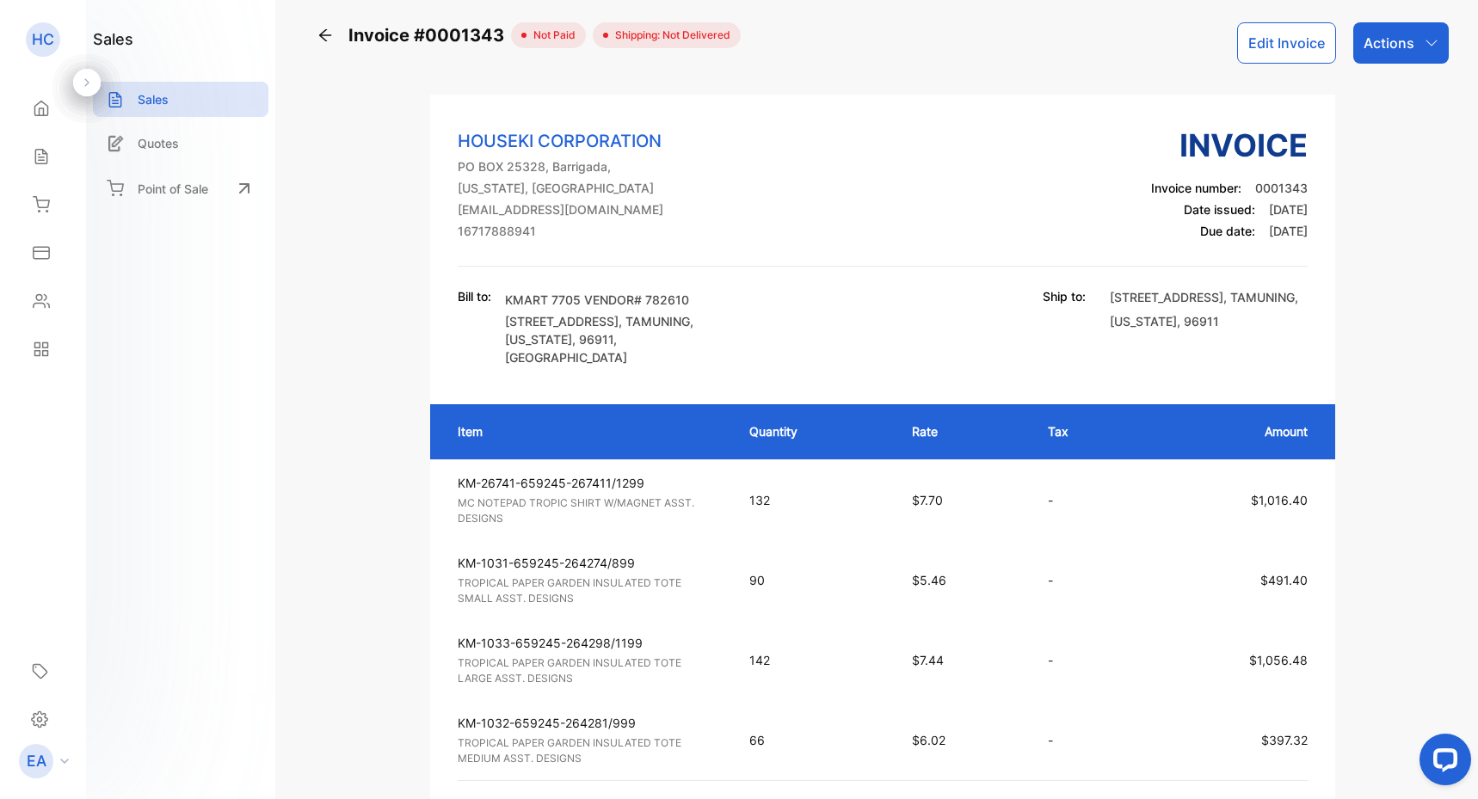
click at [317, 22] on div "Invoice #0001343 not paid Shipping: Not Delivered Edit Invoice Actions HOUSEKI …" at bounding box center [882, 399] width 1191 height 799
click at [326, 38] on icon at bounding box center [325, 35] width 17 height 17
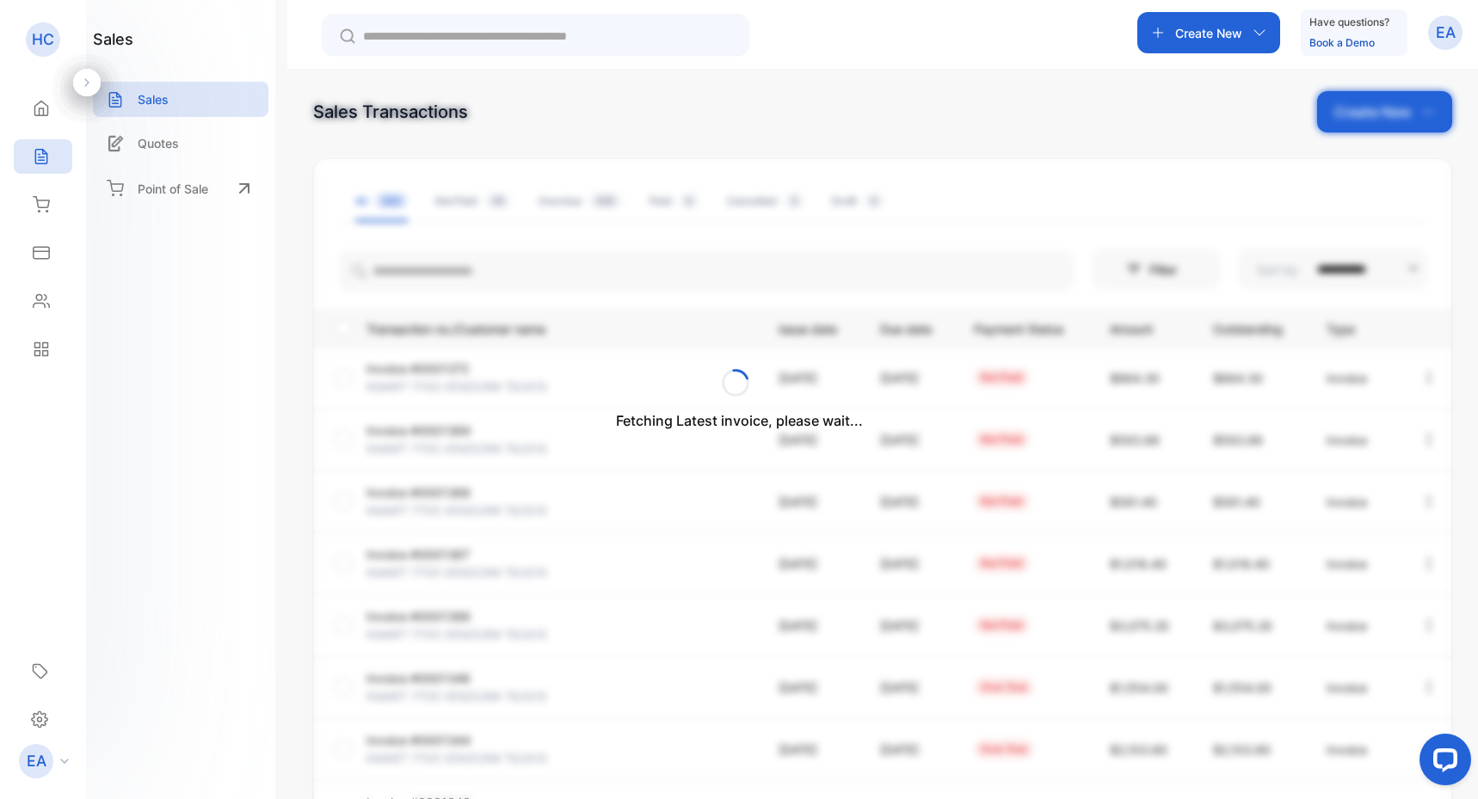
click at [430, 271] on div "Fetching Latest invoice, please wait..." at bounding box center [739, 399] width 1478 height 799
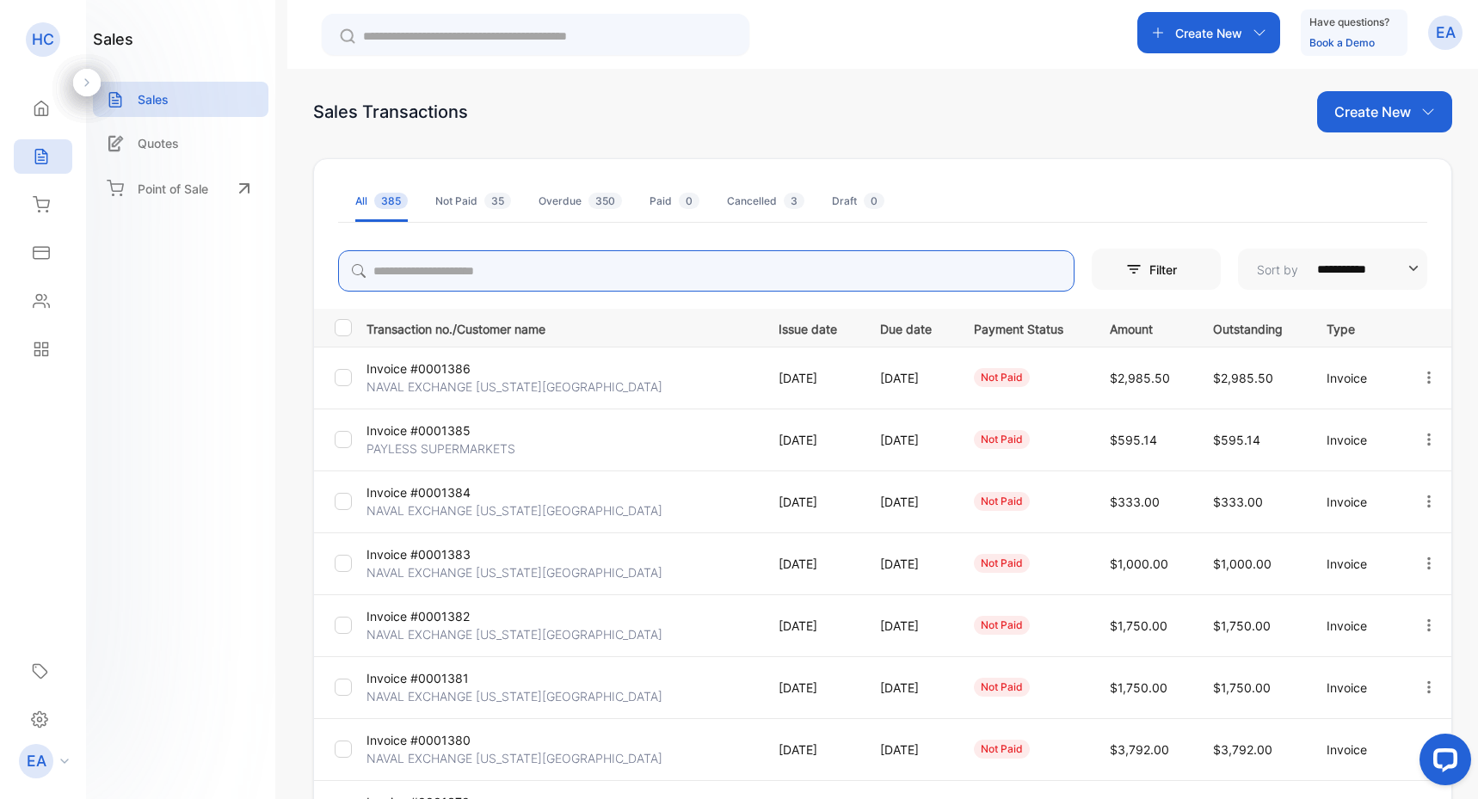
click at [430, 271] on input "search" at bounding box center [706, 270] width 737 height 41
type input "*****"
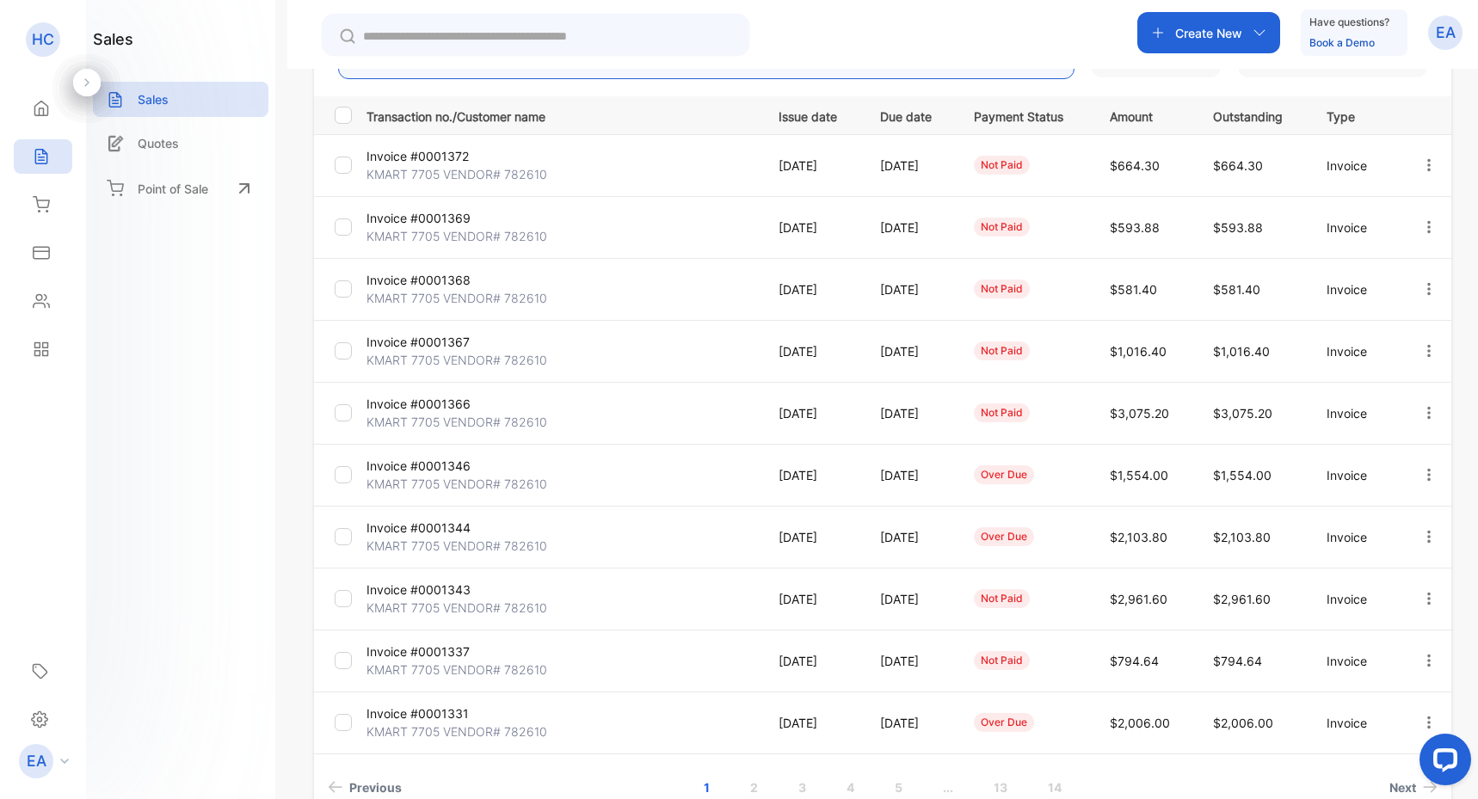
scroll to position [224, 0]
click at [441, 527] on p "Invoice #0001344" at bounding box center [432, 526] width 130 height 18
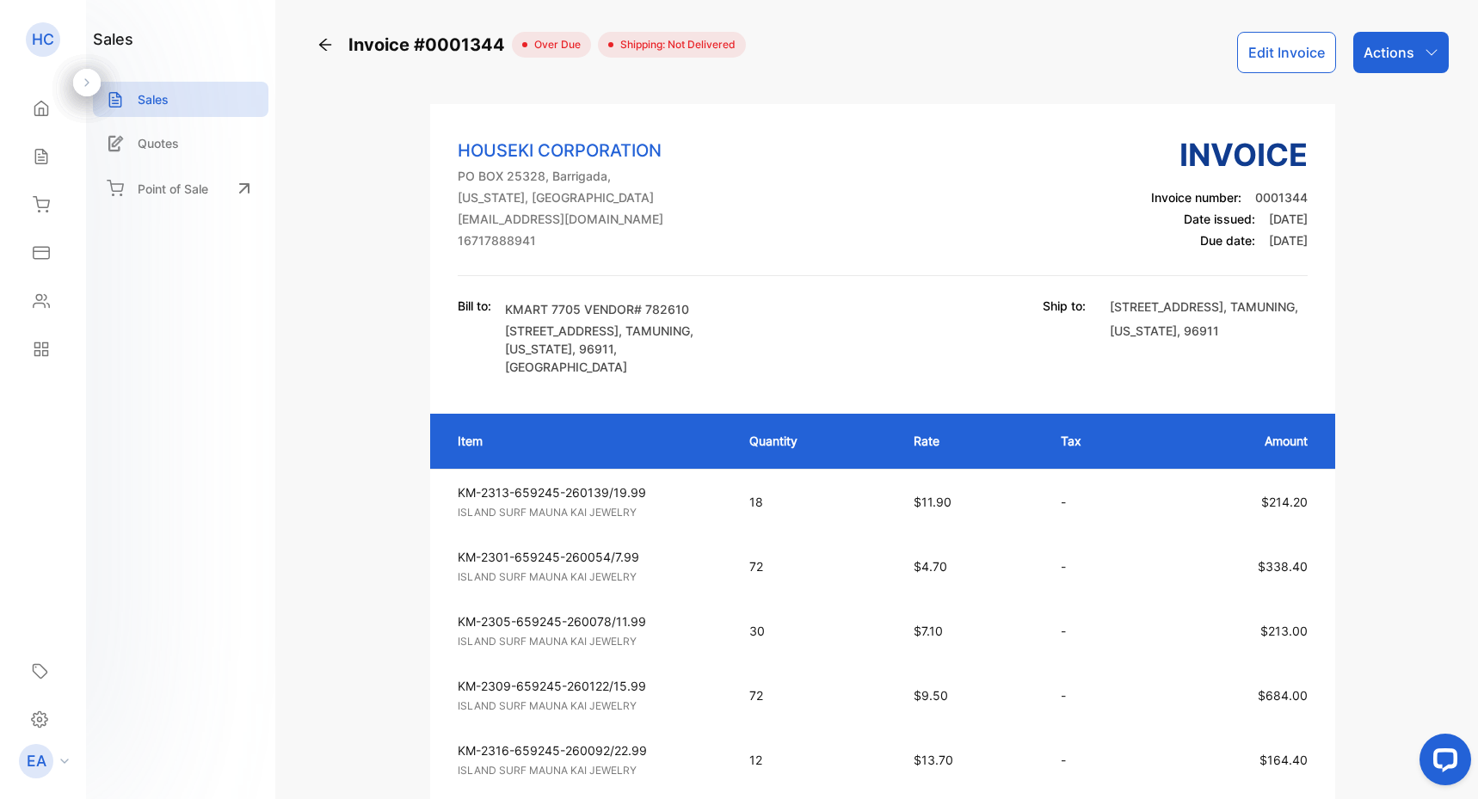
click at [326, 41] on icon at bounding box center [325, 44] width 17 height 17
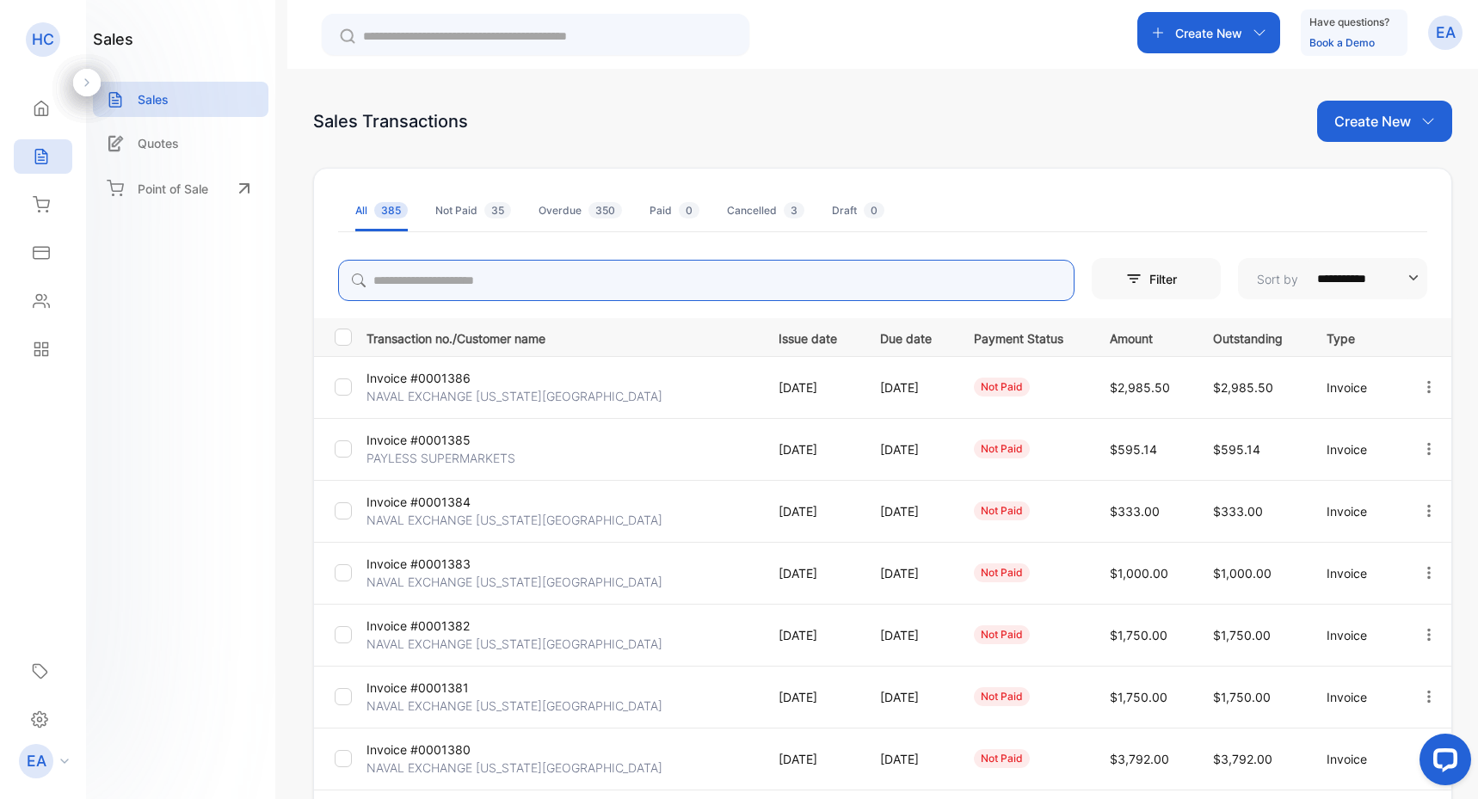
click at [422, 287] on input "search" at bounding box center [706, 280] width 737 height 41
type input "*****"
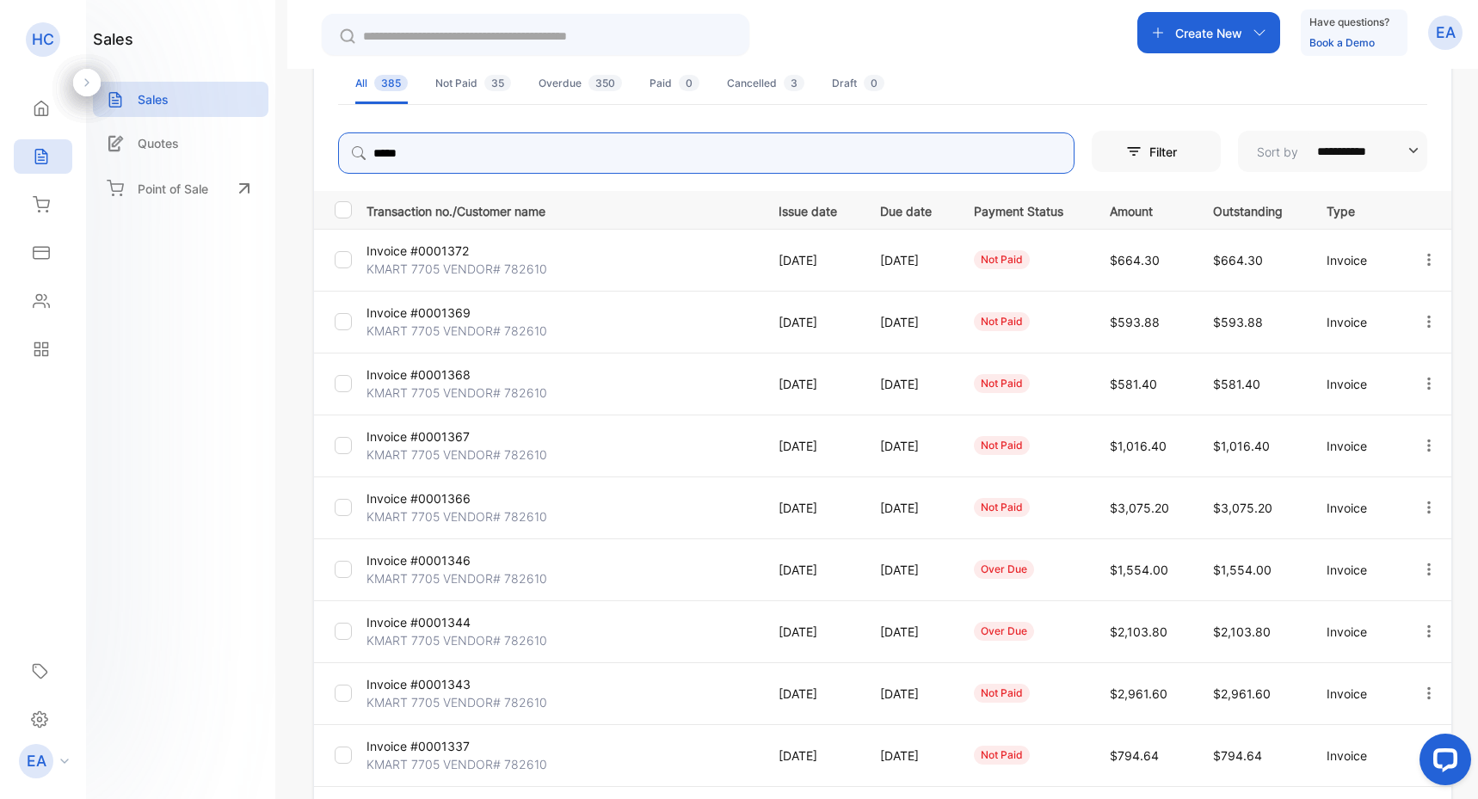
scroll to position [129, 0]
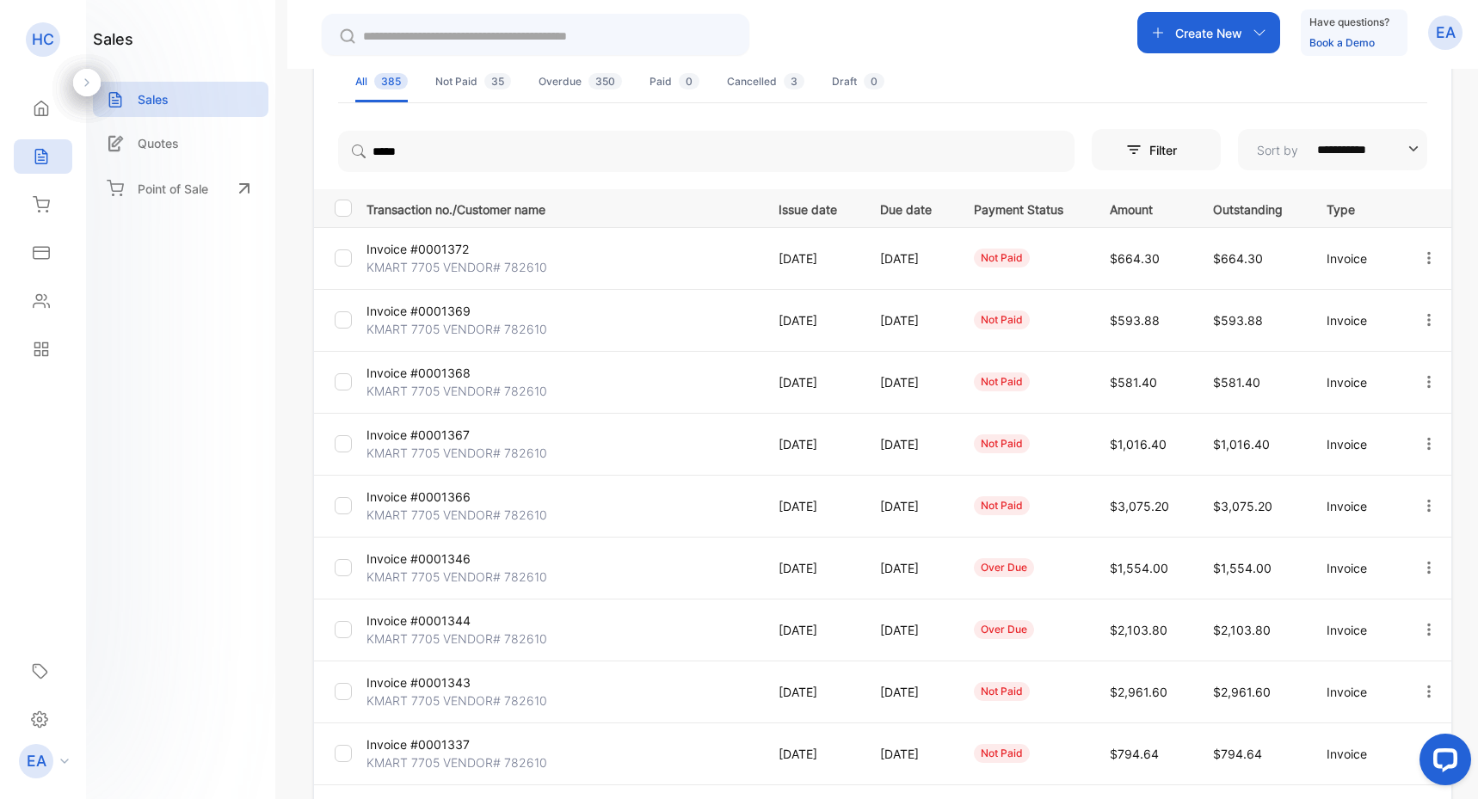
click at [424, 557] on p "Invoice #0001346" at bounding box center [432, 559] width 130 height 18
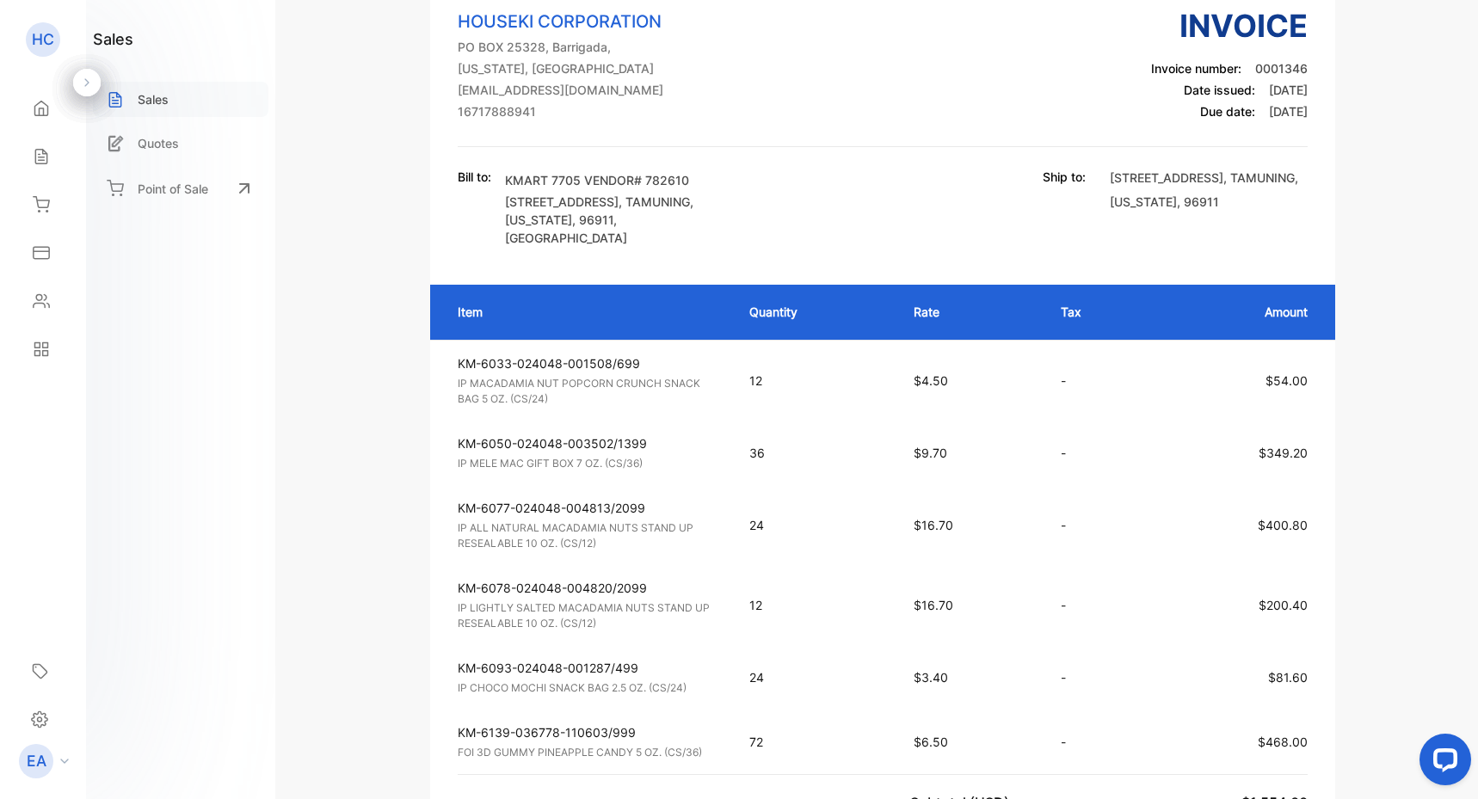
click at [163, 105] on p "Sales" at bounding box center [153, 99] width 31 height 18
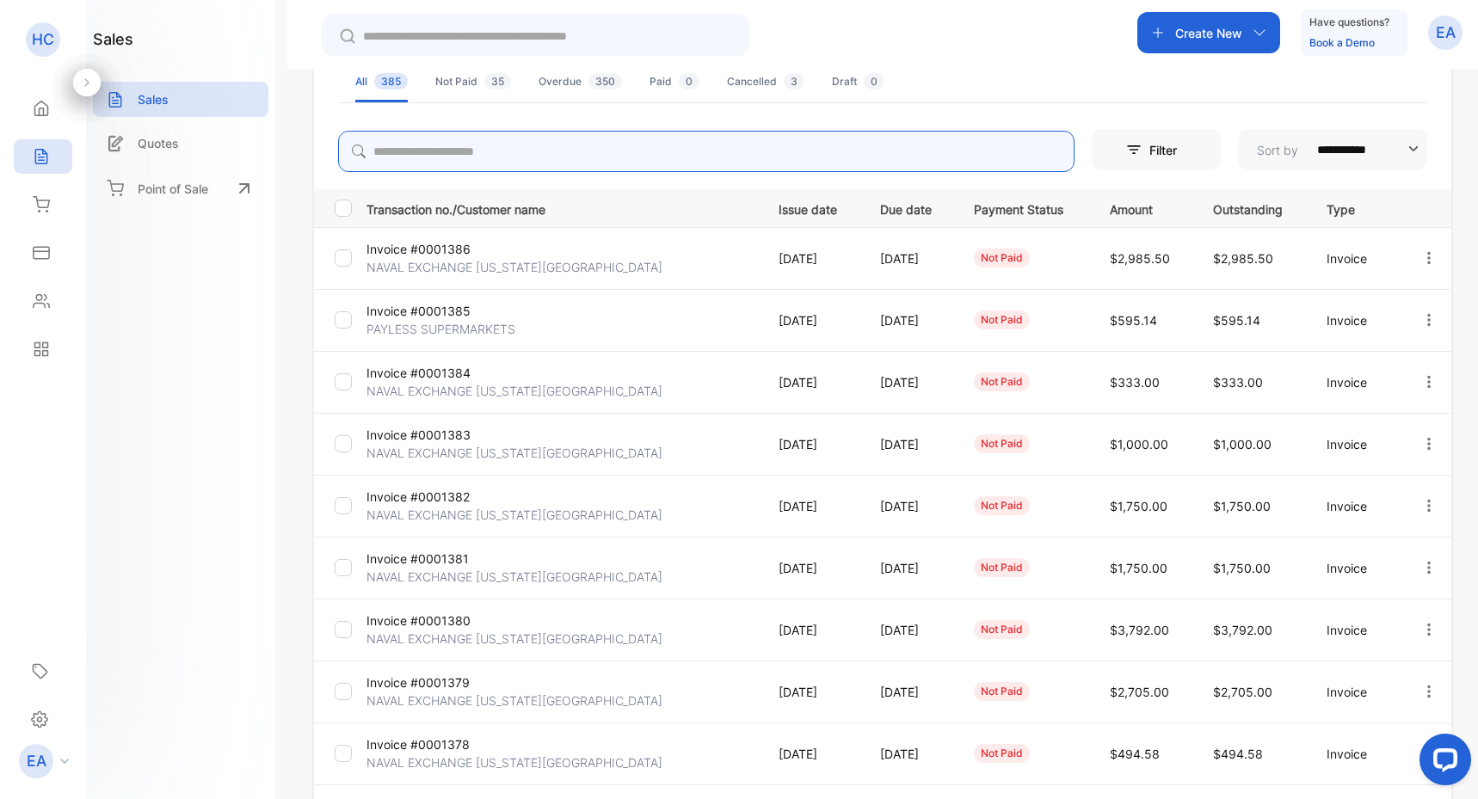
click at [493, 156] on input "search" at bounding box center [706, 151] width 737 height 41
type input "*****"
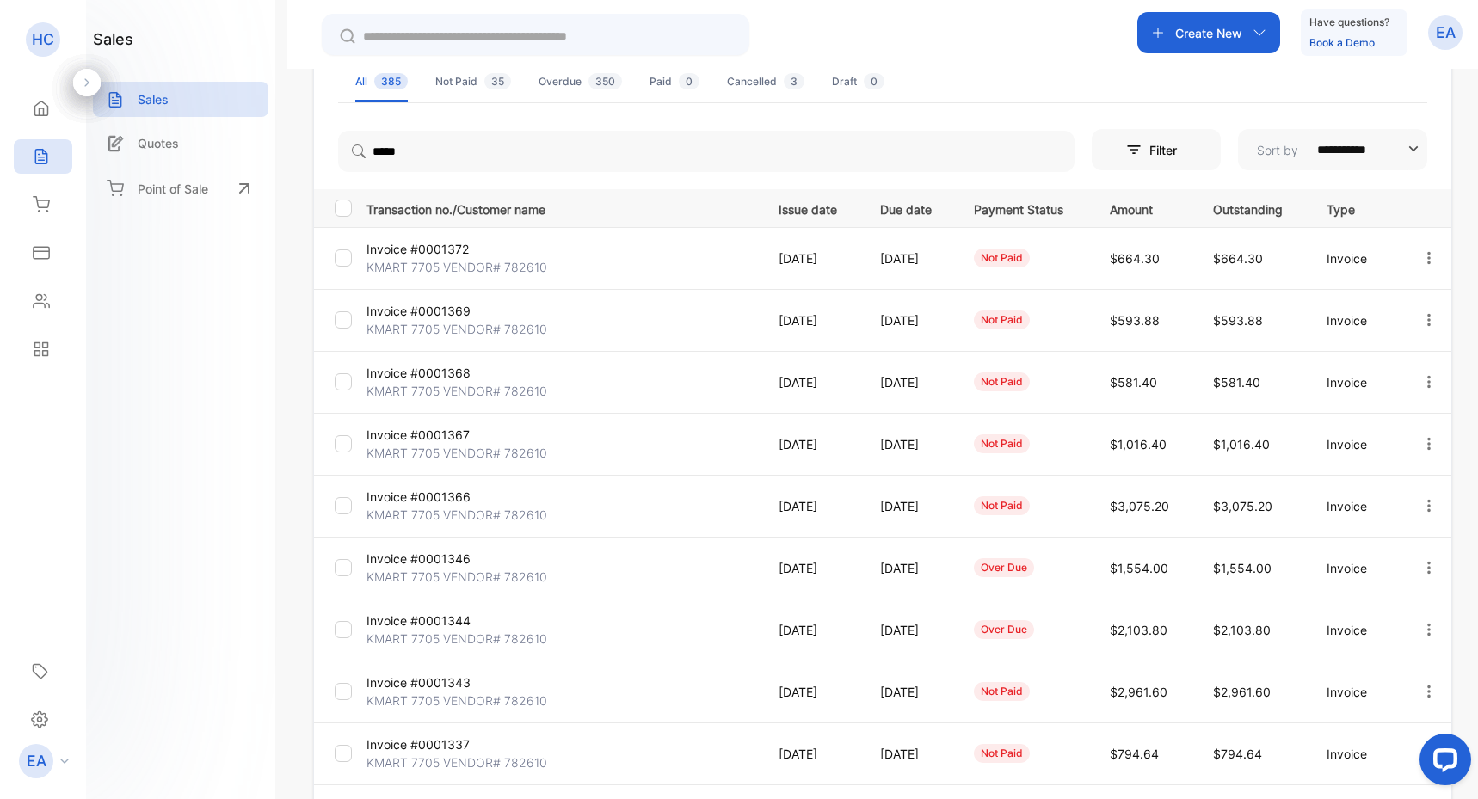
click at [447, 441] on p "Invoice #0001367" at bounding box center [432, 435] width 130 height 18
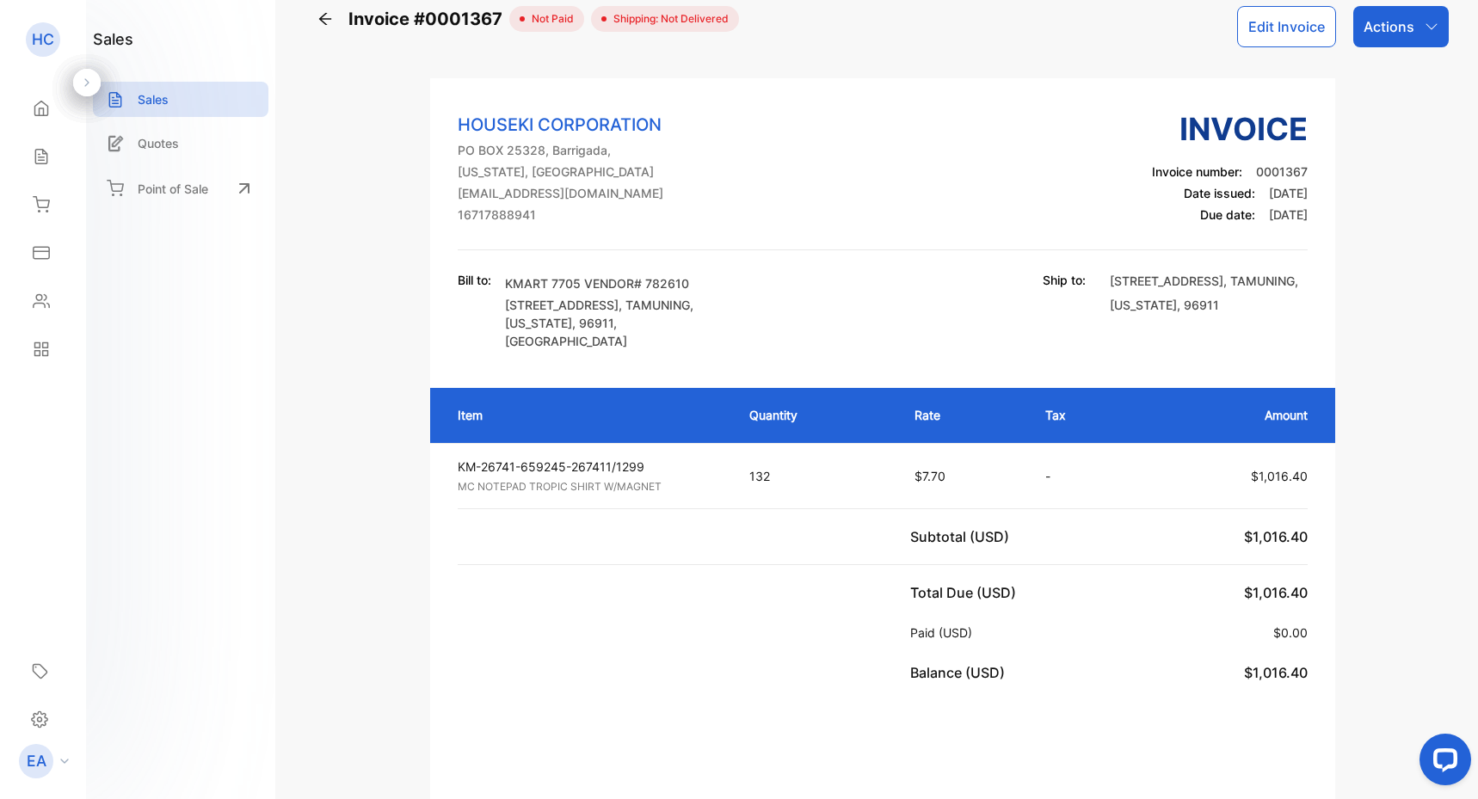
scroll to position [25, 0]
click at [322, 15] on icon at bounding box center [325, 19] width 17 height 17
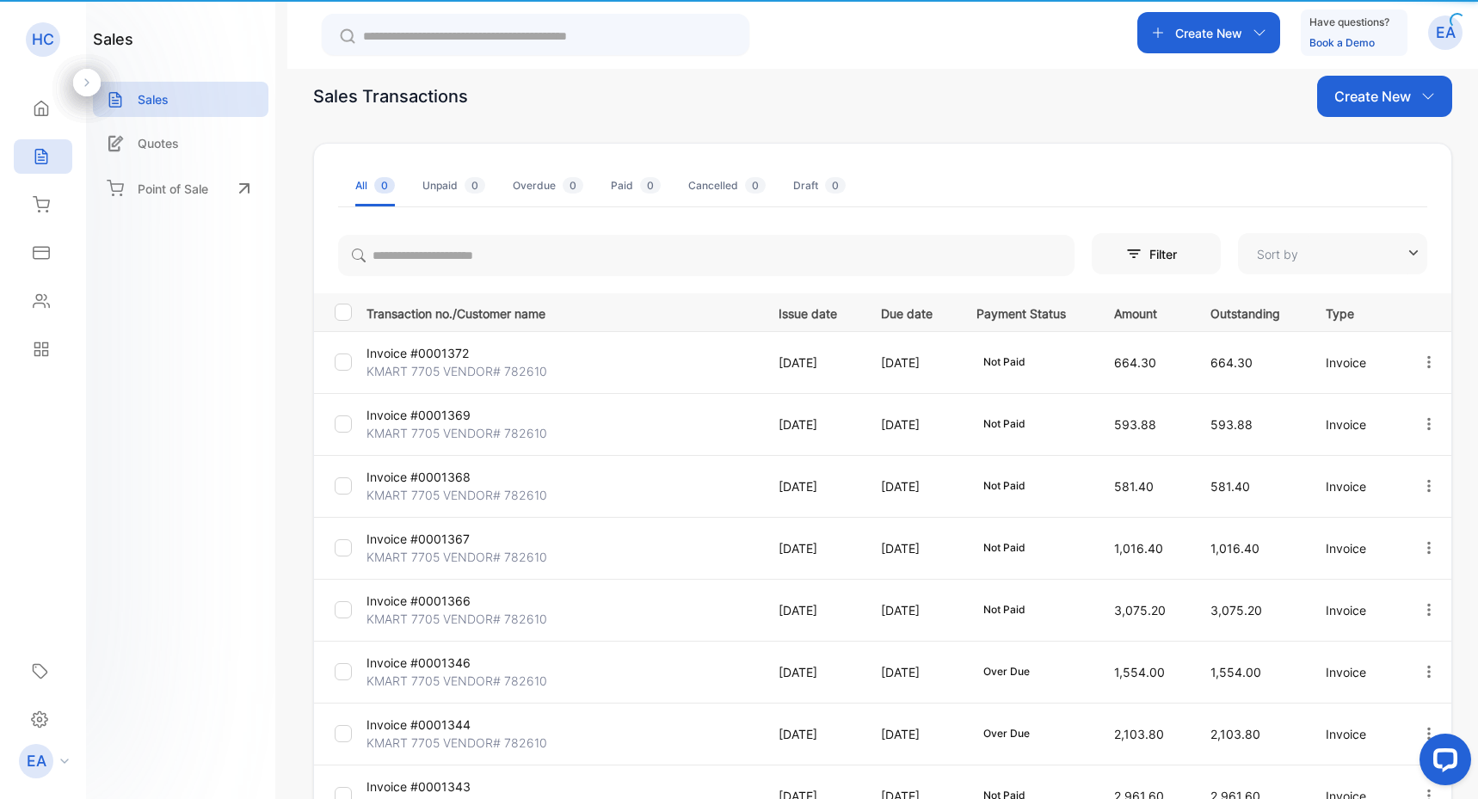
type input "**********"
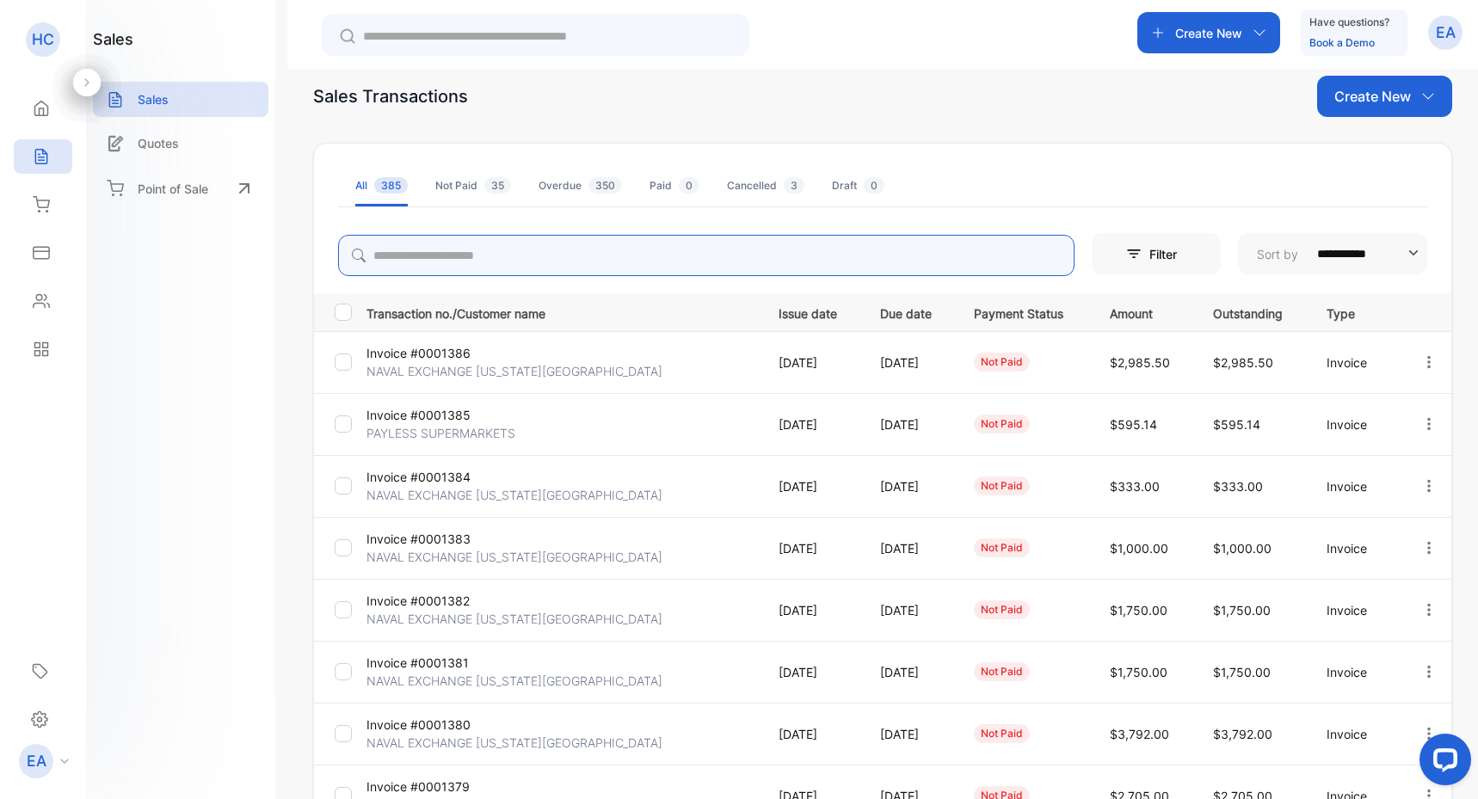
click at [434, 240] on input "search" at bounding box center [706, 255] width 737 height 41
type input "*****"
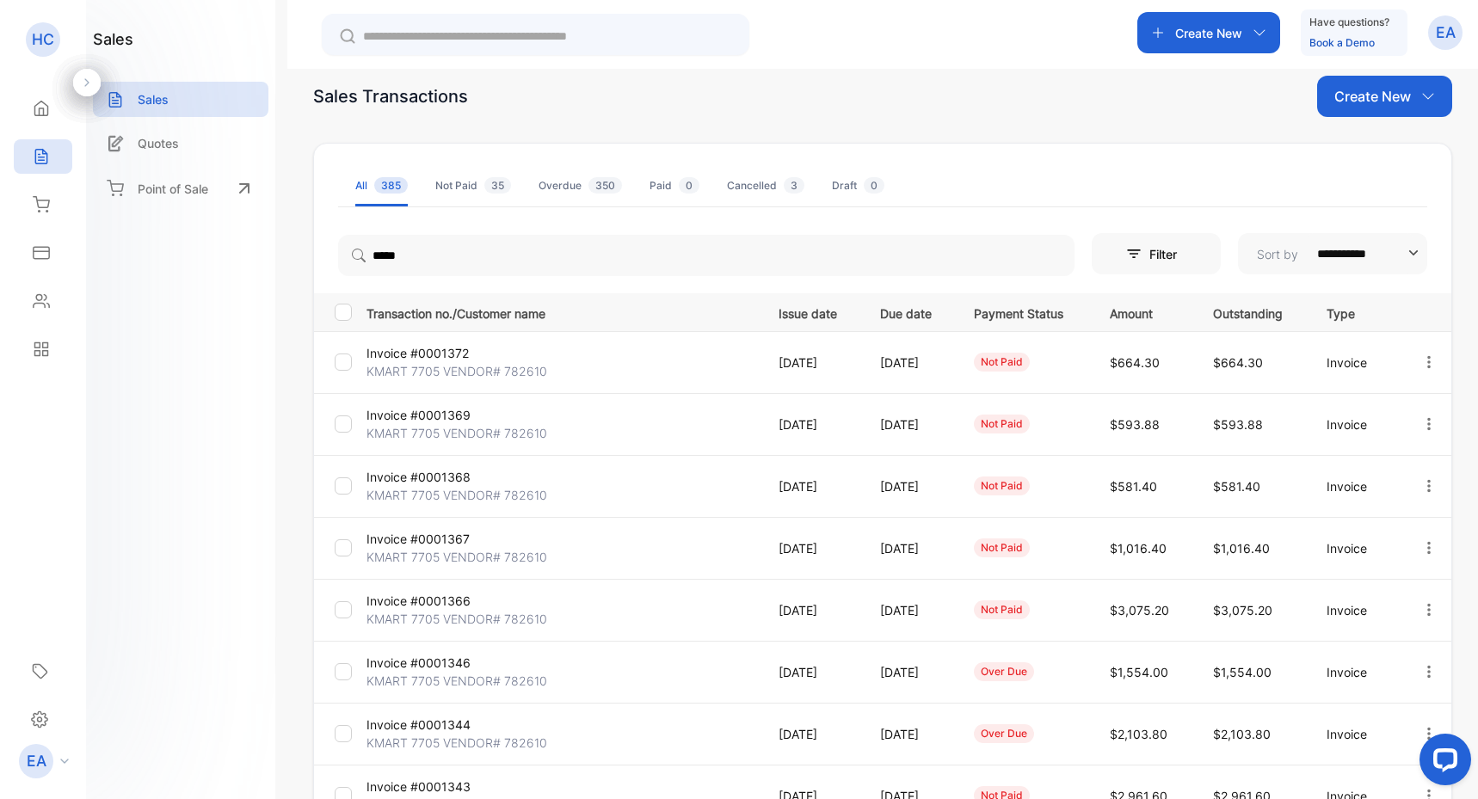
click at [420, 416] on p "Invoice #0001369" at bounding box center [432, 415] width 130 height 18
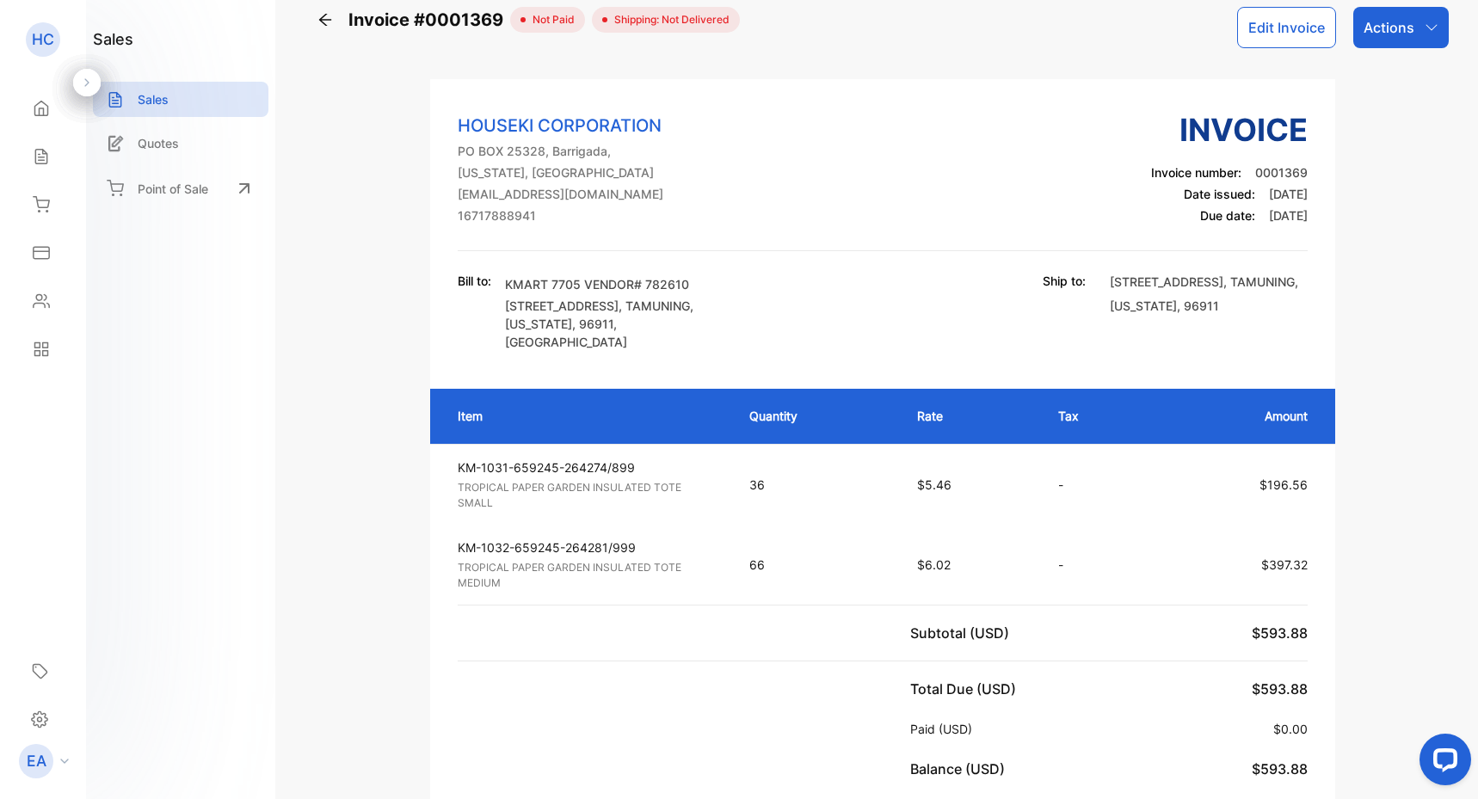
click at [321, 17] on icon at bounding box center [325, 19] width 17 height 17
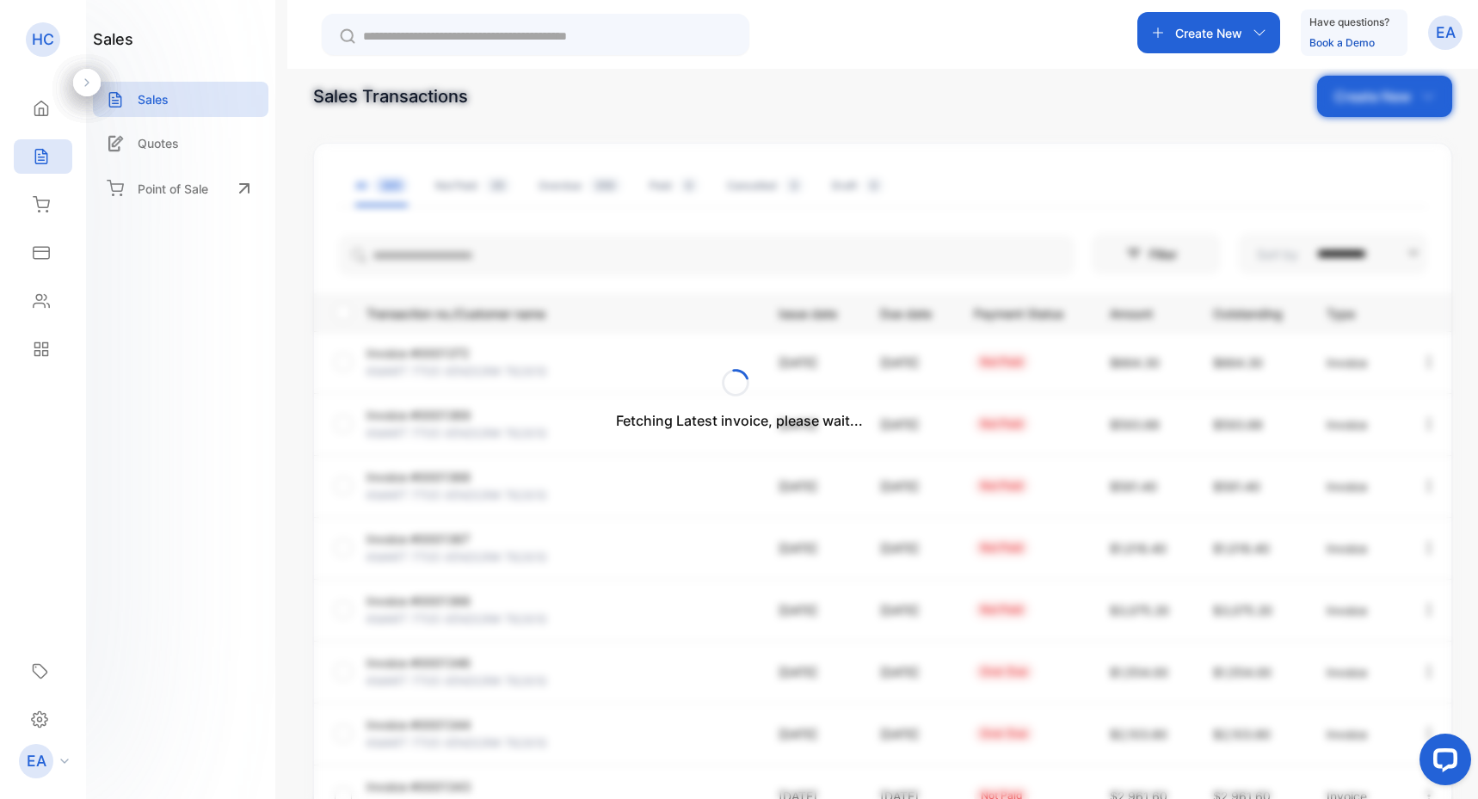
click at [402, 243] on div "Fetching Latest invoice, please wait..." at bounding box center [739, 399] width 1478 height 799
click at [405, 248] on div "Fetching Latest invoice, please wait..." at bounding box center [739, 399] width 1478 height 799
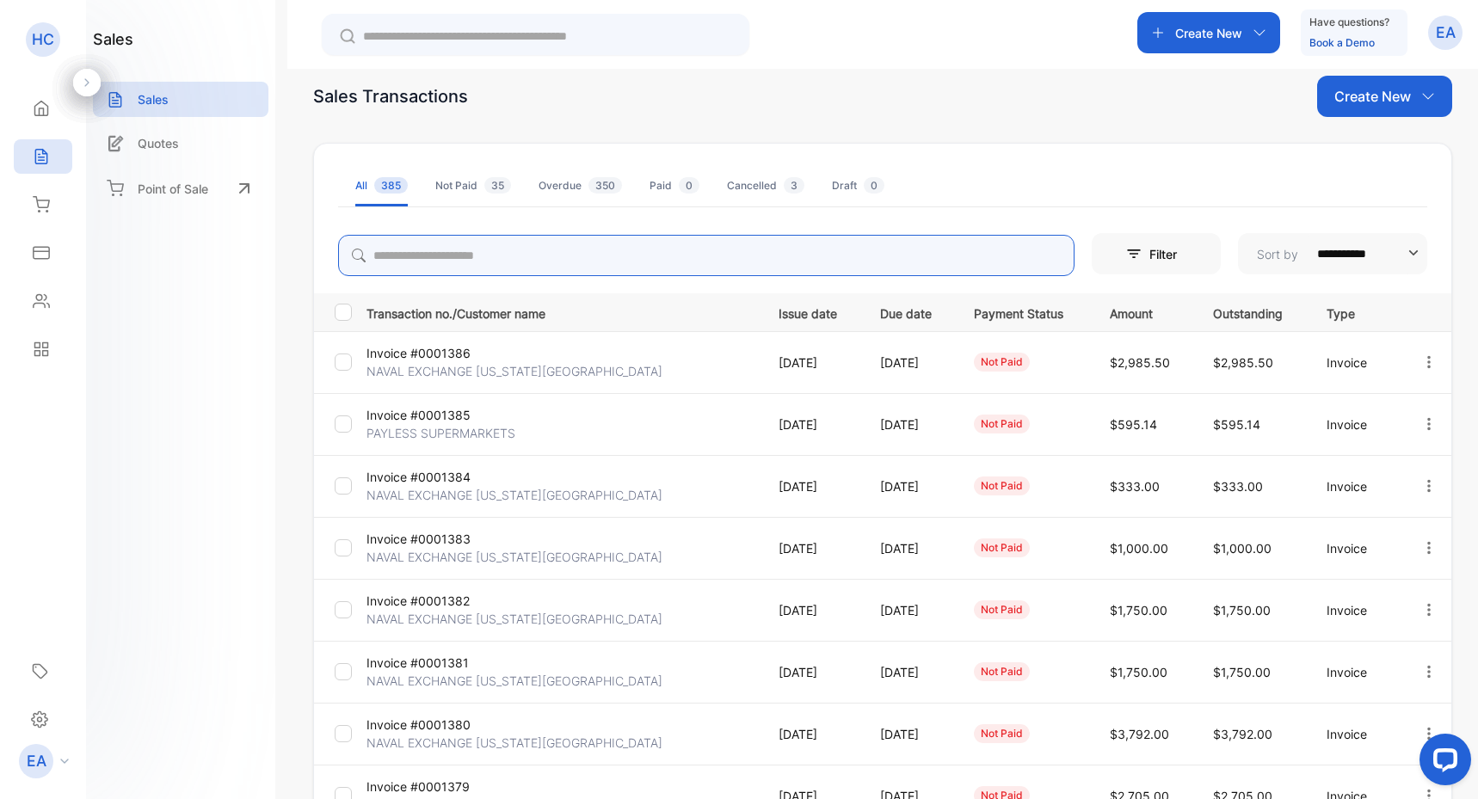
click at [410, 252] on input "search" at bounding box center [706, 255] width 737 height 41
type input "*****"
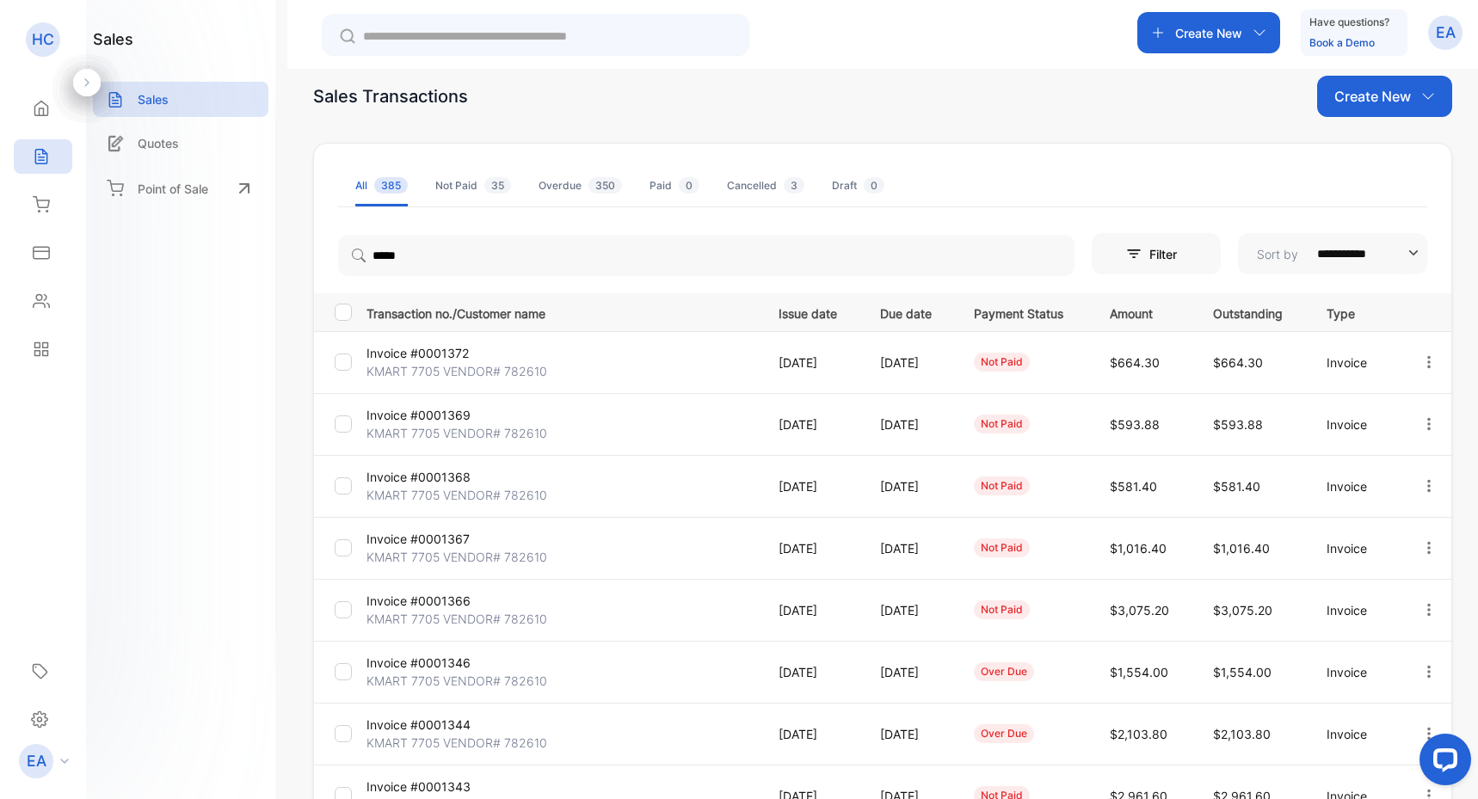
click at [427, 494] on p "KMART 7705 VENDOR# 782610" at bounding box center [457, 495] width 181 height 18
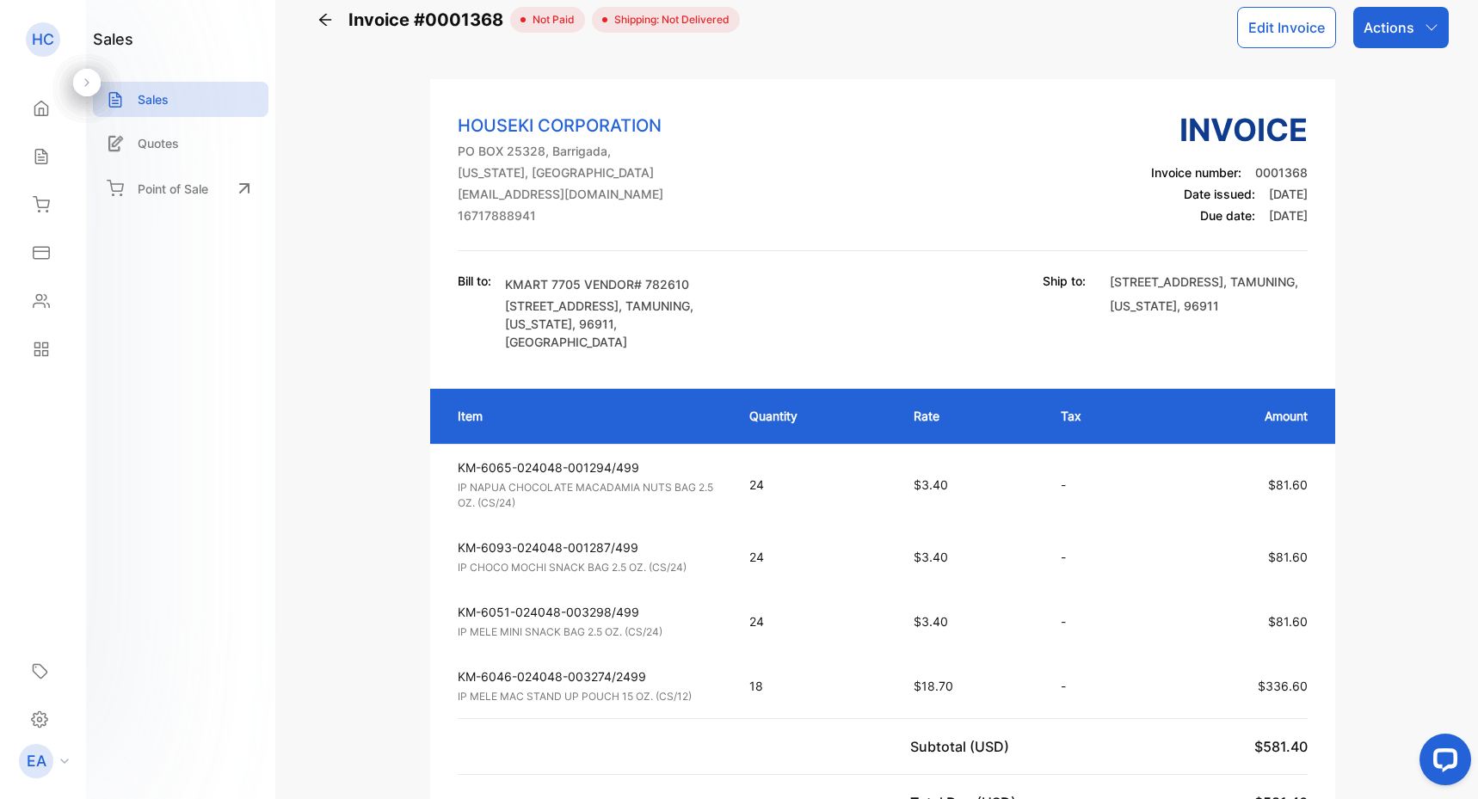
click at [321, 19] on icon at bounding box center [325, 19] width 17 height 17
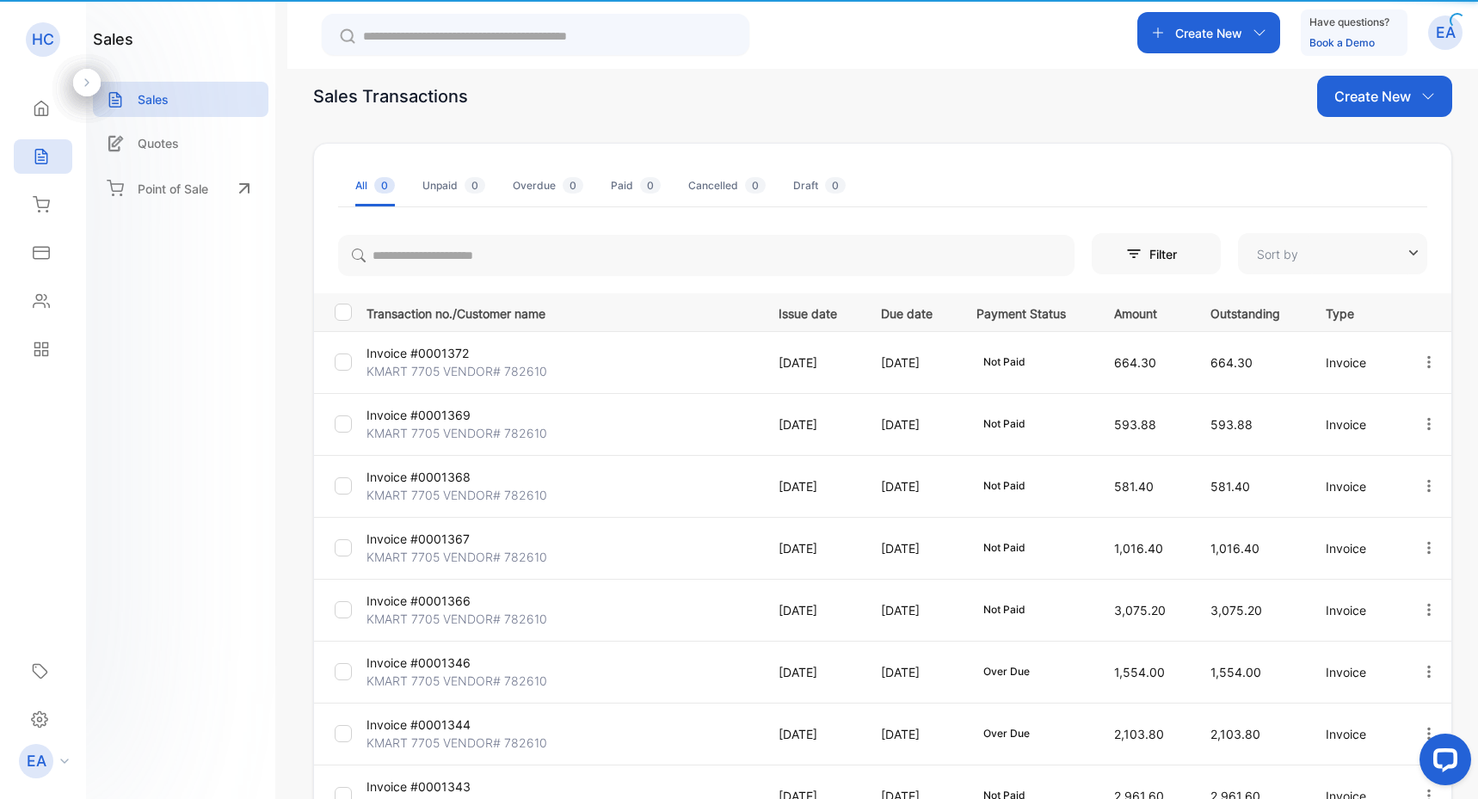
type input "**********"
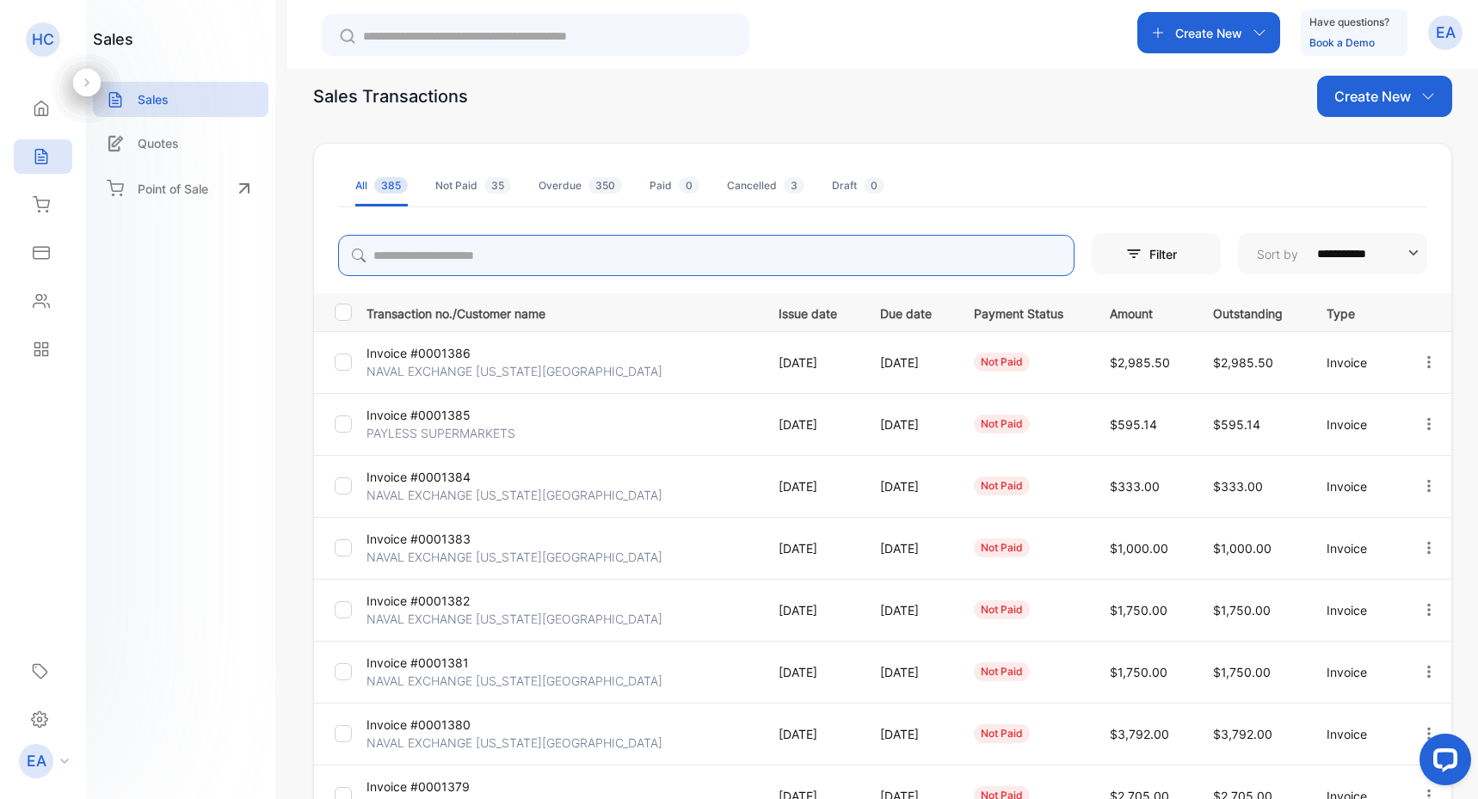
click at [435, 254] on input "search" at bounding box center [706, 255] width 737 height 41
type input "*****"
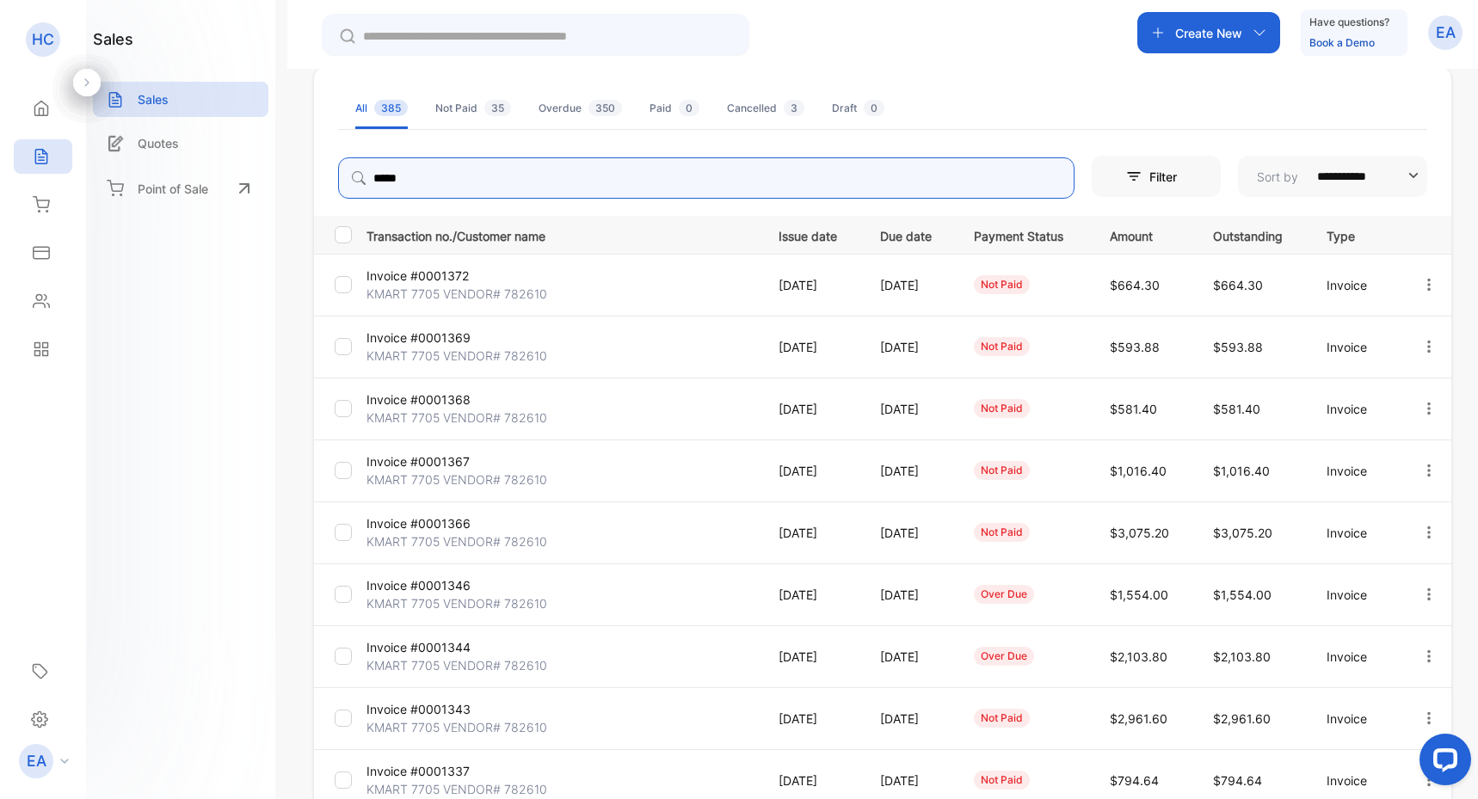
scroll to position [104, 0]
click at [435, 465] on p "Invoice #0001367" at bounding box center [432, 460] width 130 height 18
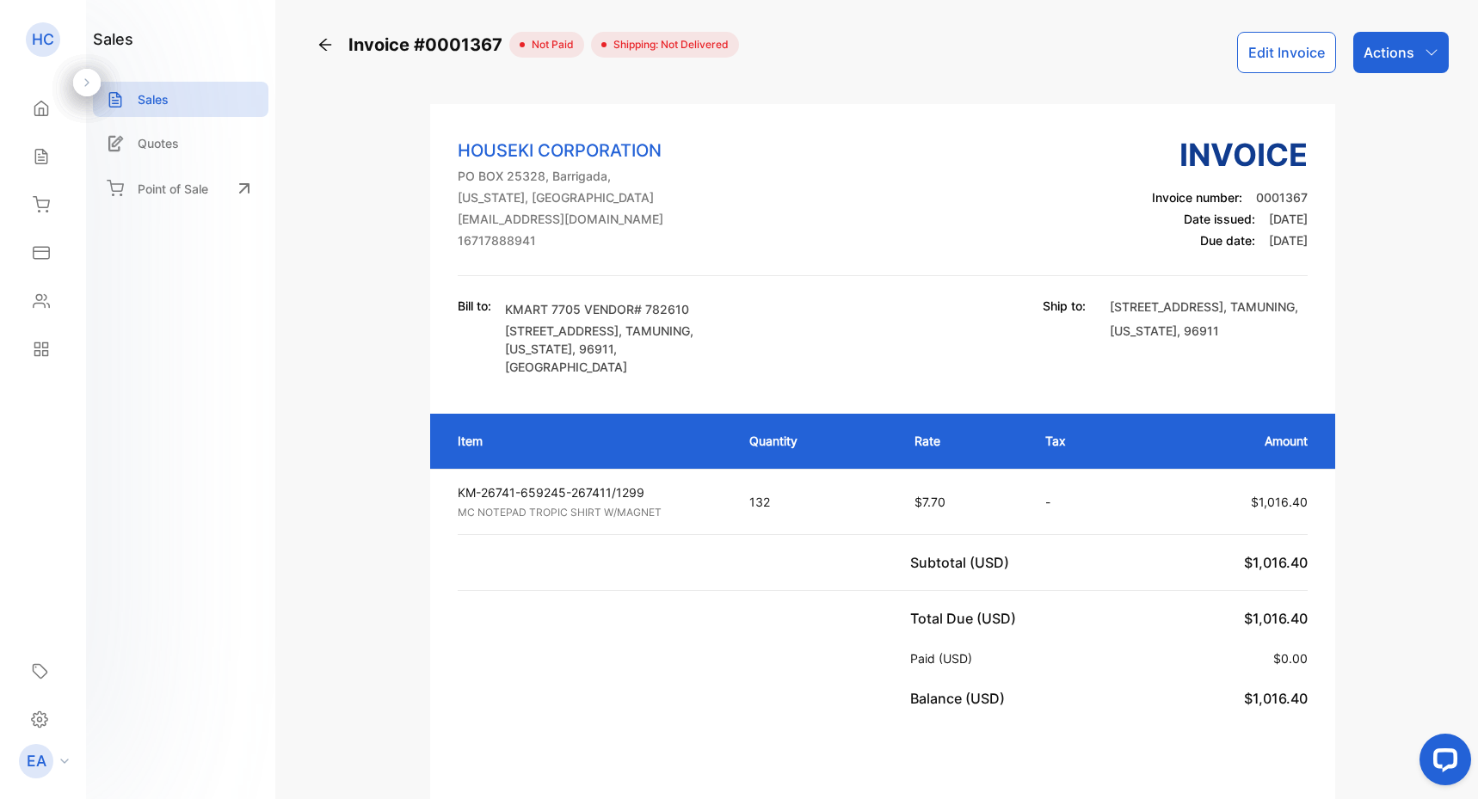
click at [322, 40] on icon at bounding box center [325, 44] width 17 height 17
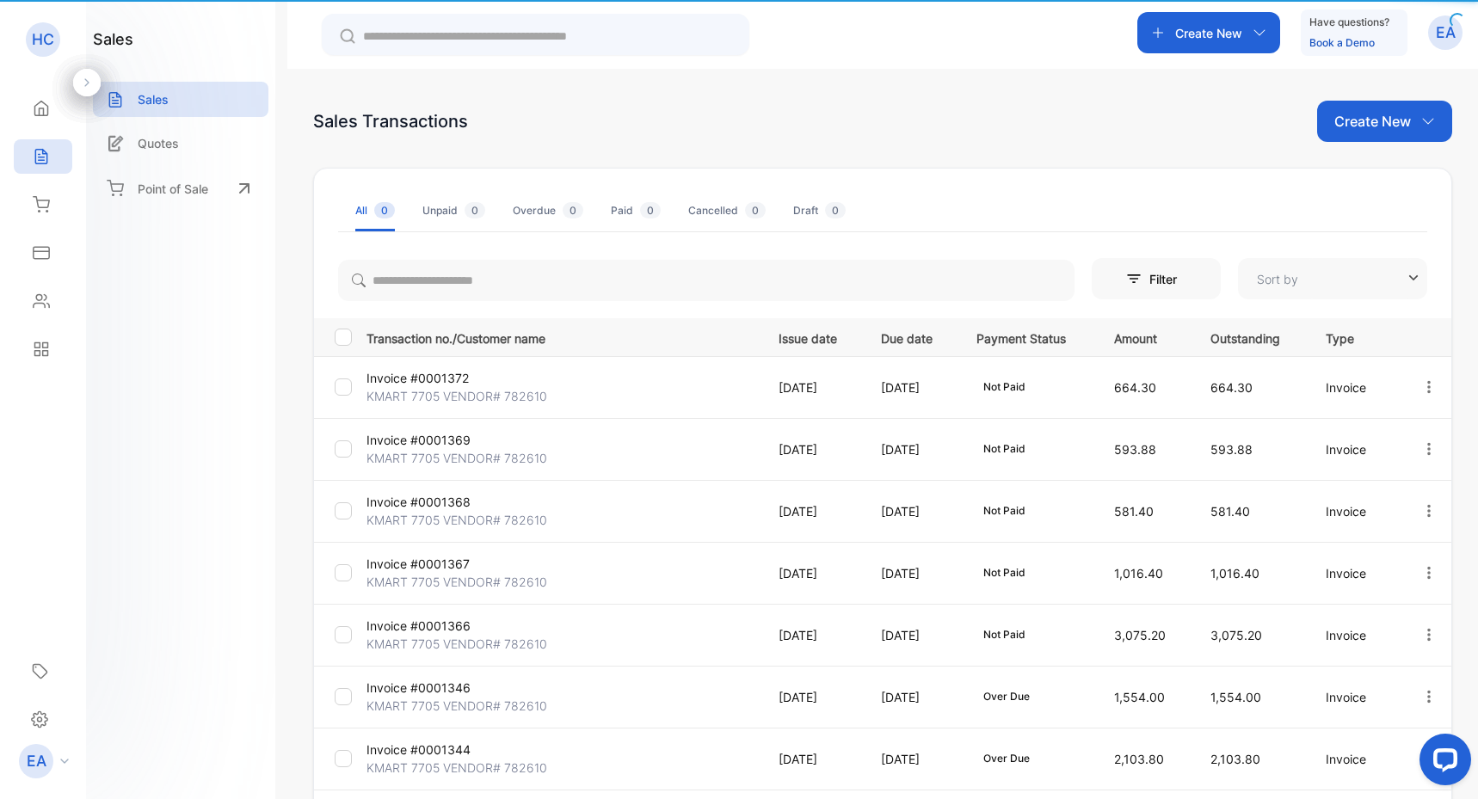
type input "**********"
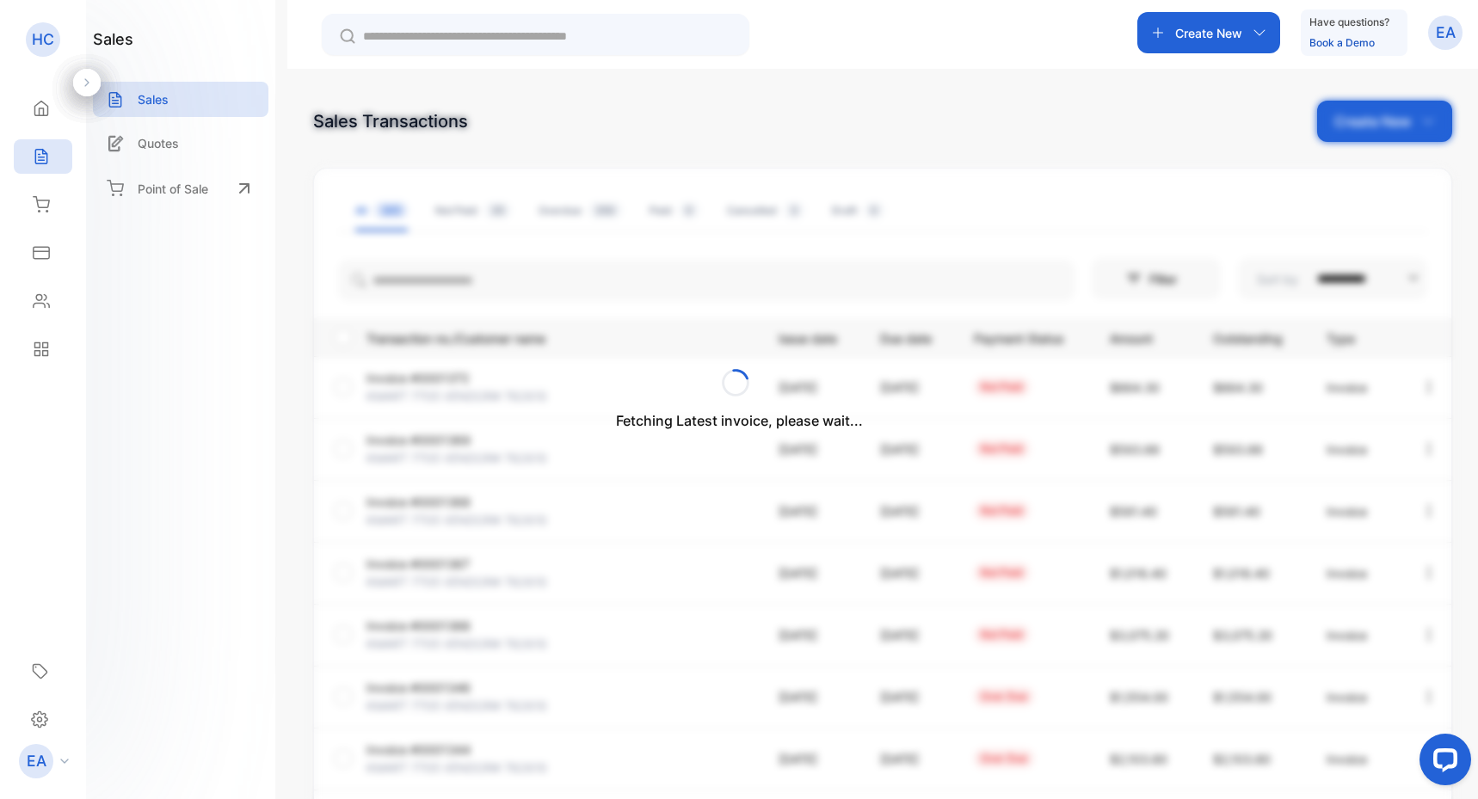
click at [463, 288] on div "Fetching Latest invoice, please wait..." at bounding box center [739, 399] width 1478 height 799
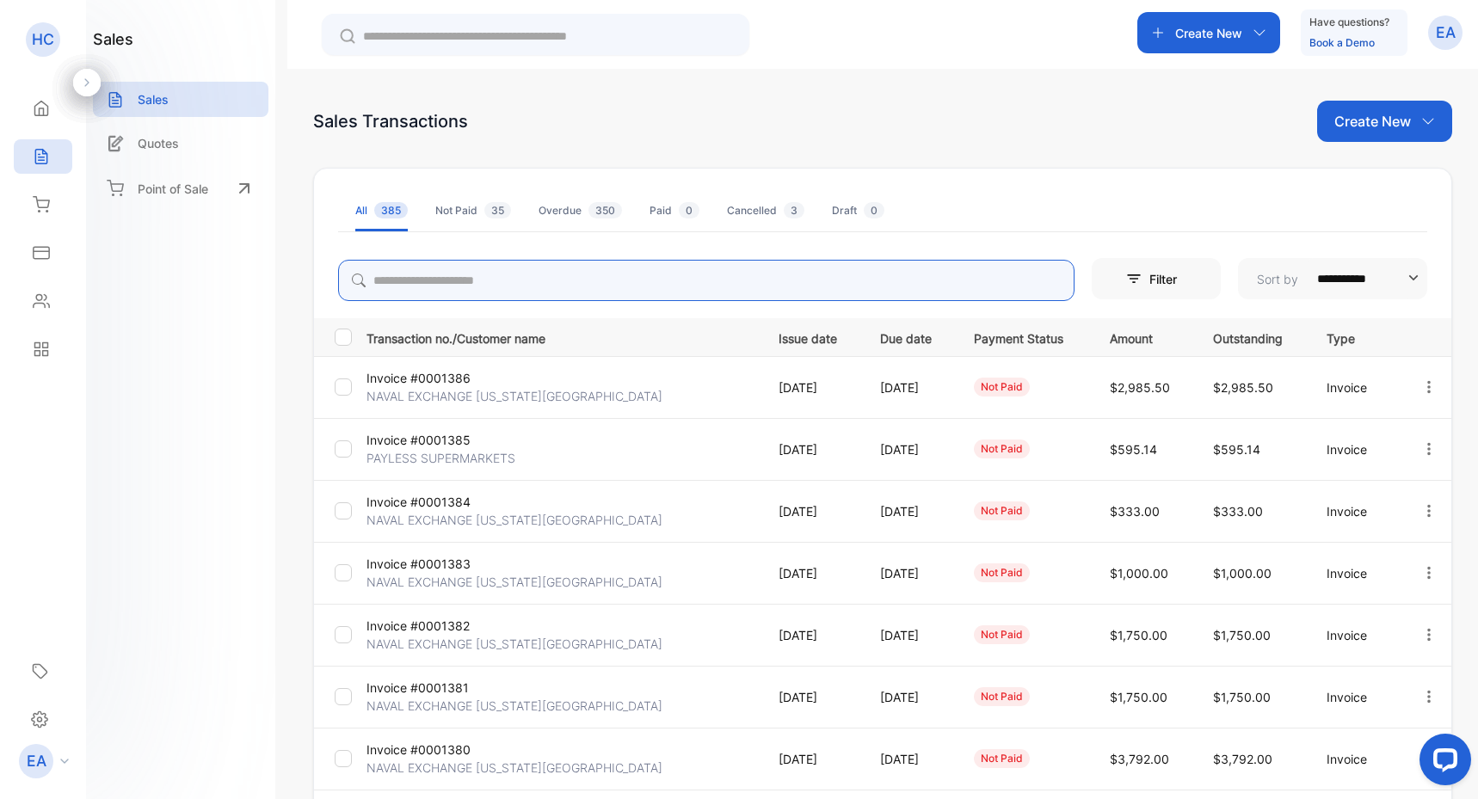
click at [458, 281] on input "search" at bounding box center [706, 280] width 737 height 41
type input "*****"
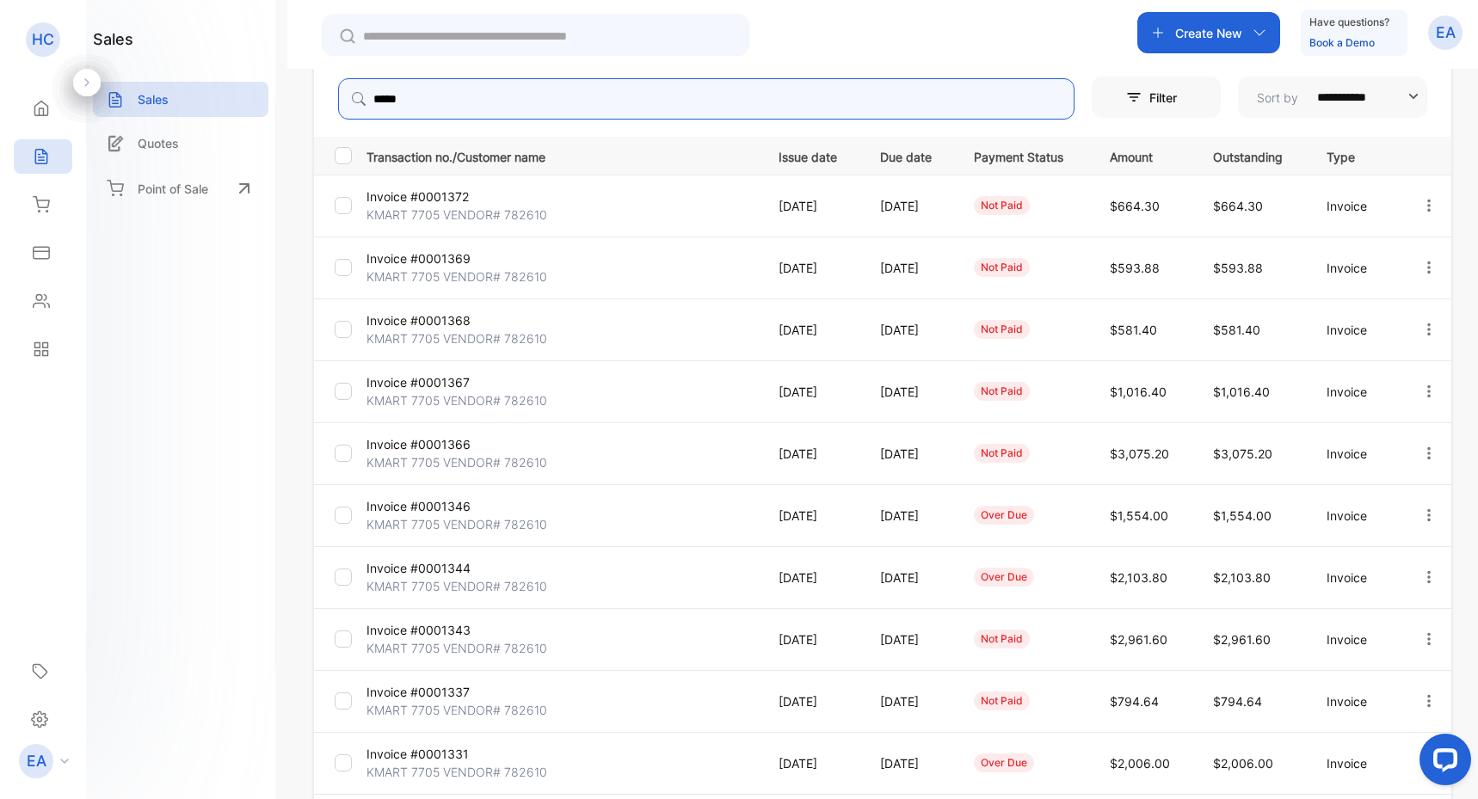
scroll to position [329, 0]
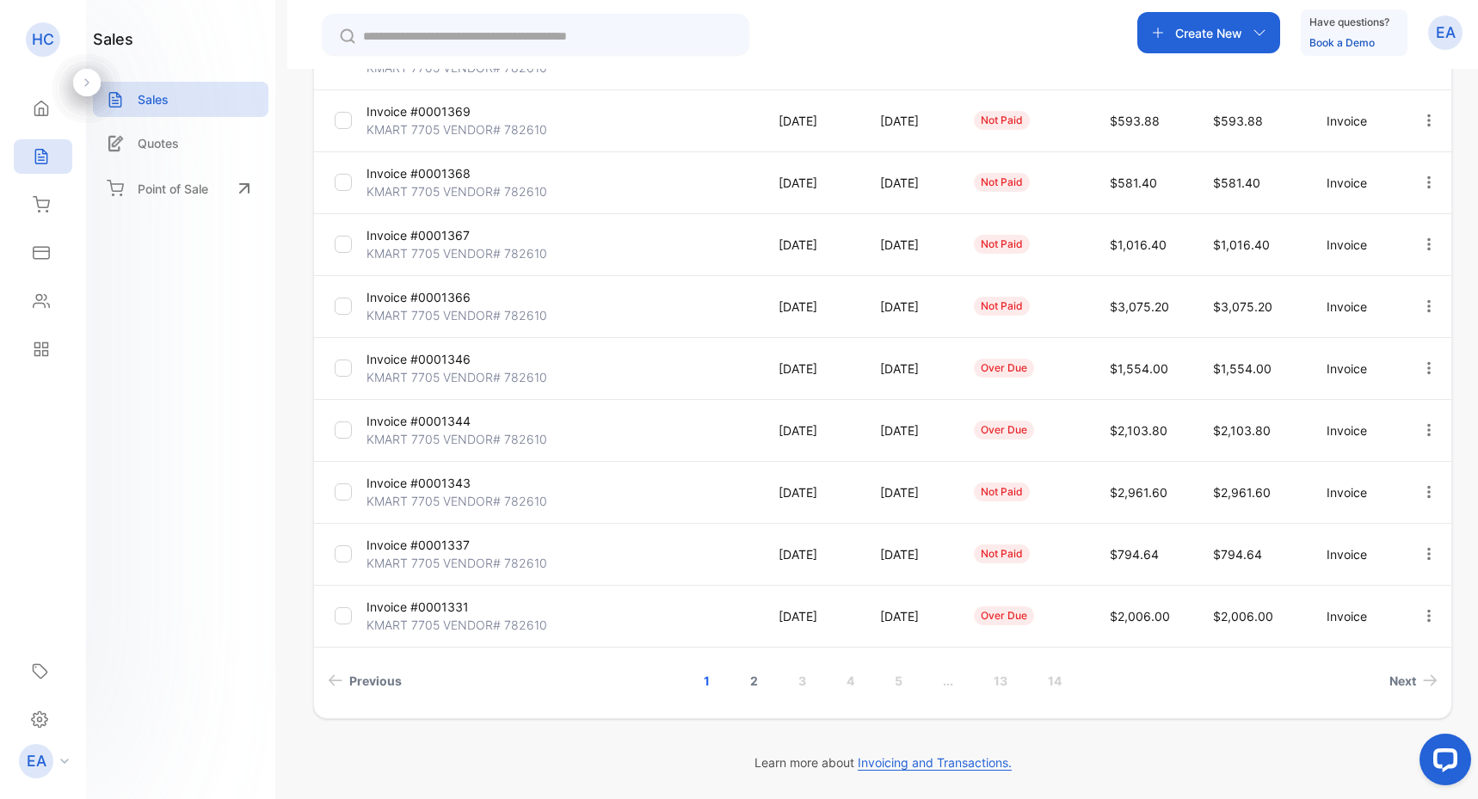
click at [744, 676] on link "2" at bounding box center [754, 681] width 49 height 32
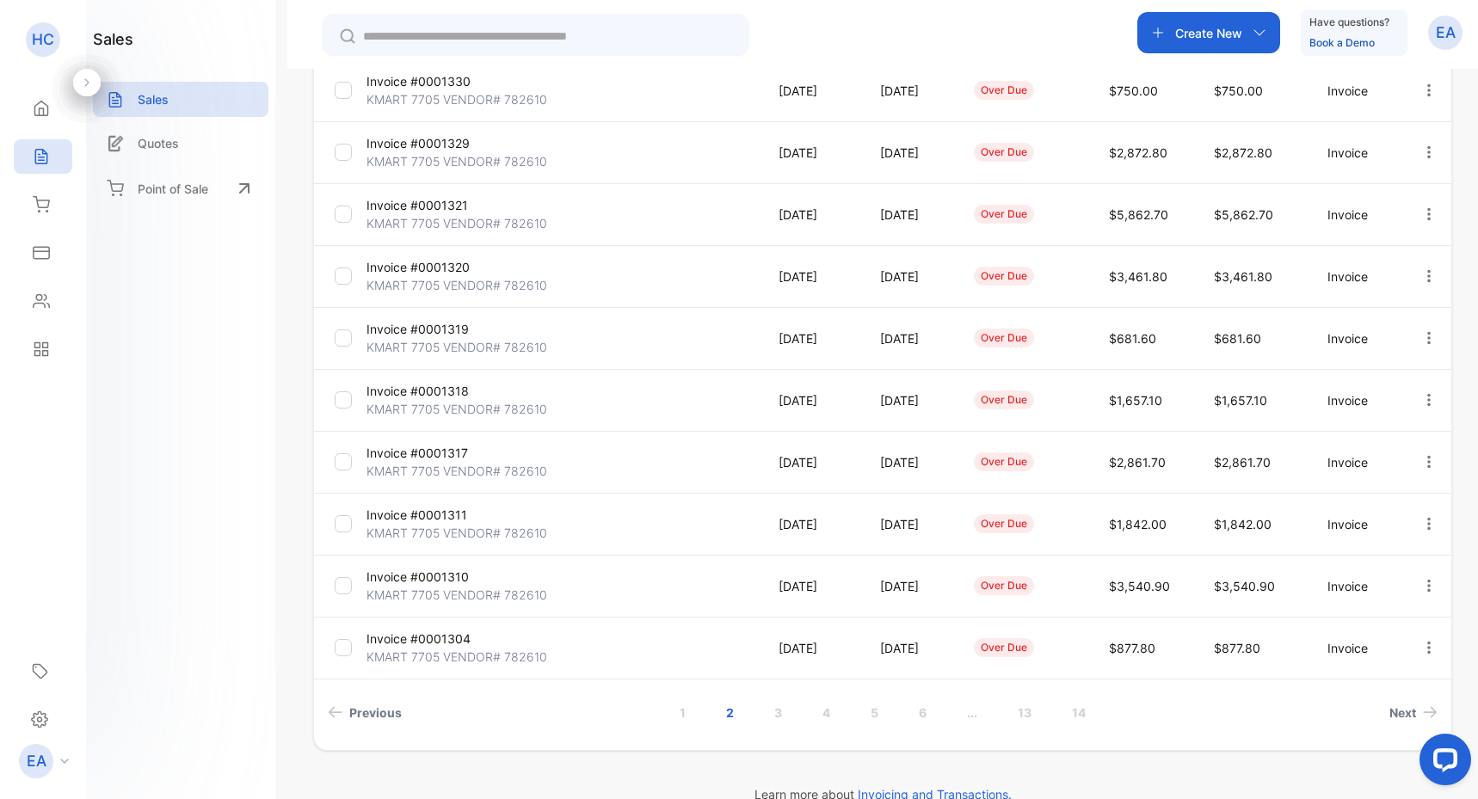
click at [790, 402] on p "[DATE]" at bounding box center [812, 400] width 66 height 18
click at [463, 404] on p "KMART 7705 VENDOR# 782610" at bounding box center [457, 409] width 181 height 18
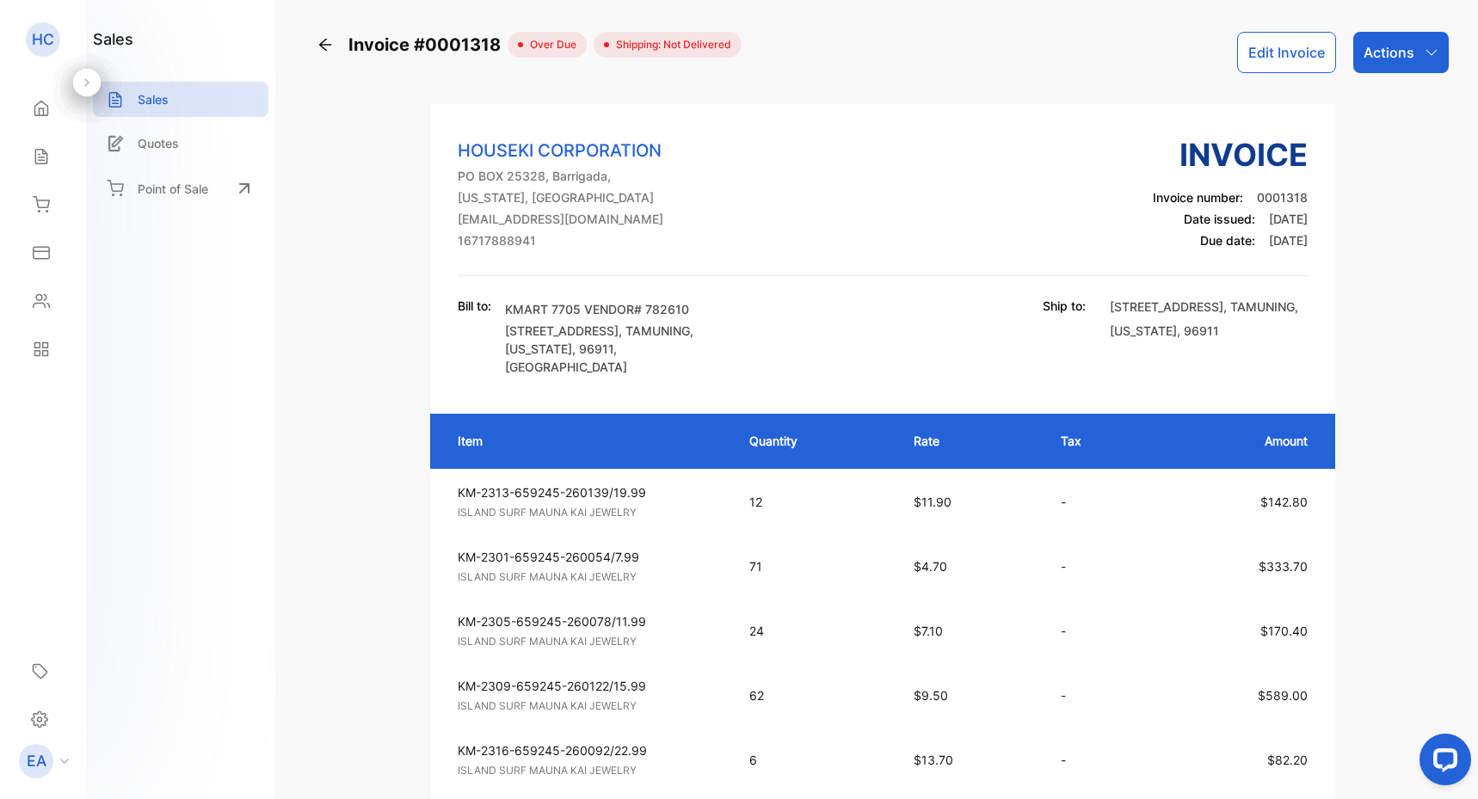
click at [325, 50] on icon at bounding box center [325, 45] width 12 height 12
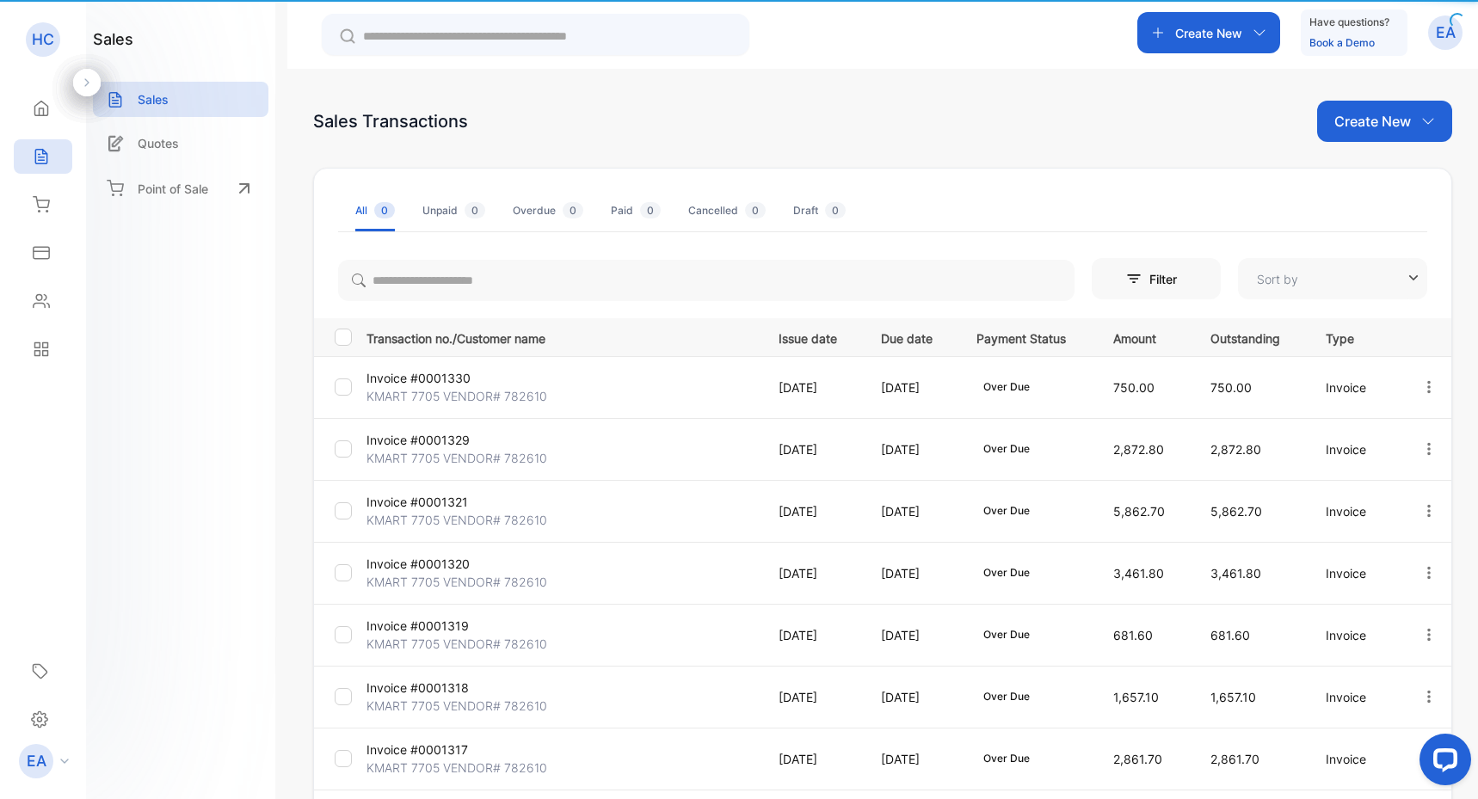
type input "**********"
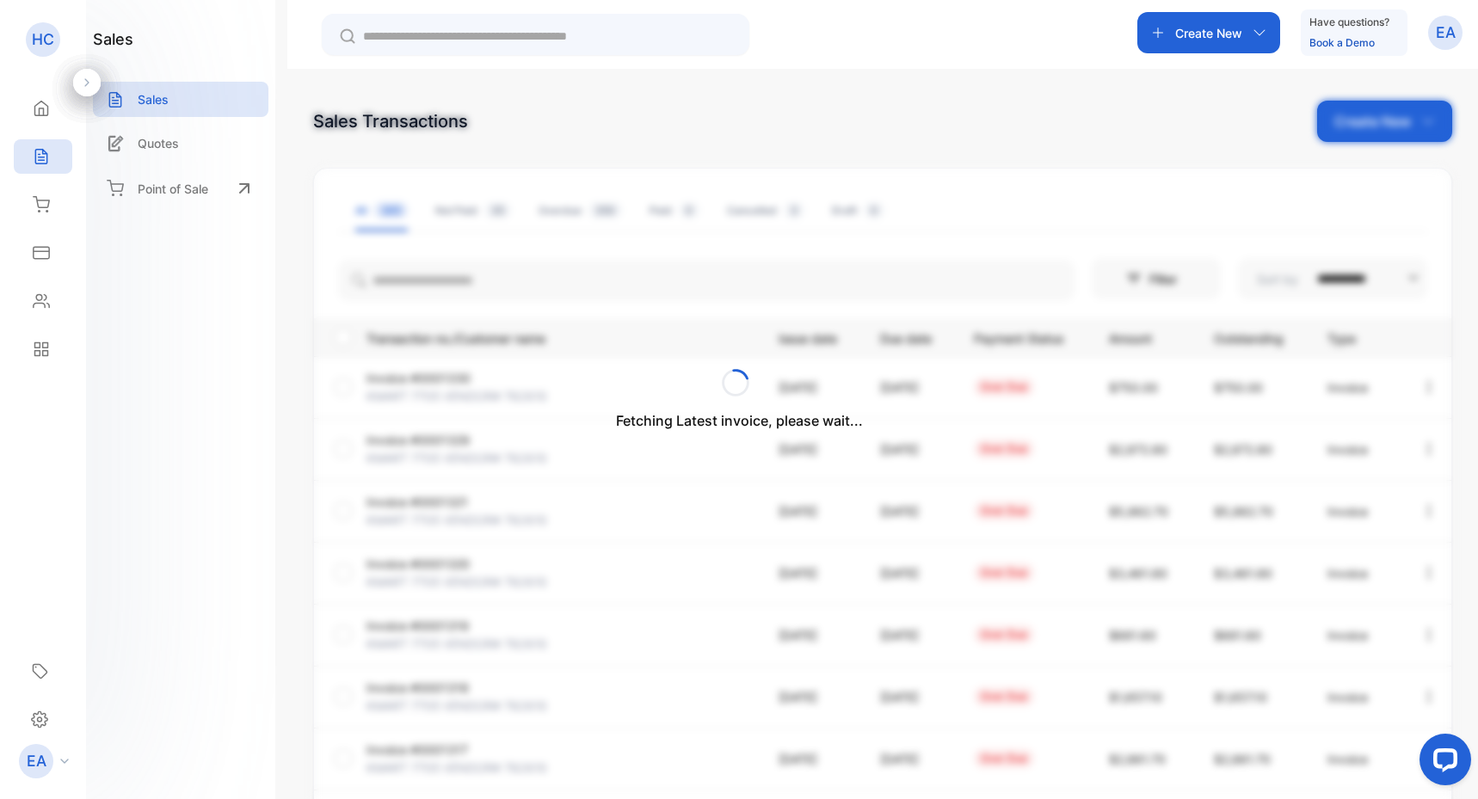
click at [541, 274] on div "Fetching Latest invoice, please wait..." at bounding box center [739, 399] width 1478 height 799
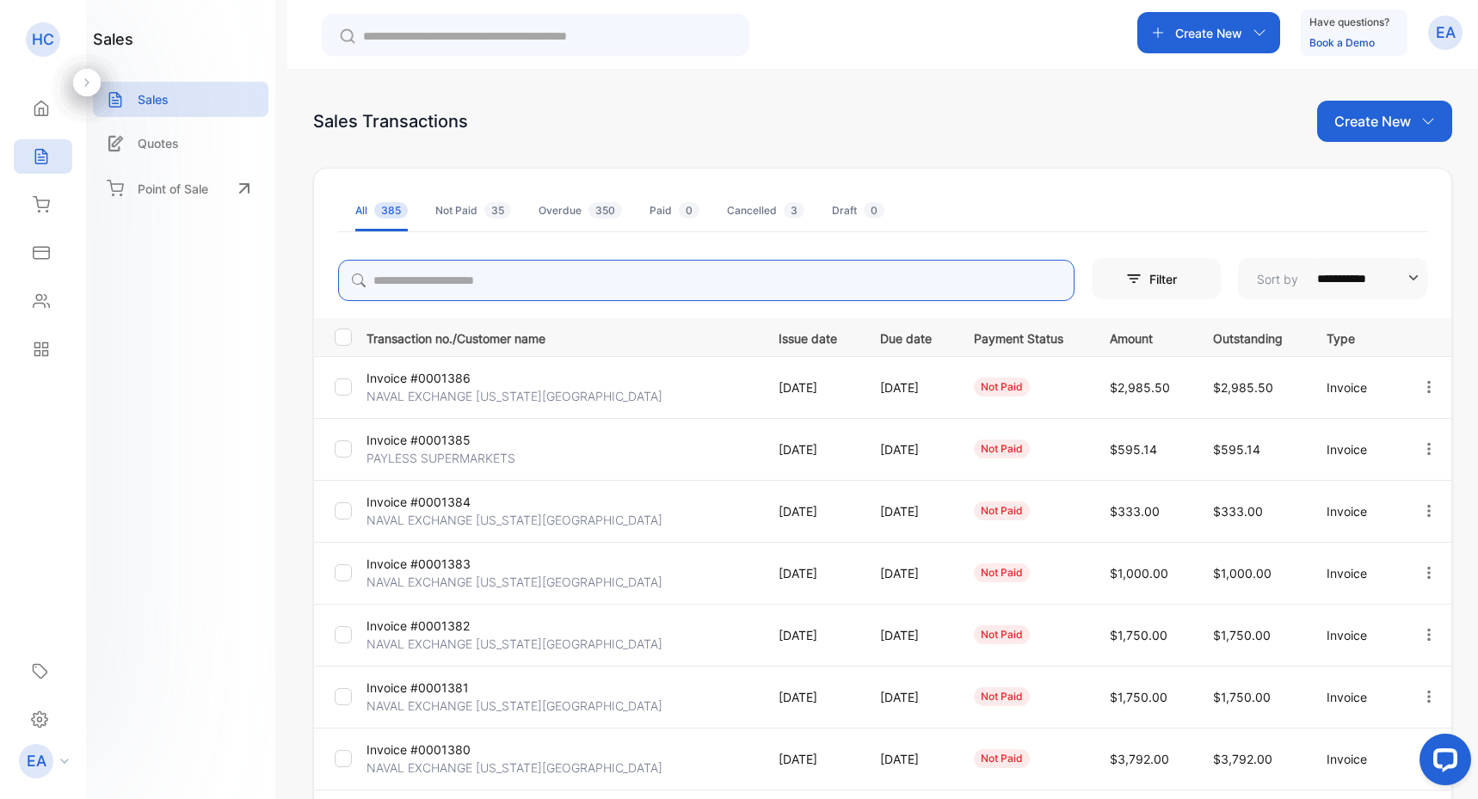
click at [539, 278] on input "search" at bounding box center [706, 280] width 737 height 41
type input "*****"
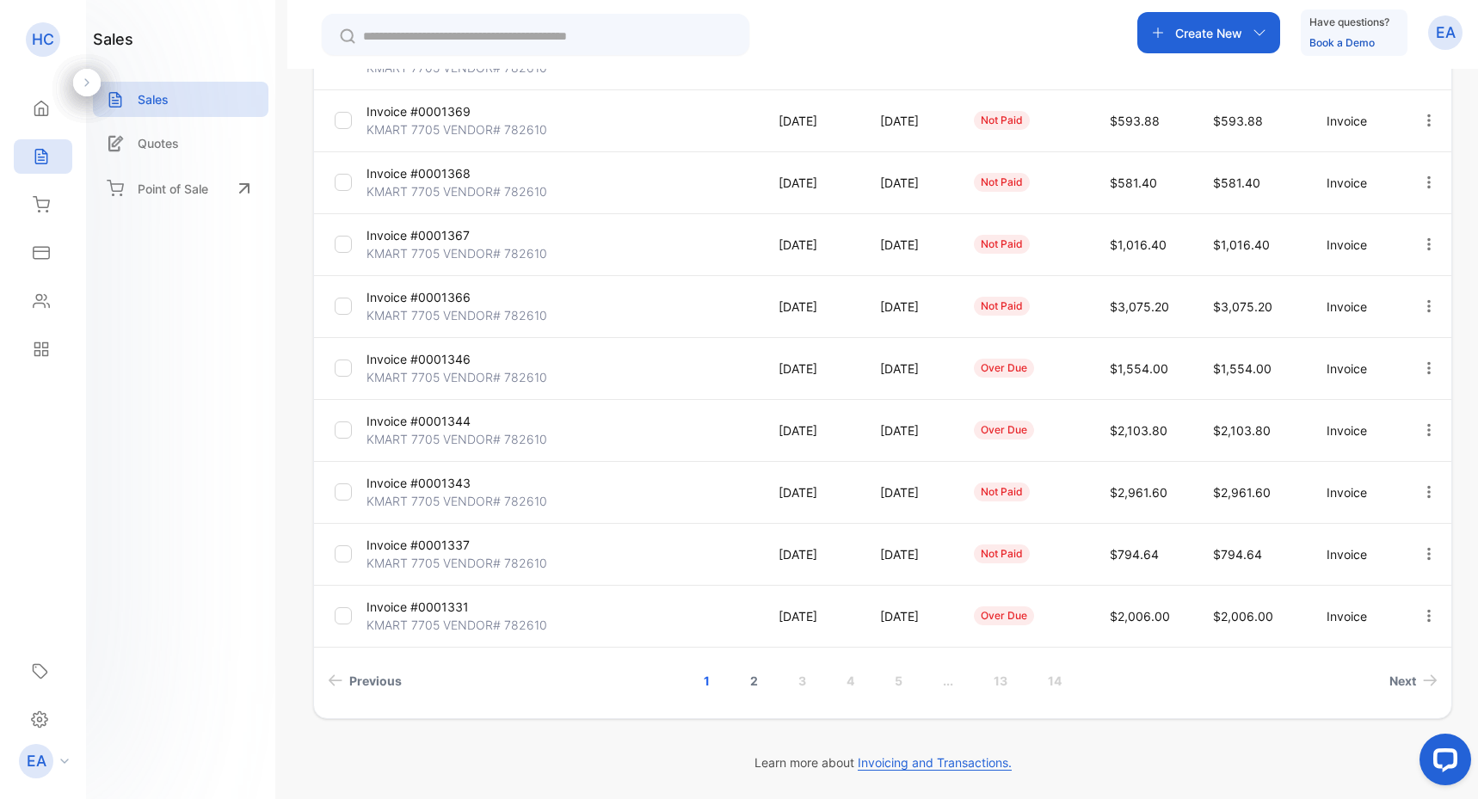
click at [748, 680] on link "2" at bounding box center [754, 681] width 49 height 32
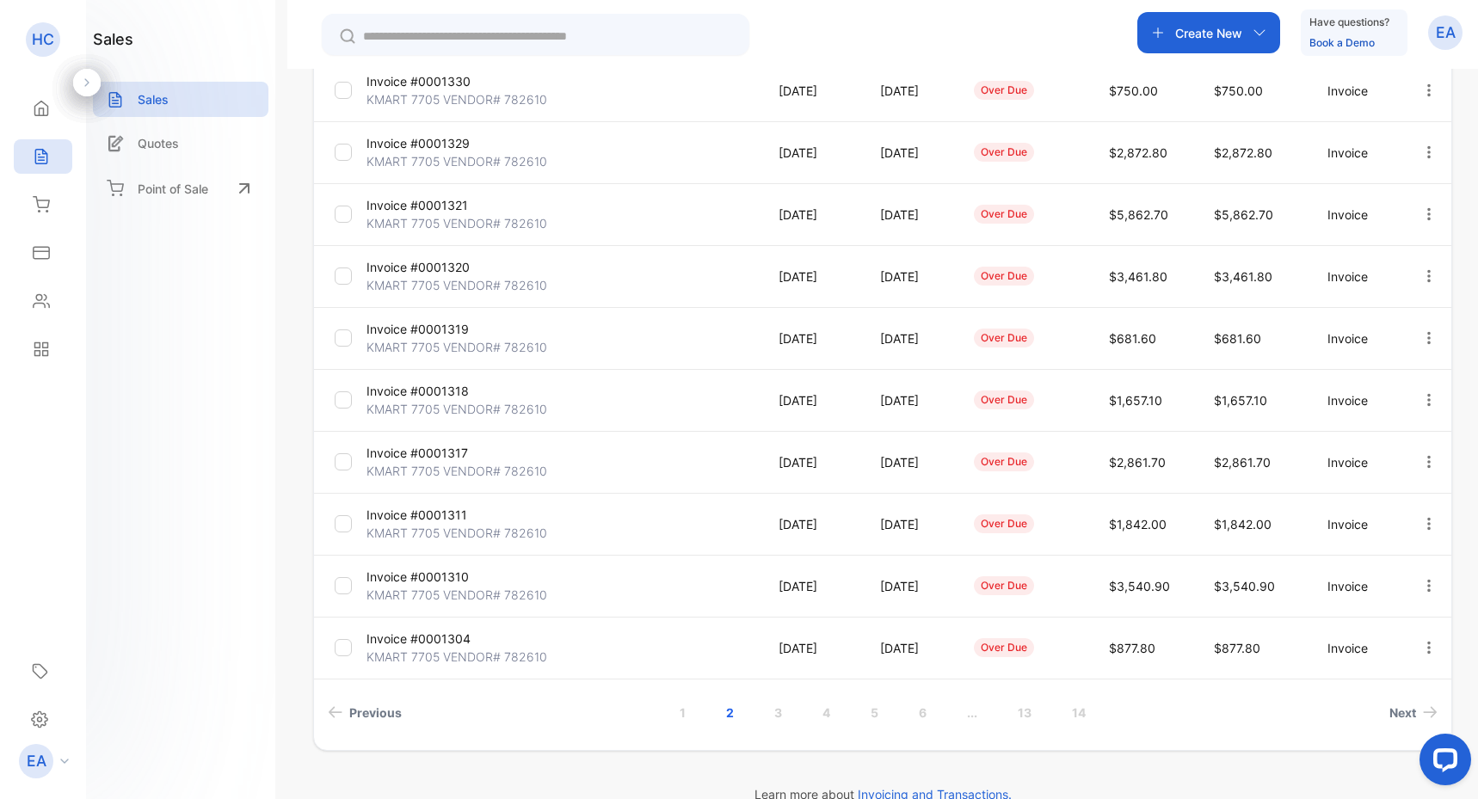
click at [781, 86] on p "[DATE]" at bounding box center [812, 91] width 66 height 18
click at [467, 86] on p "Invoice #0001330" at bounding box center [432, 81] width 130 height 18
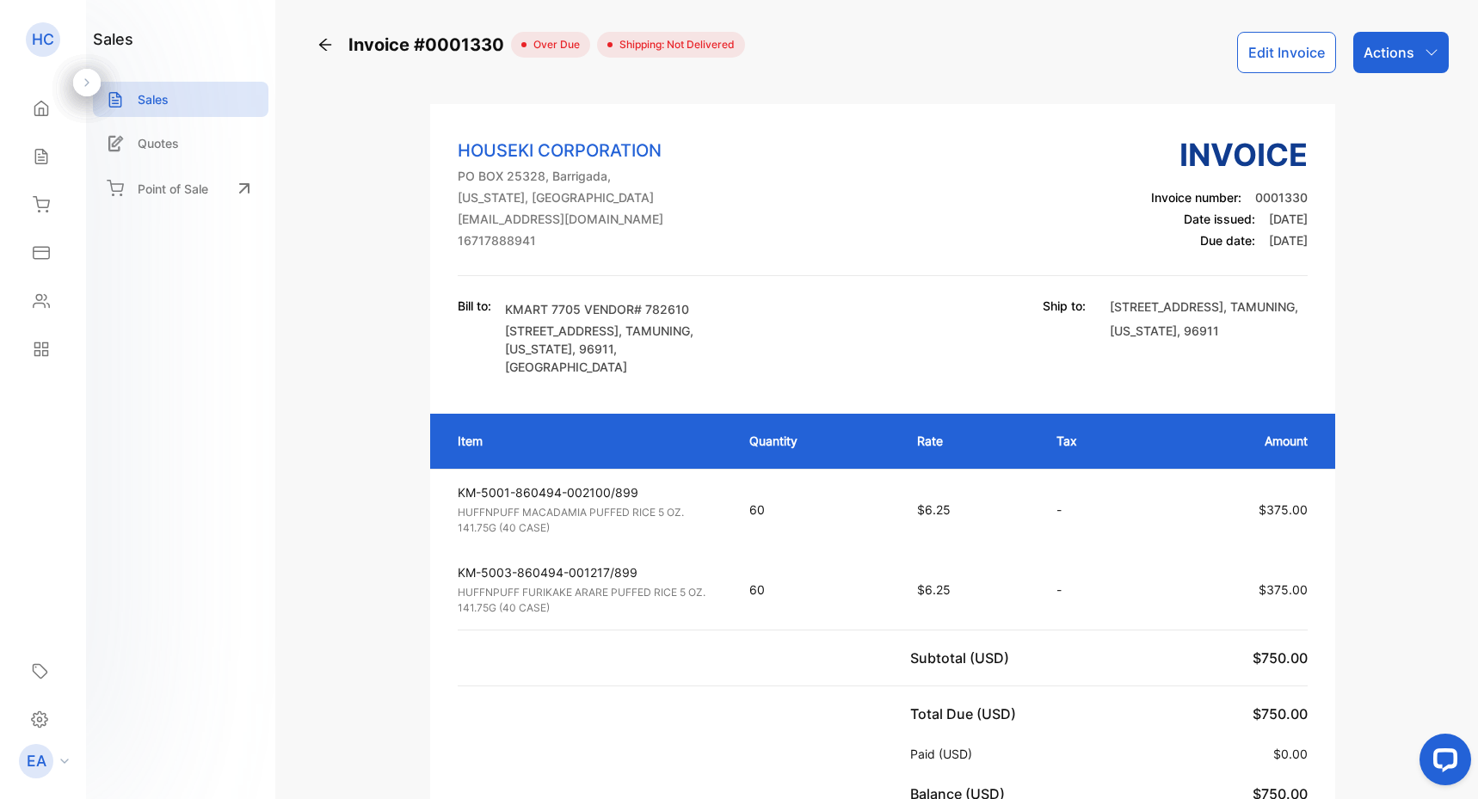
click at [326, 43] on icon at bounding box center [325, 44] width 17 height 17
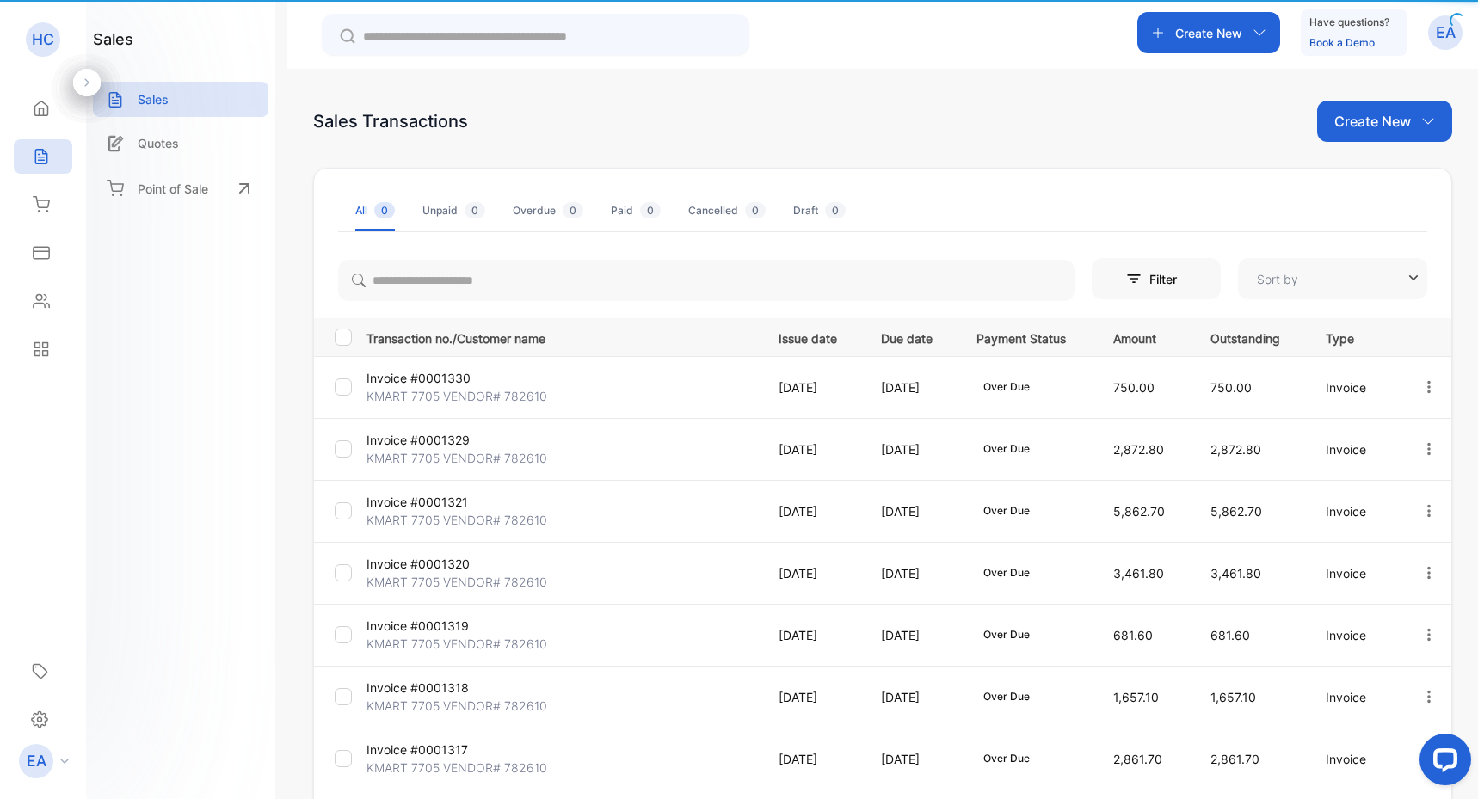
type input "**********"
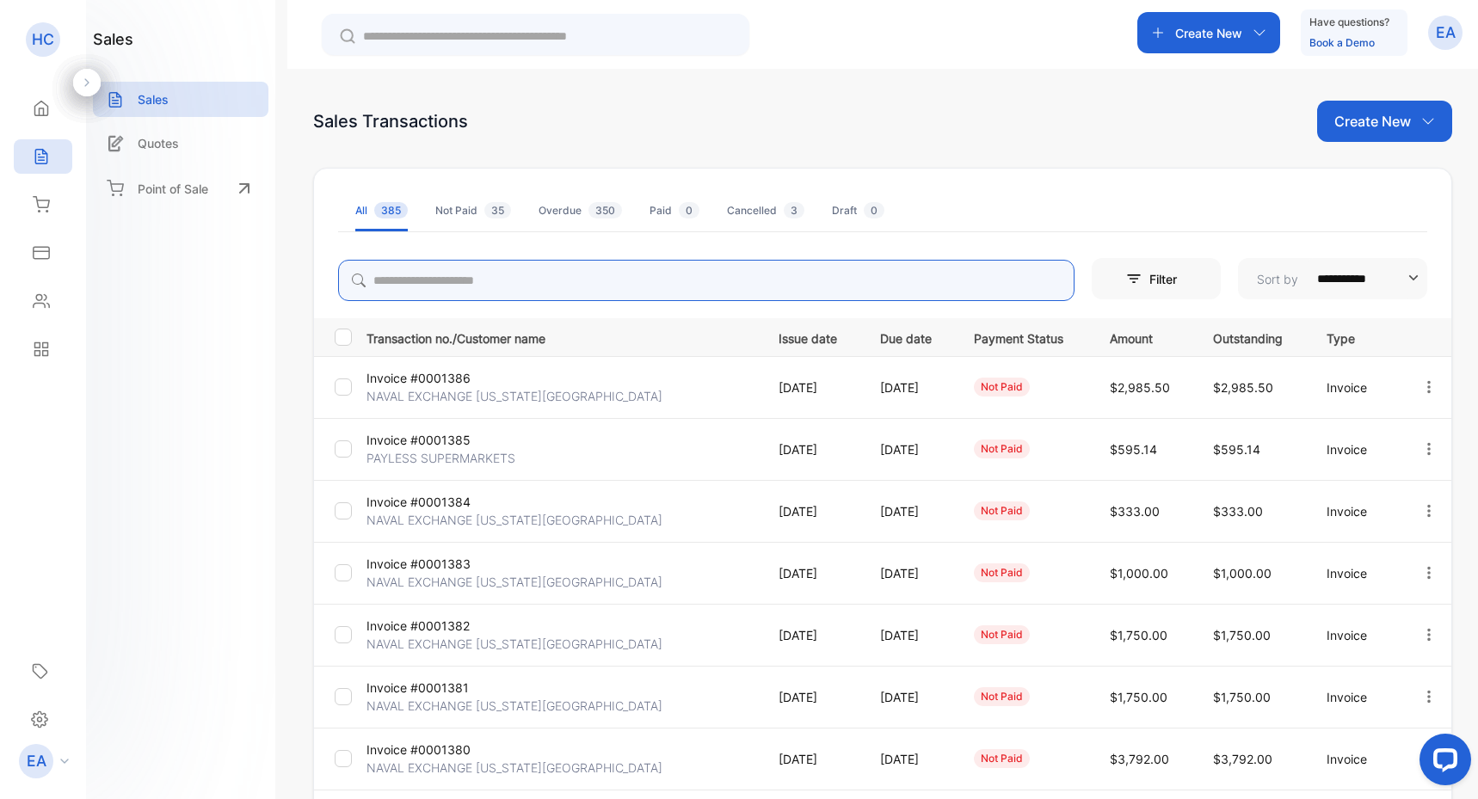
click at [504, 279] on input "search" at bounding box center [706, 280] width 737 height 41
type input "*****"
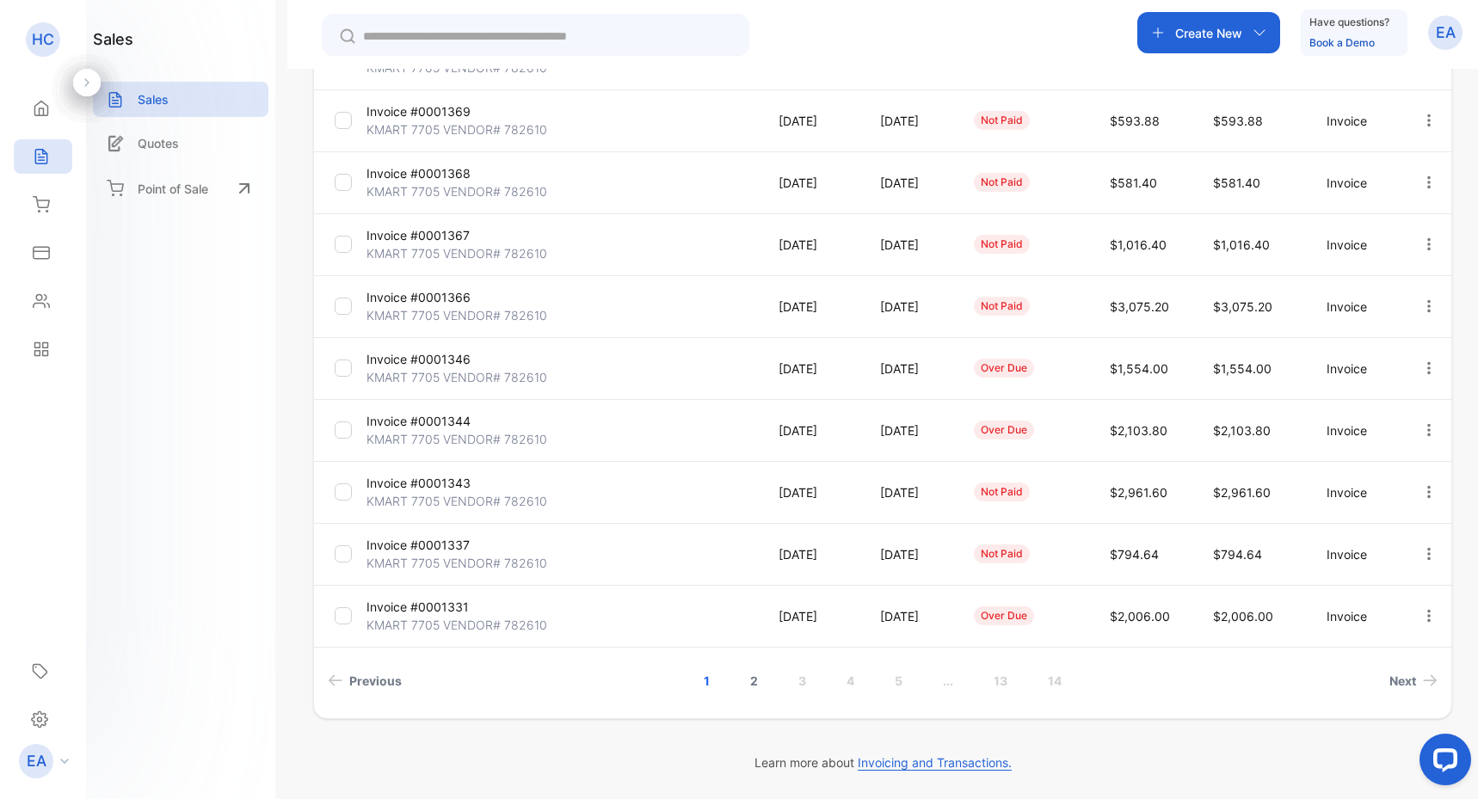
click at [753, 685] on link "2" at bounding box center [754, 681] width 49 height 32
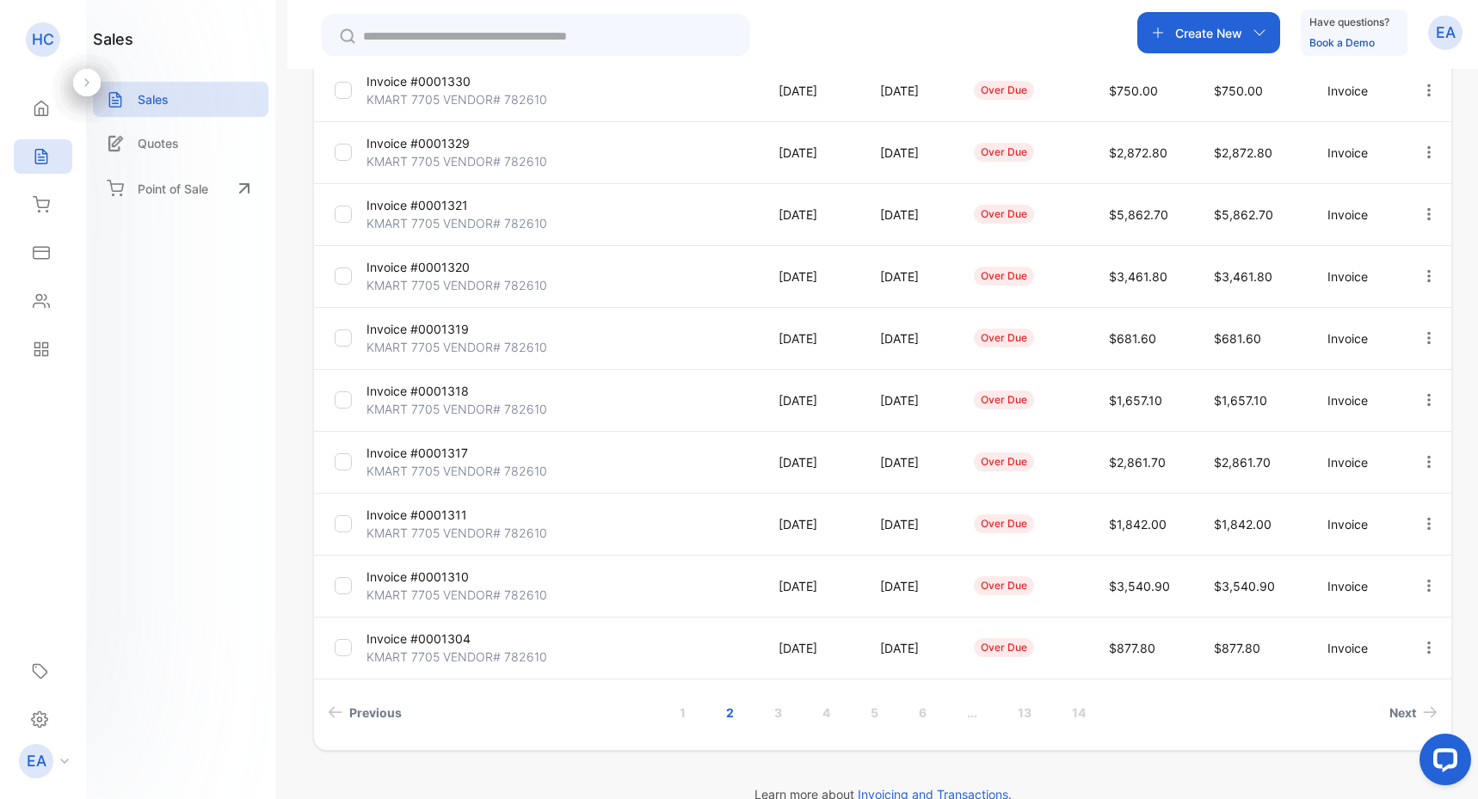
click at [454, 140] on p "Invoice #0001329" at bounding box center [432, 143] width 130 height 18
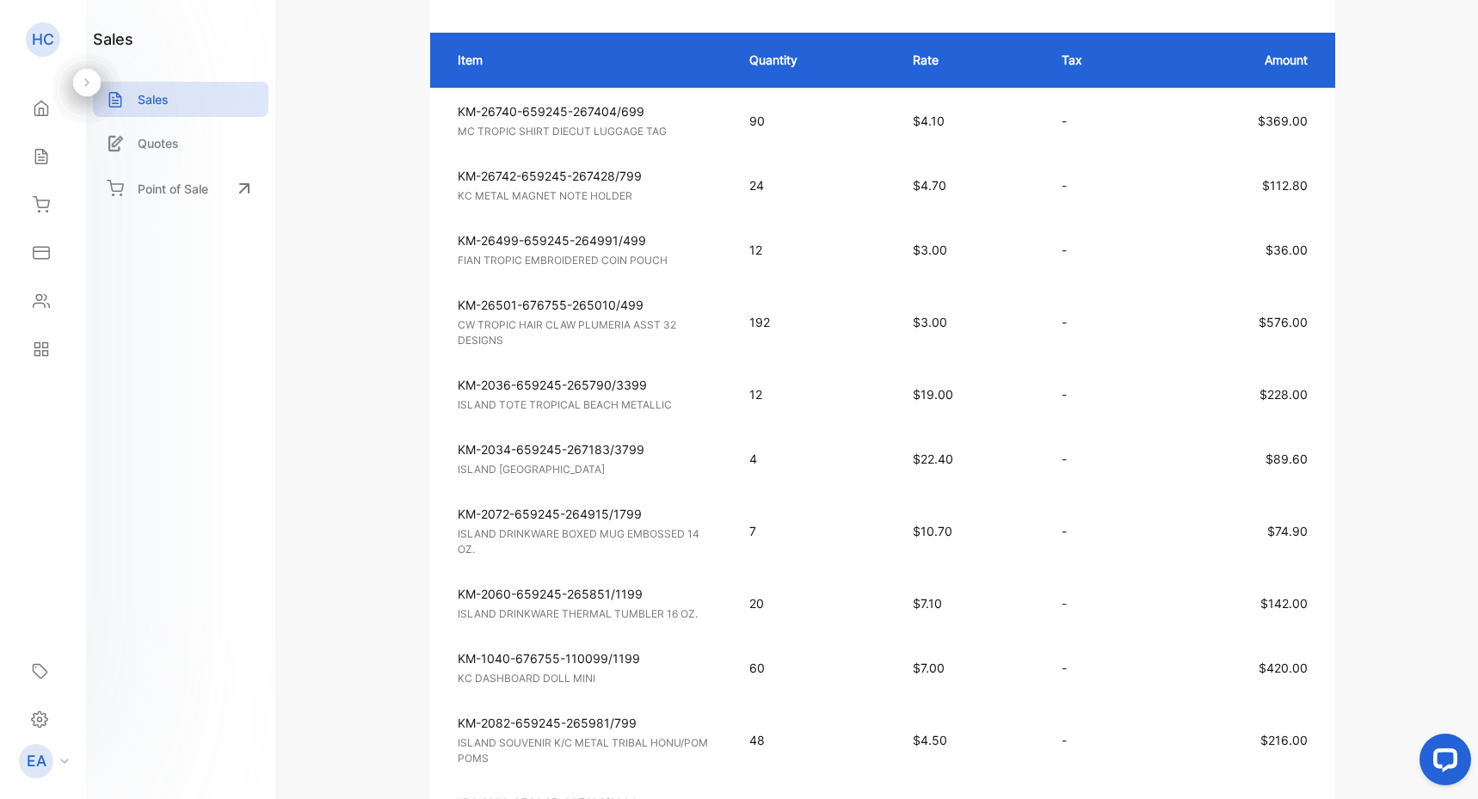
scroll to position [385, 0]
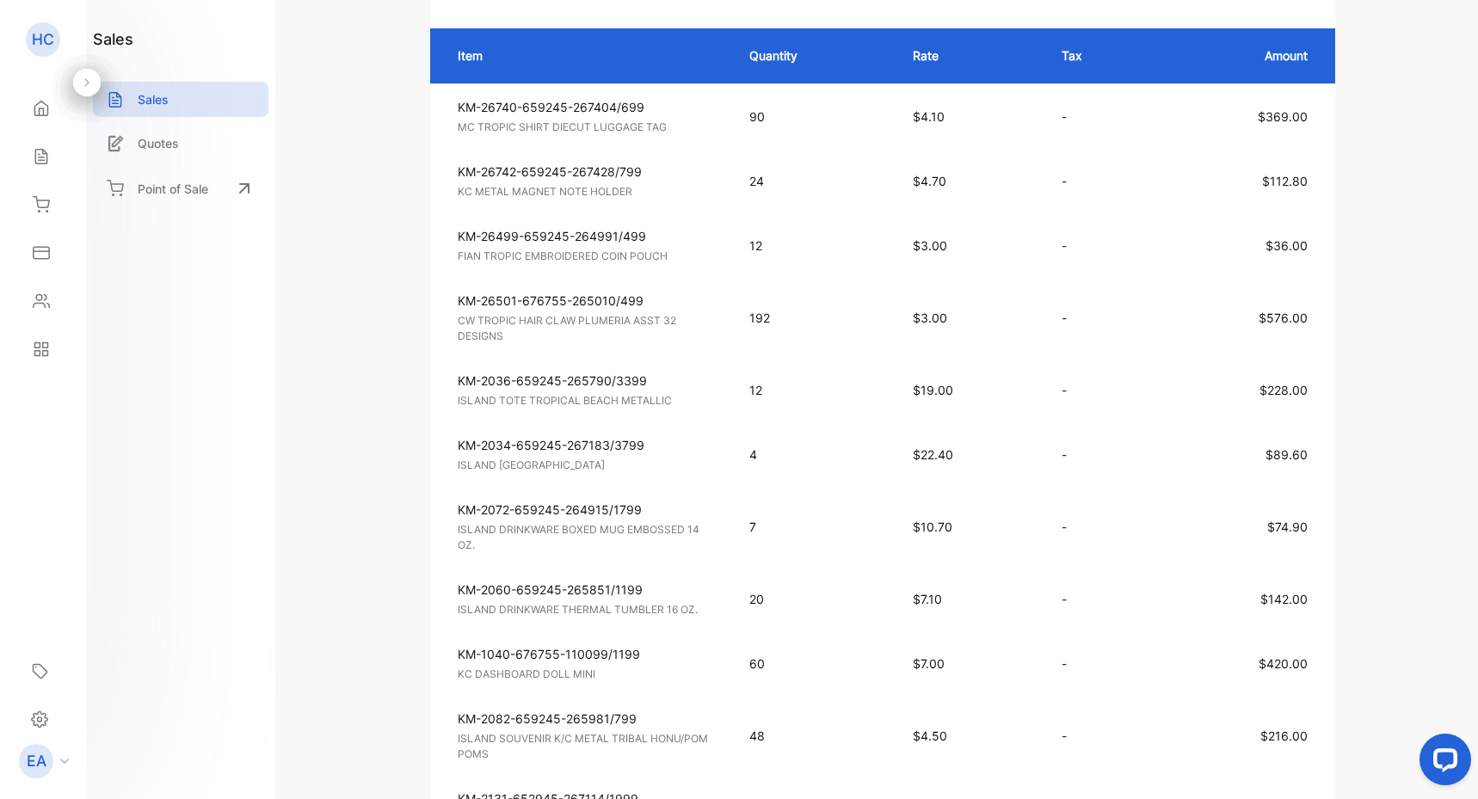
click at [535, 272] on td "KM-26499-659245-264991/499 FIAN TROPIC EMBROIDERED COIN POUCH Unit price: $3.00" at bounding box center [581, 245] width 302 height 65
